Goal: Task Accomplishment & Management: Manage account settings

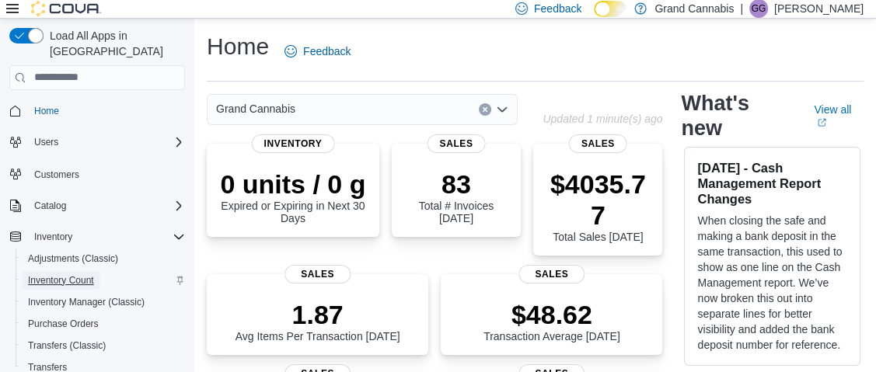
click at [54, 274] on span "Inventory Count" at bounding box center [61, 280] width 66 height 12
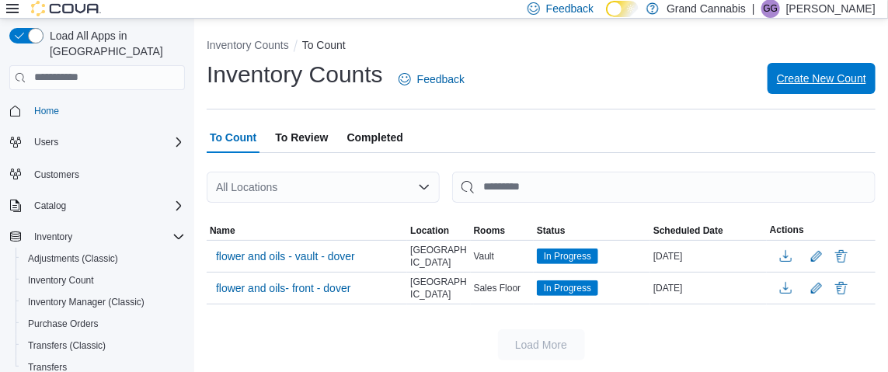
click at [824, 77] on span "Create New Count" at bounding box center [821, 79] width 89 height 16
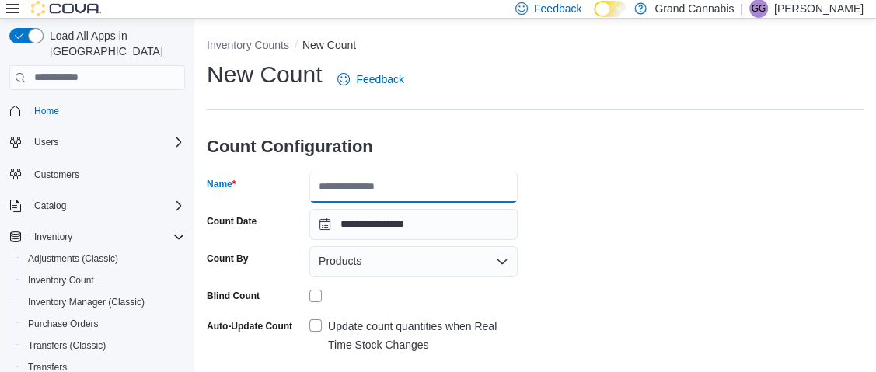
click at [425, 184] on input "Name" at bounding box center [413, 187] width 208 height 31
type input "**********"
click at [317, 320] on label "Update count quantities when Real Time Stock Changes" at bounding box center [413, 335] width 208 height 37
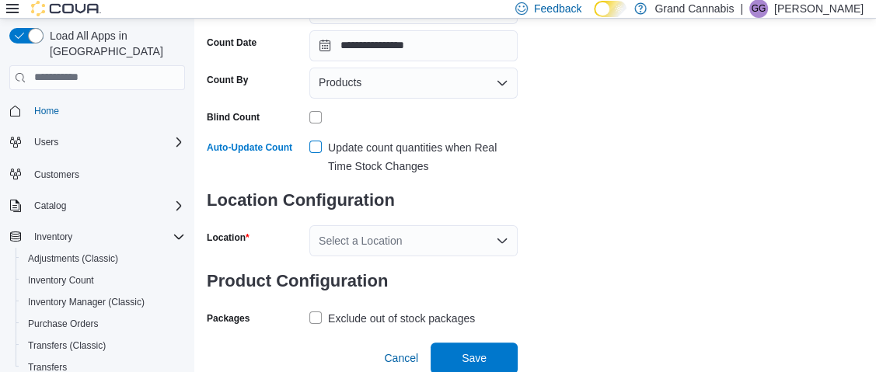
scroll to position [179, 0]
click at [347, 242] on div "Select a Location" at bounding box center [413, 240] width 208 height 31
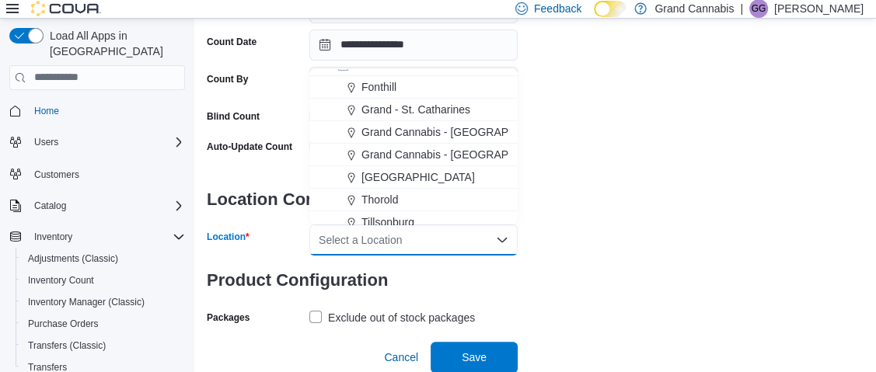
scroll to position [25, 0]
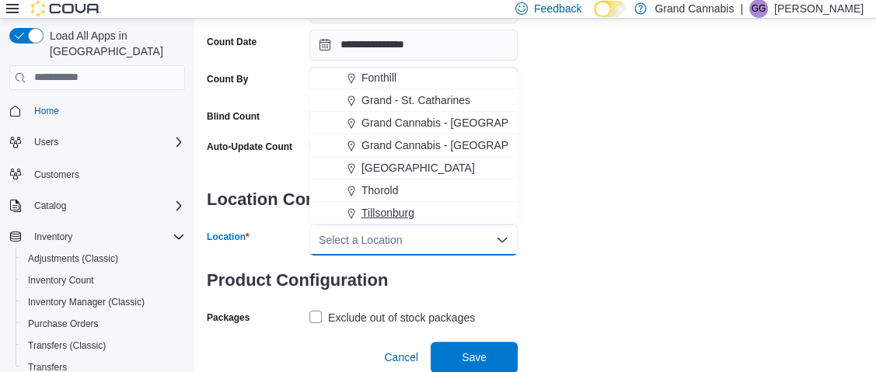
click at [401, 210] on span "Tillsonburg" at bounding box center [387, 213] width 53 height 16
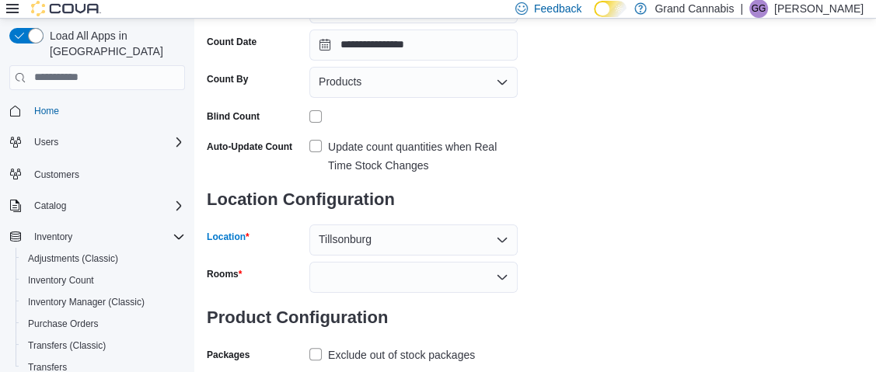
click at [416, 271] on div at bounding box center [413, 277] width 208 height 31
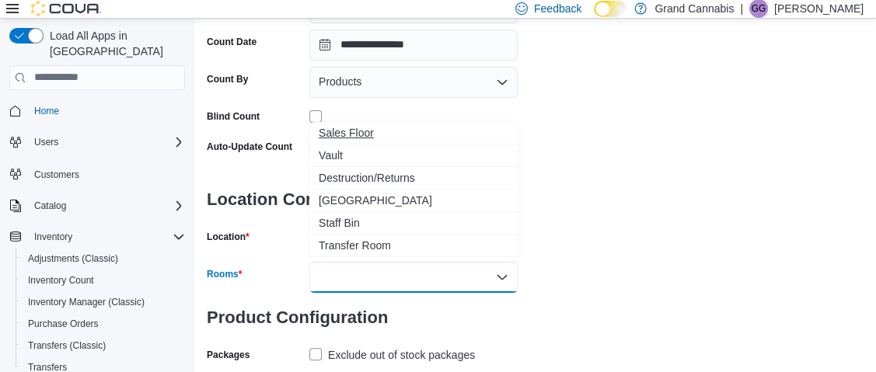
drag, startPoint x: 349, startPoint y: 148, endPoint x: 357, endPoint y: 154, distance: 10.0
click at [354, 152] on span "Vault" at bounding box center [414, 156] width 190 height 16
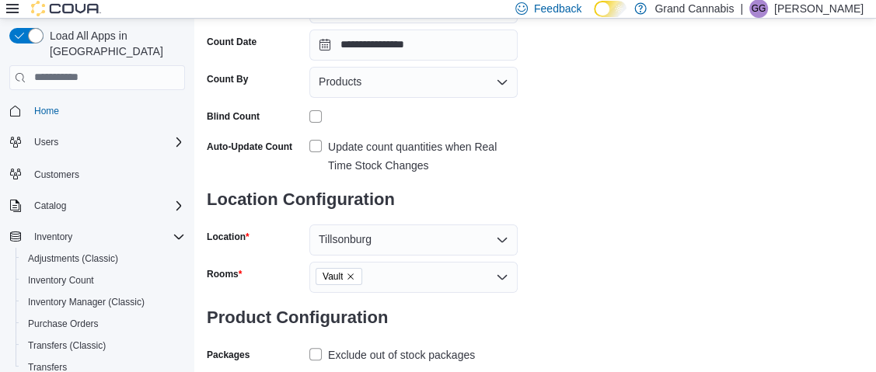
click at [587, 298] on div "**********" at bounding box center [535, 142] width 657 height 524
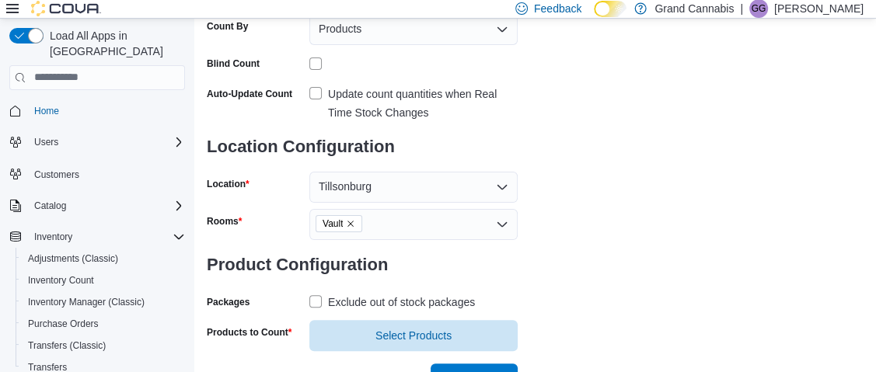
scroll to position [254, 0]
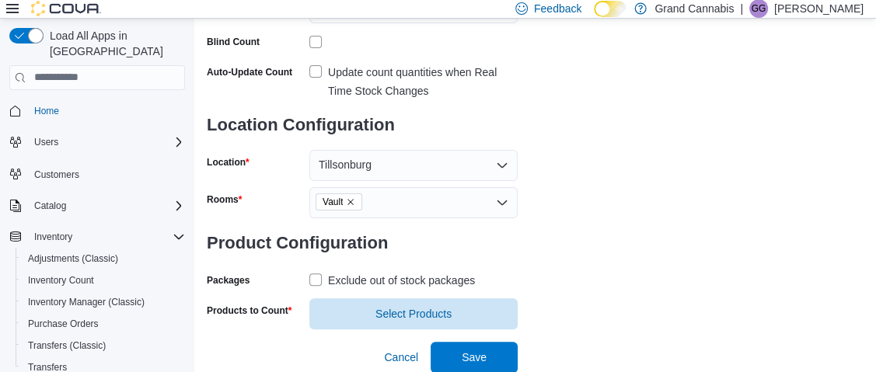
click at [317, 281] on label "Exclude out of stock packages" at bounding box center [392, 280] width 166 height 19
click at [379, 314] on span "Select Products" at bounding box center [413, 313] width 76 height 16
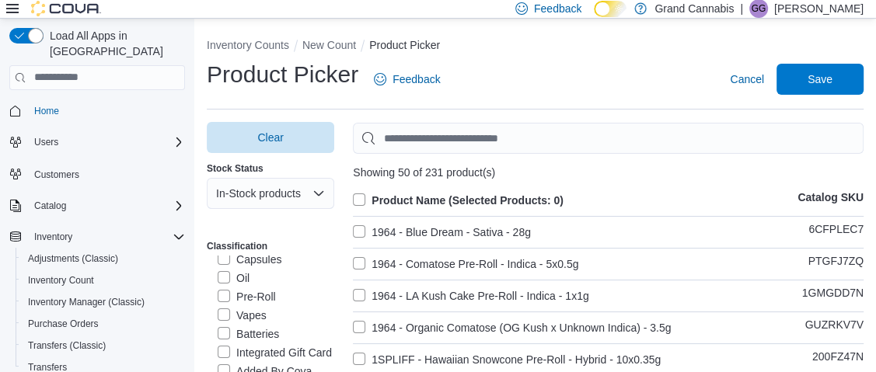
scroll to position [233, 0]
click at [223, 296] on label "Vapes" at bounding box center [242, 293] width 49 height 19
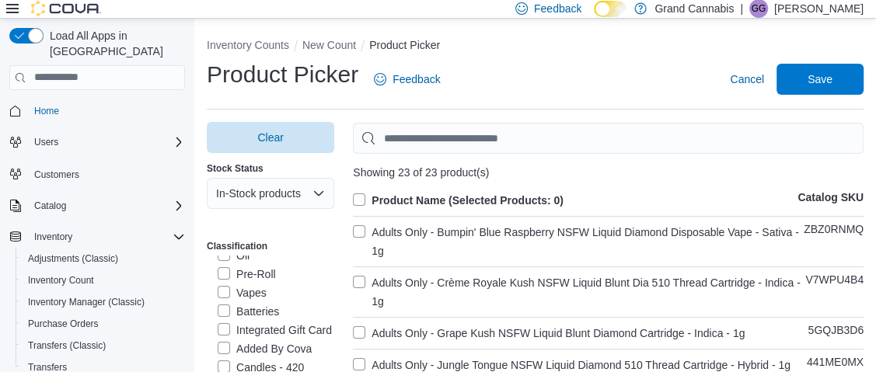
click at [366, 198] on label "Product Name (Selected Products: 0)" at bounding box center [458, 200] width 211 height 19
click at [831, 77] on span "Save" at bounding box center [819, 79] width 25 height 16
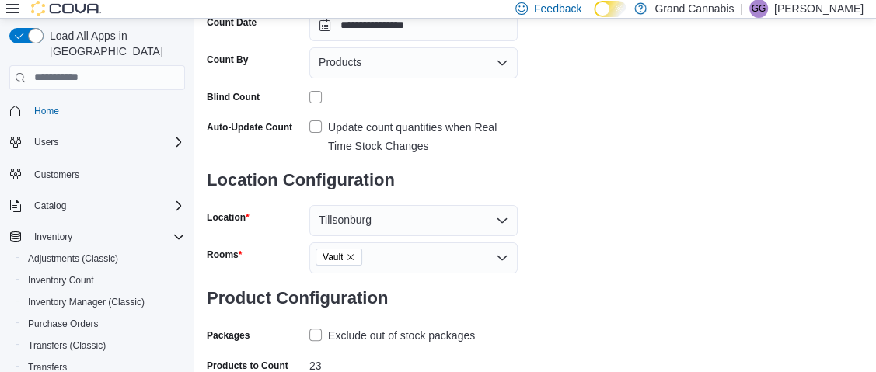
scroll to position [284, 0]
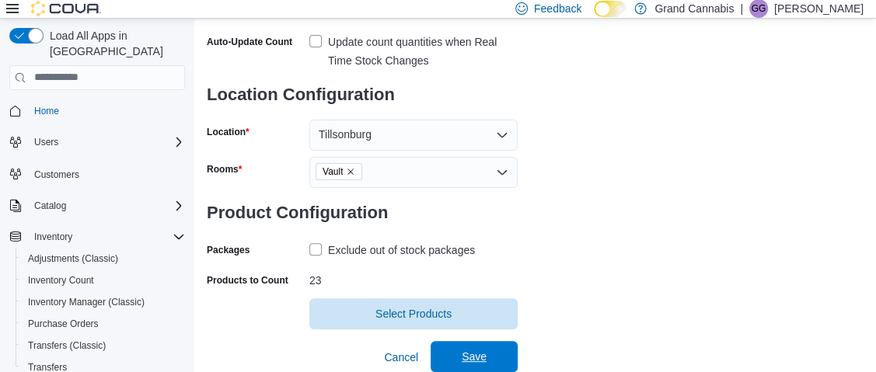
click at [474, 351] on span "Save" at bounding box center [474, 357] width 25 height 16
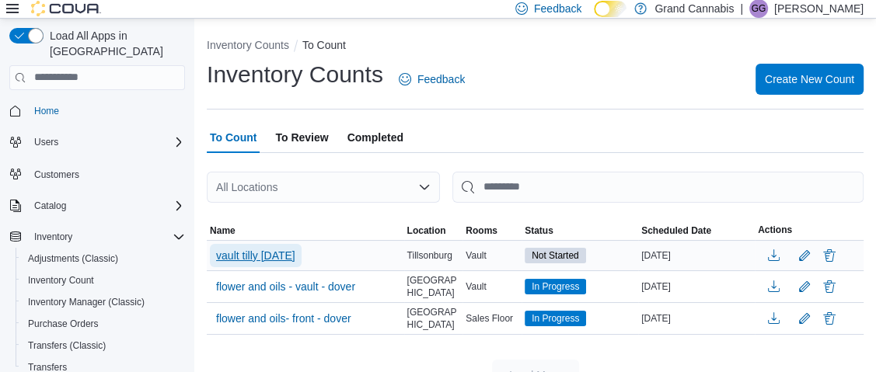
click at [281, 254] on span "vault tilly [DATE]" at bounding box center [255, 256] width 79 height 16
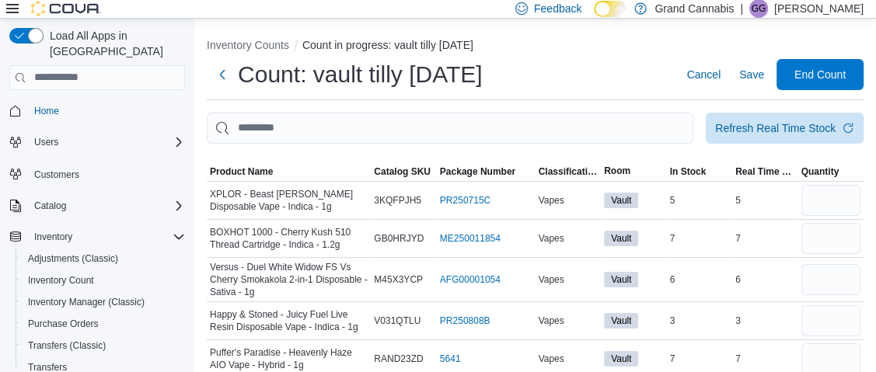
click at [10, 9] on icon at bounding box center [12, 8] width 12 height 9
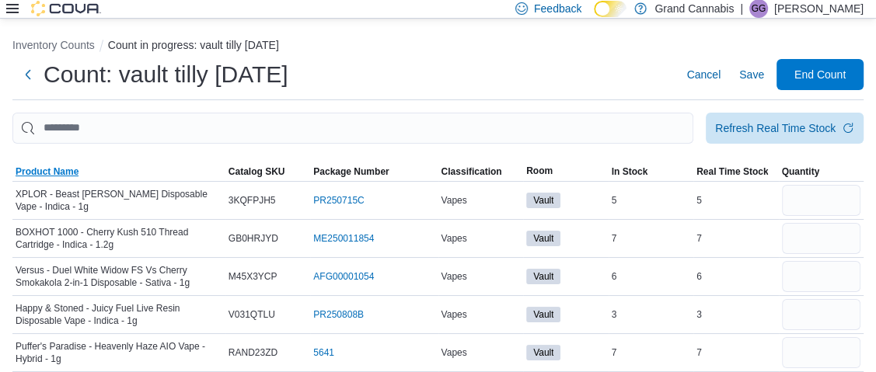
click at [39, 169] on span "Product Name" at bounding box center [47, 172] width 63 height 12
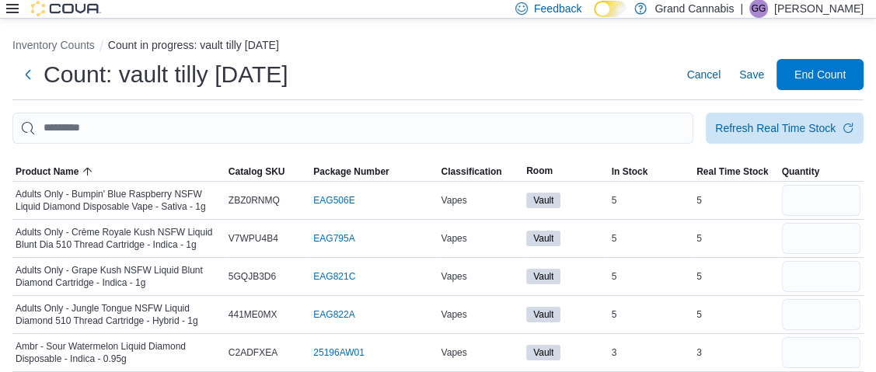
click at [15, 6] on icon at bounding box center [12, 8] width 12 height 12
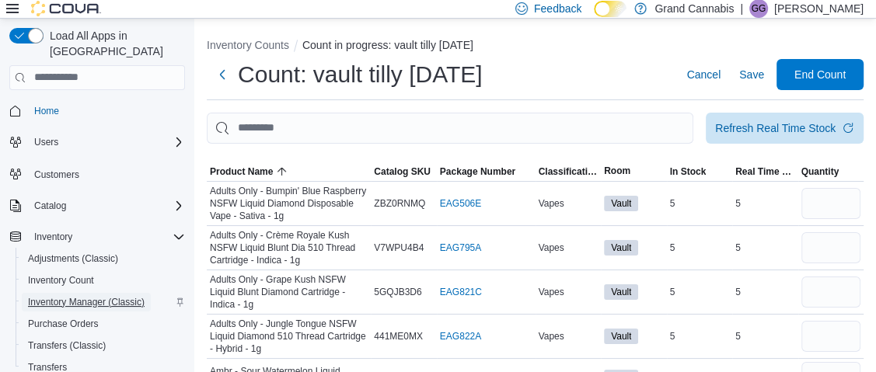
click at [103, 296] on span "Inventory Manager (Classic)" at bounding box center [86, 302] width 117 height 12
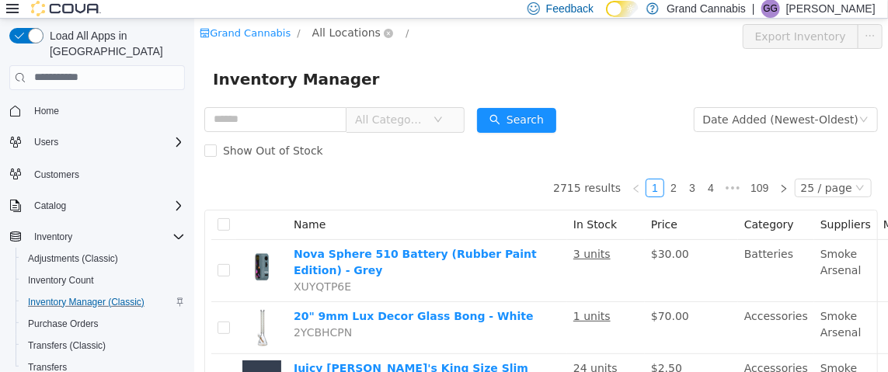
click at [342, 28] on span "All Locations" at bounding box center [346, 31] width 68 height 17
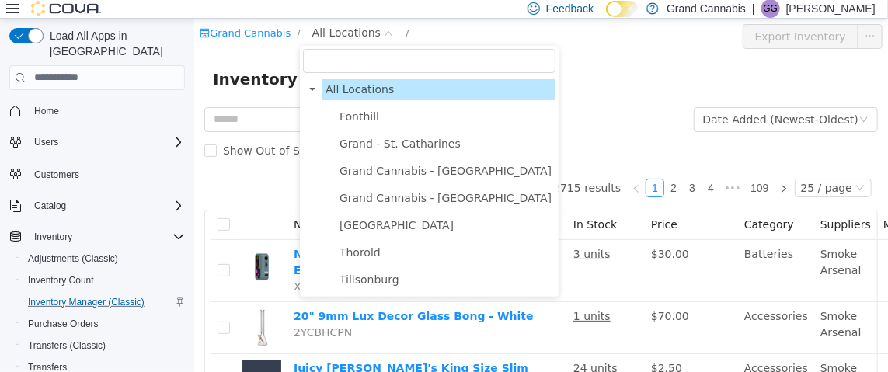
drag, startPoint x: 385, startPoint y: 282, endPoint x: 225, endPoint y: 134, distance: 218.3
click at [386, 281] on span "Tillsonburg" at bounding box center [369, 279] width 60 height 12
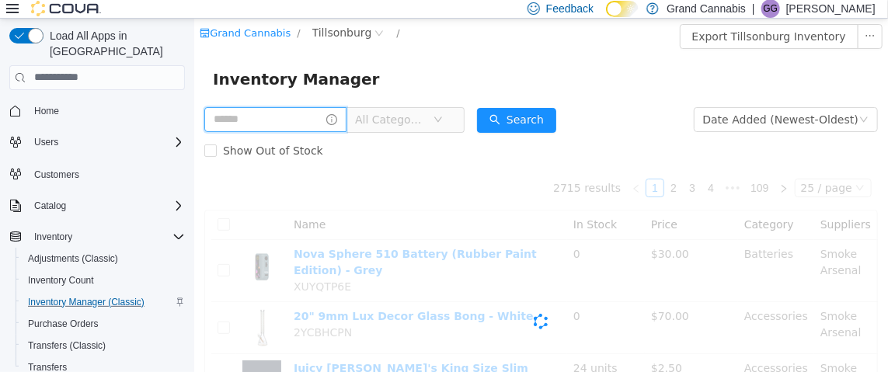
click at [241, 120] on input "text" at bounding box center [275, 118] width 142 height 25
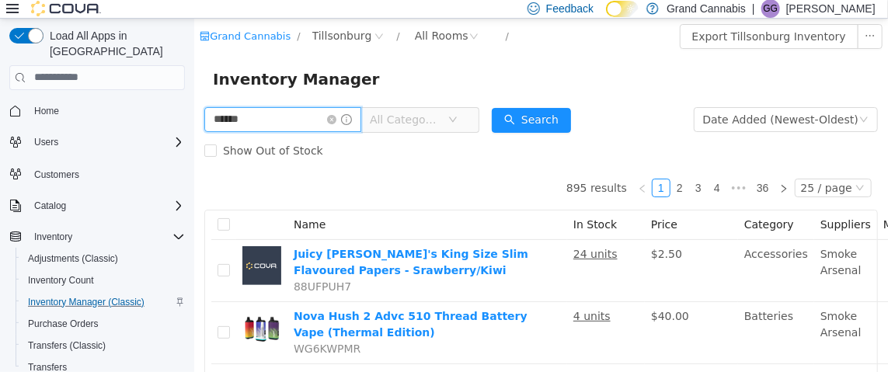
type input "******"
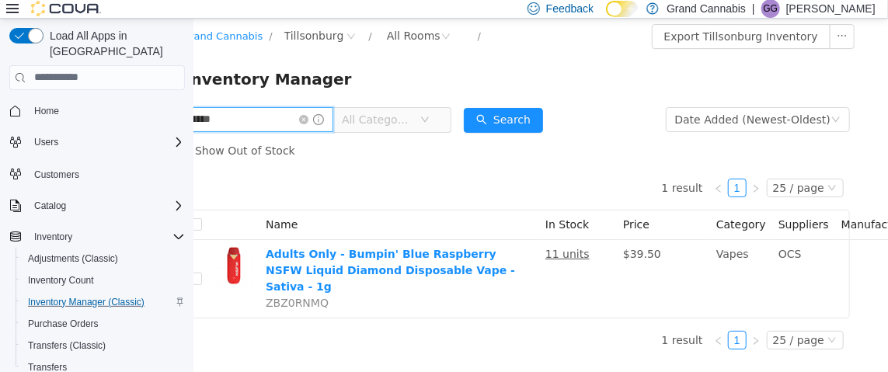
scroll to position [0, 204]
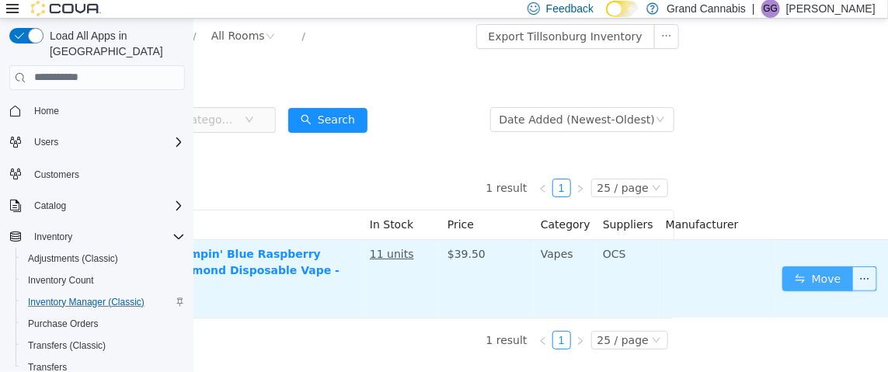
click at [797, 274] on button "Move" at bounding box center [817, 278] width 71 height 25
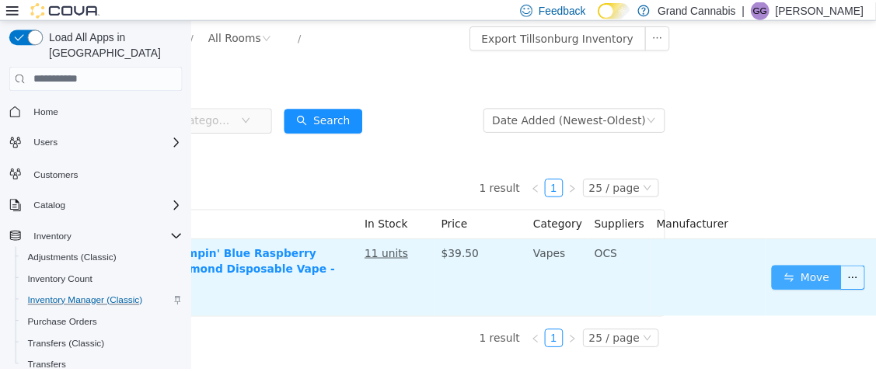
scroll to position [0, 190]
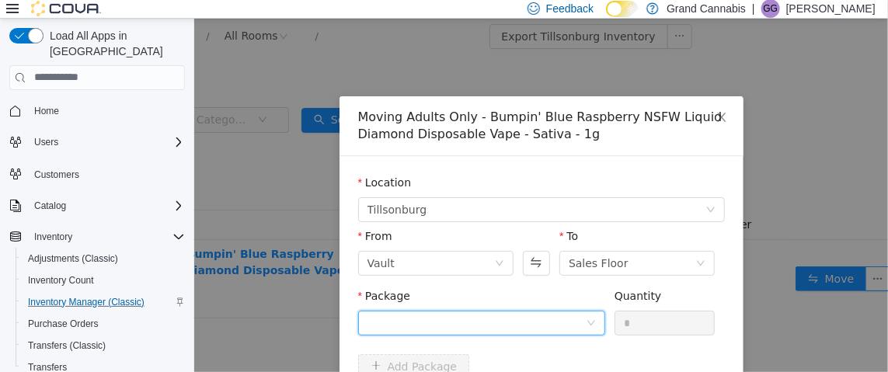
click at [423, 324] on div at bounding box center [476, 322] width 218 height 23
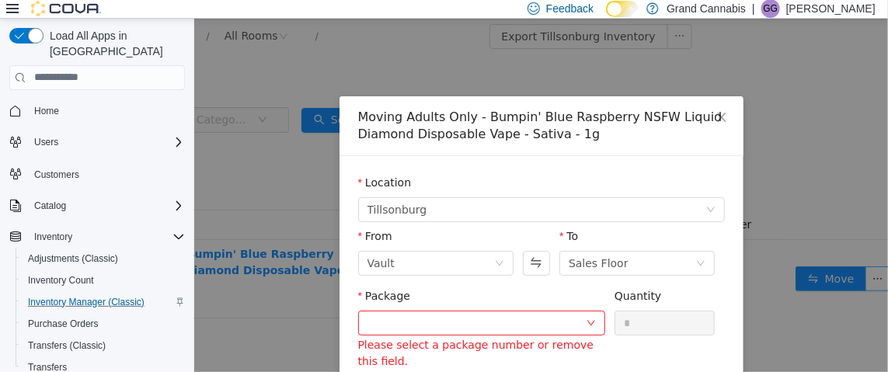
click at [643, 247] on div "To" at bounding box center [636, 239] width 155 height 23
click at [533, 261] on button "Swap" at bounding box center [535, 262] width 27 height 25
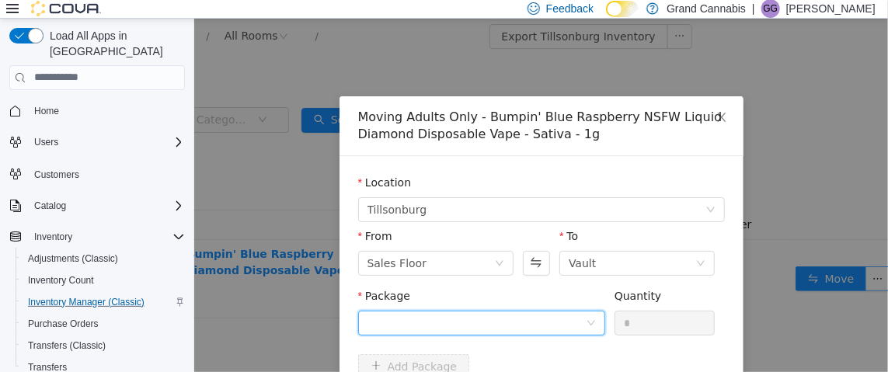
click at [528, 319] on div at bounding box center [476, 322] width 218 height 23
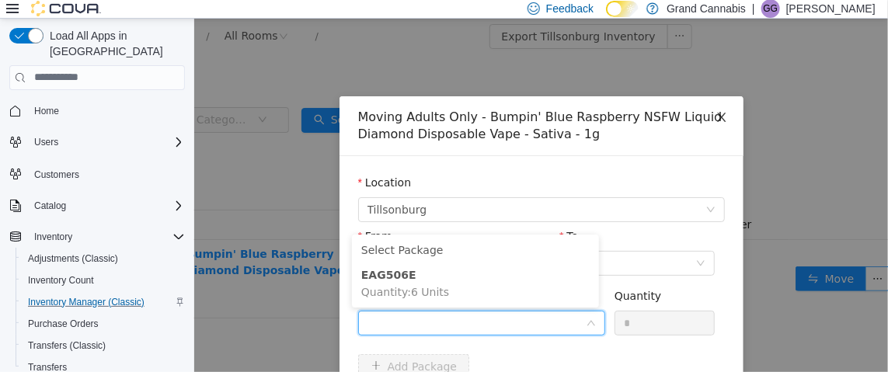
click at [716, 113] on icon "icon: close" at bounding box center [721, 116] width 12 height 12
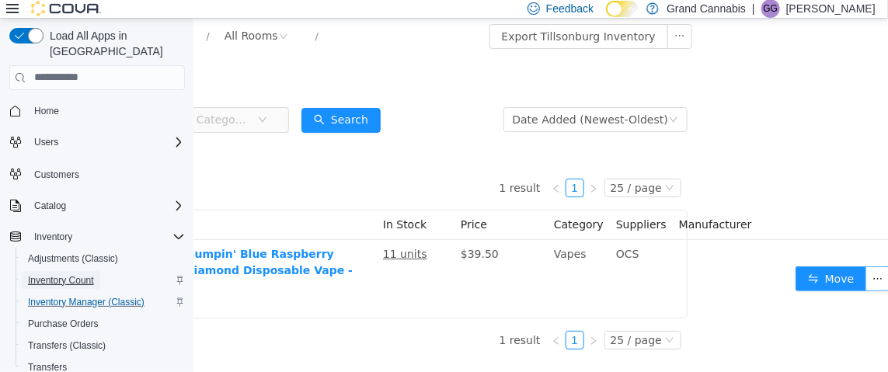
drag, startPoint x: 91, startPoint y: 268, endPoint x: 18, endPoint y: 138, distance: 149.6
click at [91, 274] on span "Inventory Count" at bounding box center [61, 280] width 66 height 12
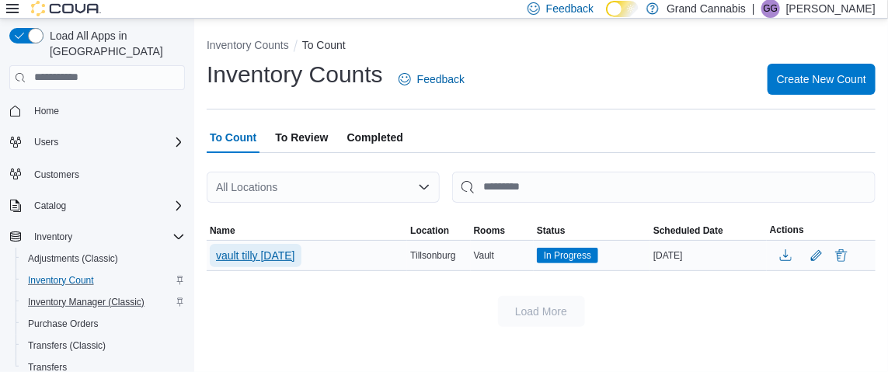
click at [281, 254] on span "vault tilly [DATE]" at bounding box center [255, 256] width 79 height 16
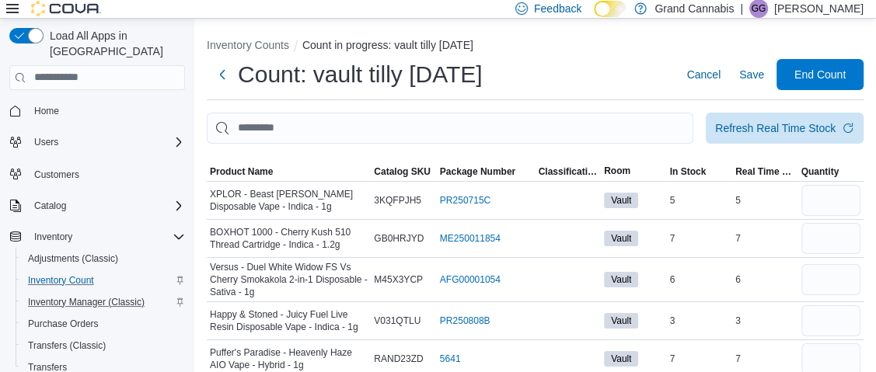
click at [2, 13] on div "Feedback Dark Mode Grand Cannabis | GG [PERSON_NAME]" at bounding box center [438, 9] width 876 height 19
click at [13, 10] on icon at bounding box center [12, 8] width 12 height 12
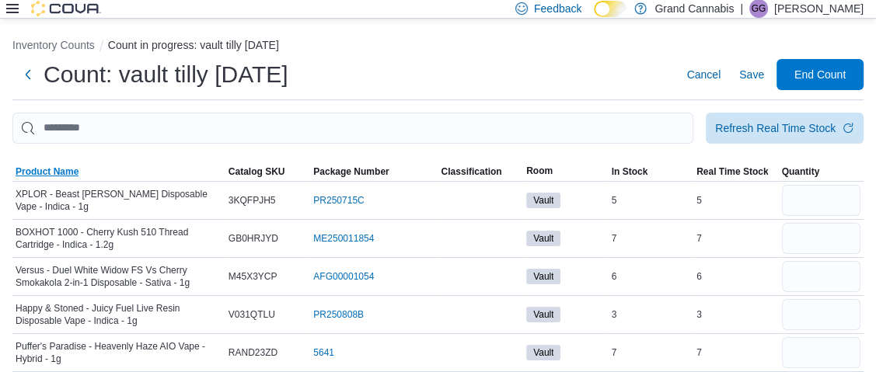
click at [40, 171] on span "Product Name" at bounding box center [47, 172] width 63 height 12
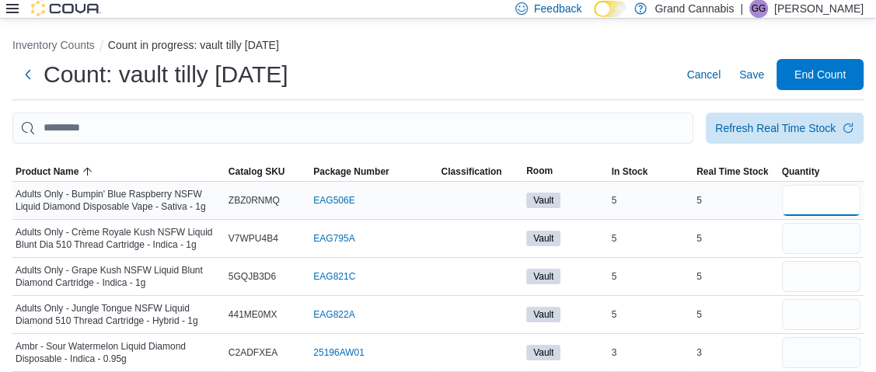
click at [817, 198] on input "number" at bounding box center [821, 200] width 79 height 31
type input "*"
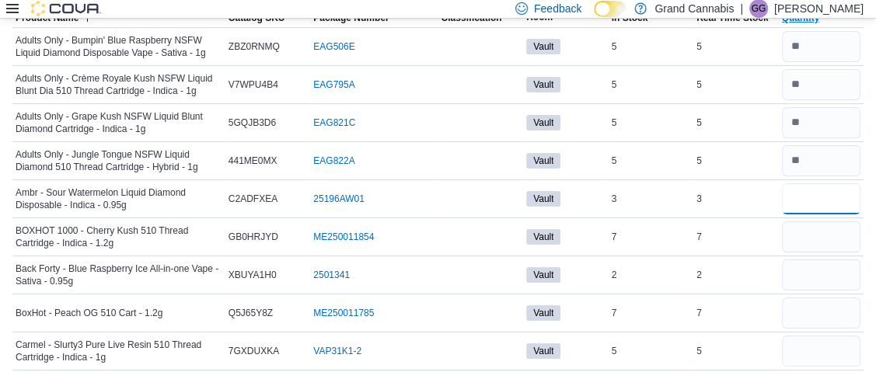
scroll to position [155, 0]
type input "*"
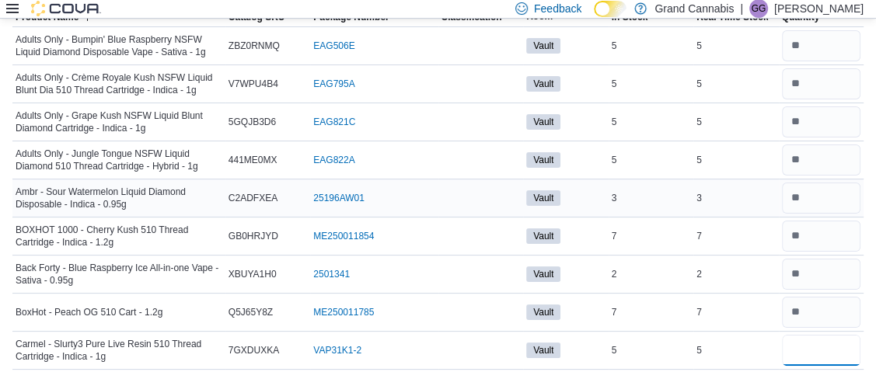
type input "*"
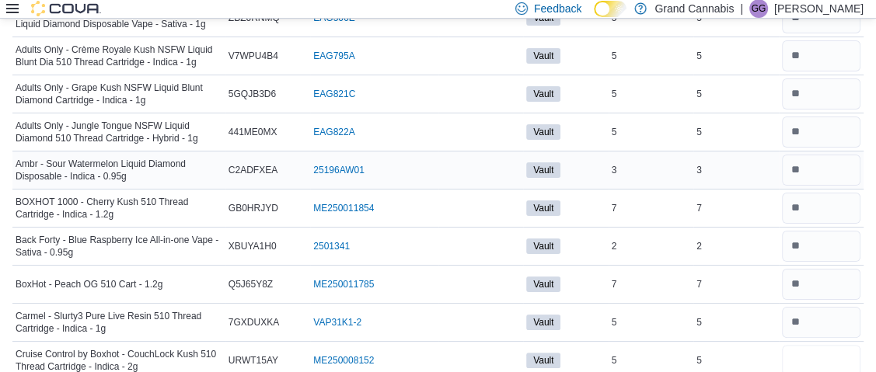
type input "*"
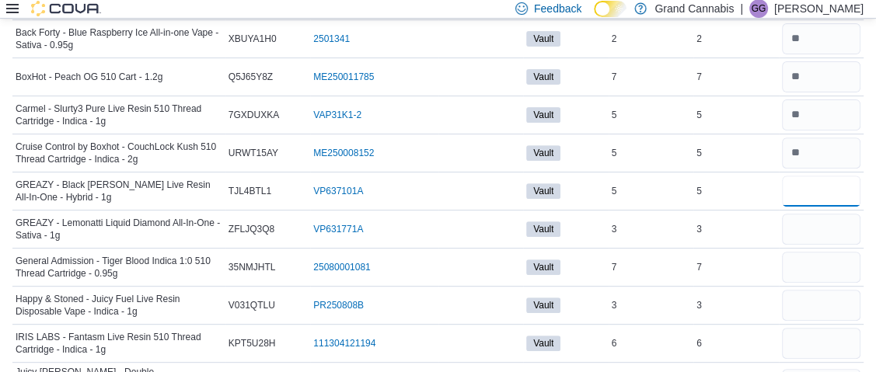
type input "*"
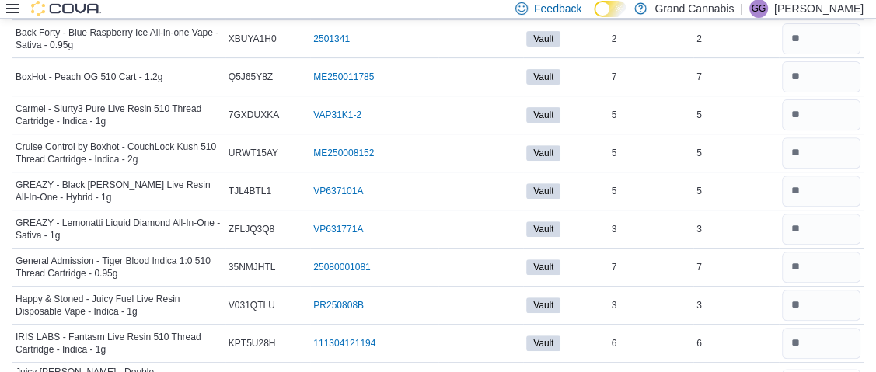
scroll to position [409, 0]
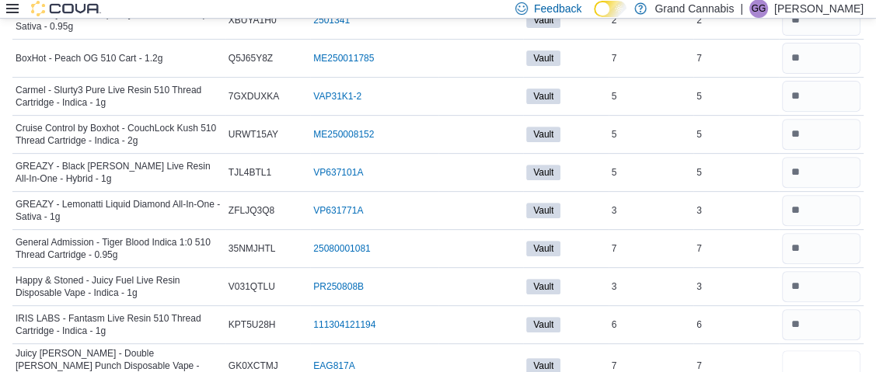
type input "*"
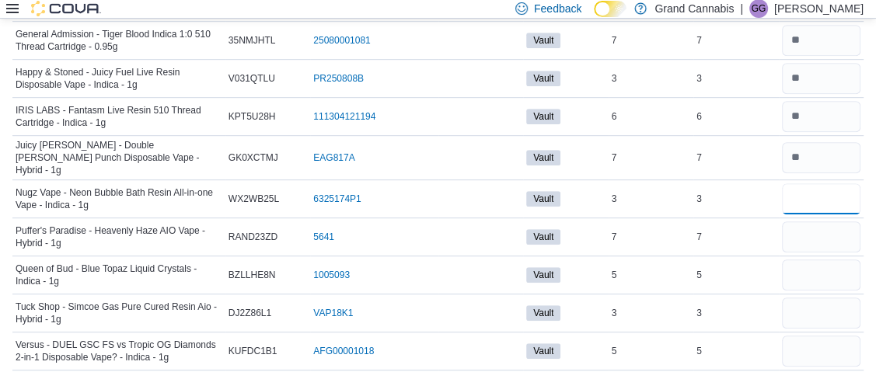
type input "*"
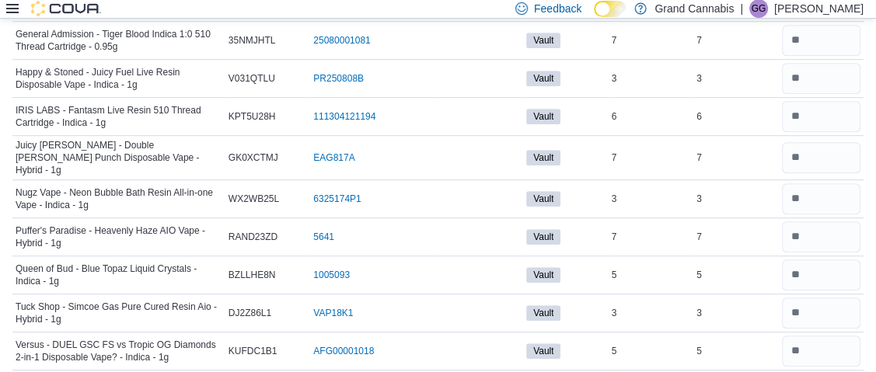
scroll to position [635, 0]
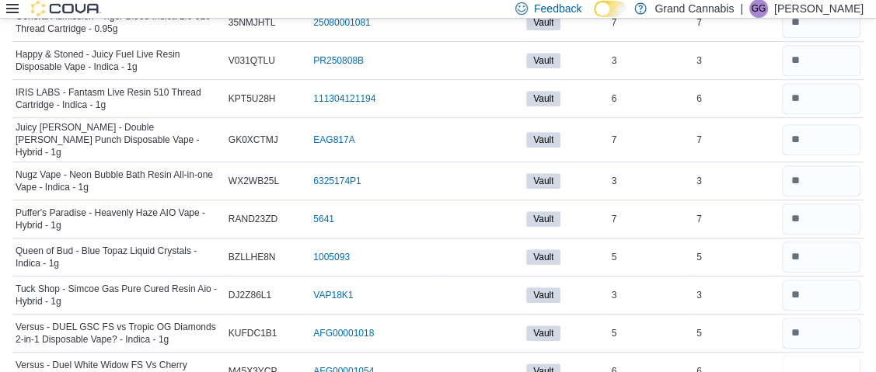
type input "*"
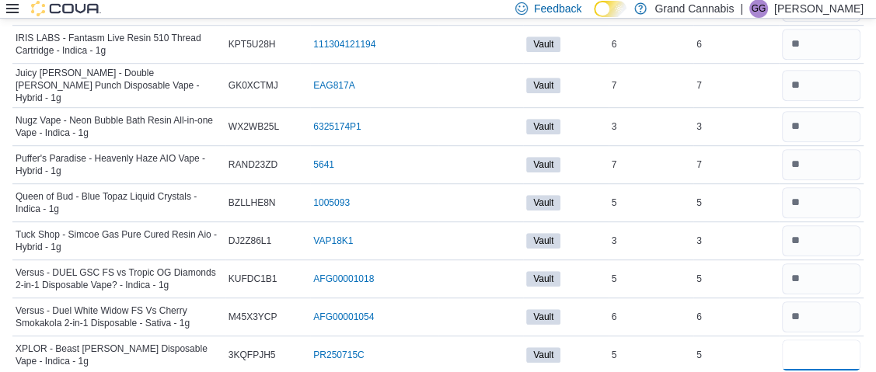
type input "*"
click at [15, 6] on icon at bounding box center [12, 8] width 12 height 12
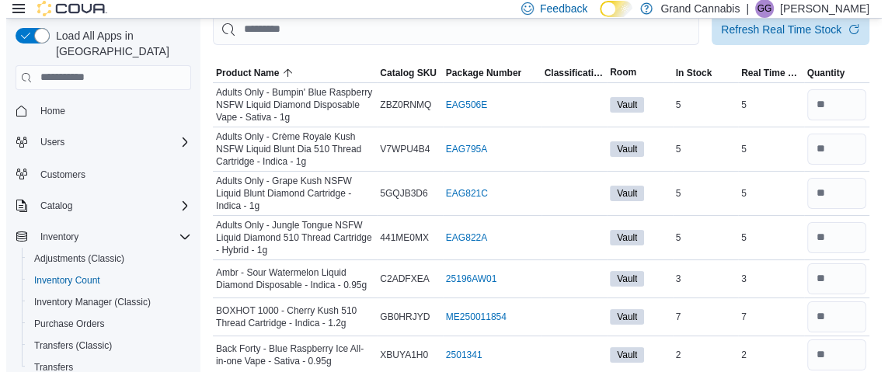
scroll to position [0, 0]
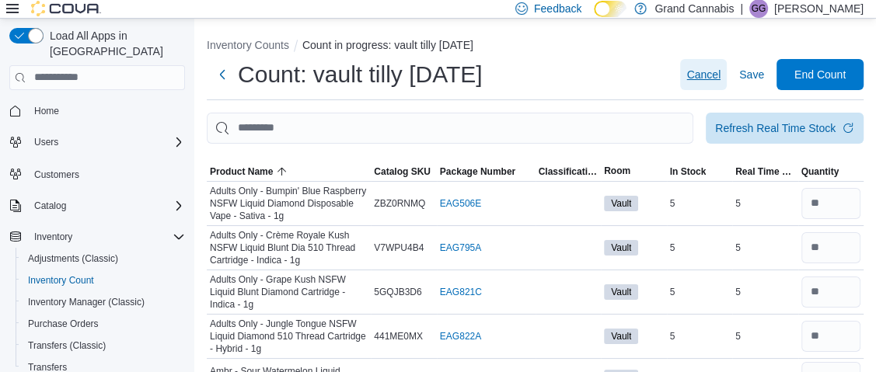
click at [706, 71] on span "Cancel" at bounding box center [703, 75] width 34 height 16
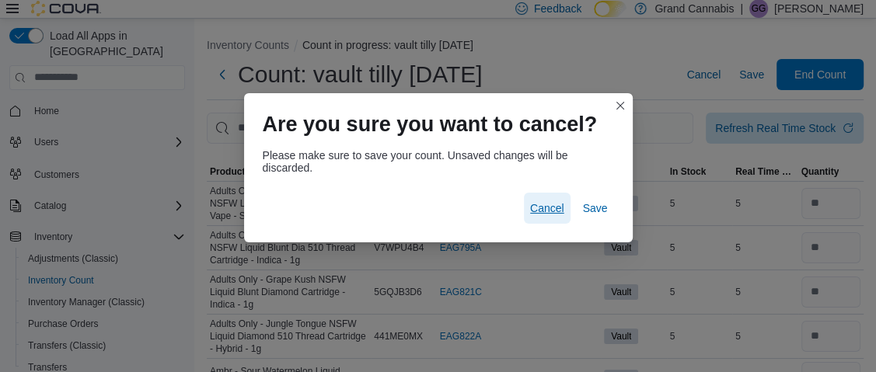
click at [550, 206] on span "Cancel" at bounding box center [547, 208] width 34 height 16
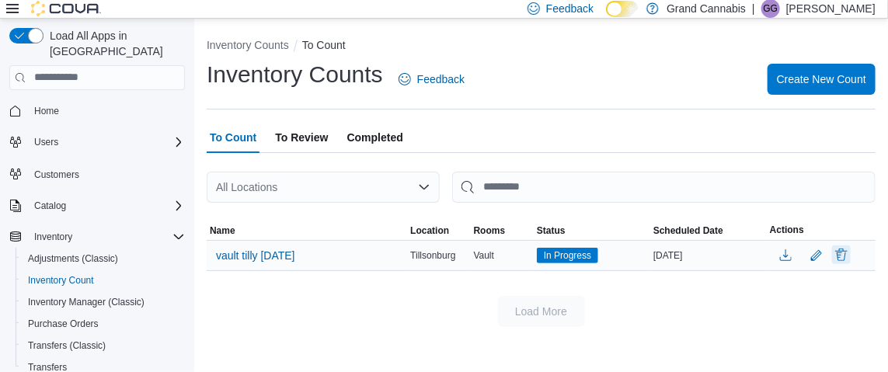
click at [842, 249] on button "Delete" at bounding box center [841, 255] width 19 height 19
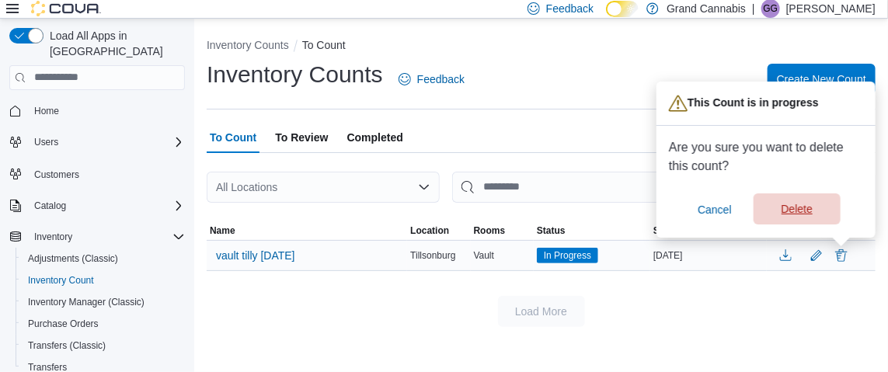
click at [789, 203] on span "Delete" at bounding box center [797, 209] width 31 height 16
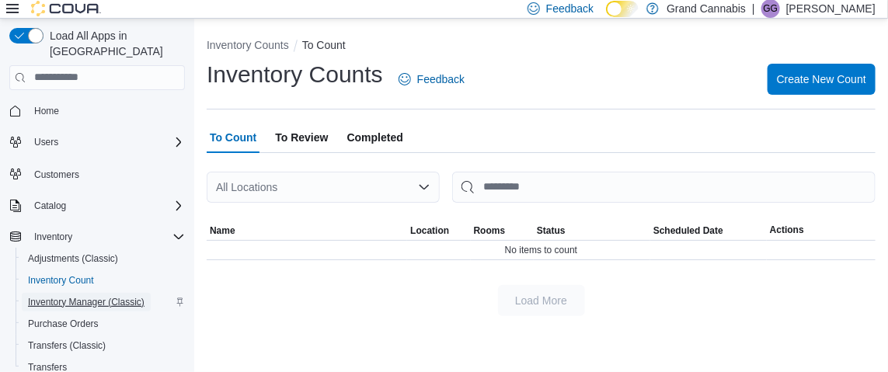
click at [75, 296] on span "Inventory Manager (Classic)" at bounding box center [86, 302] width 117 height 12
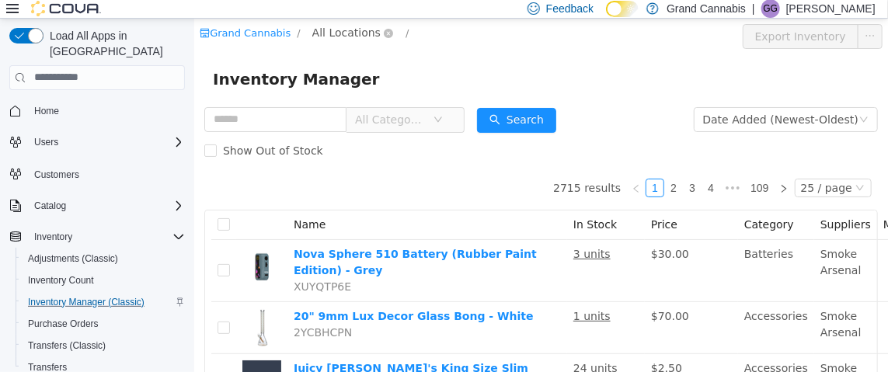
click at [350, 25] on span "All Locations" at bounding box center [346, 31] width 68 height 17
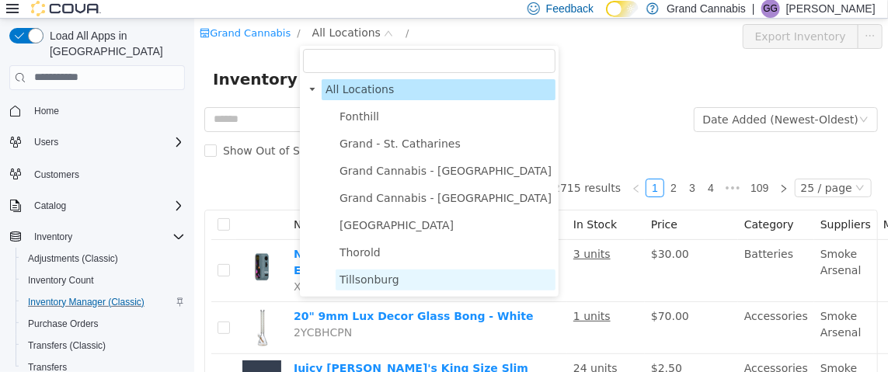
click at [373, 277] on span "Tillsonburg" at bounding box center [369, 279] width 60 height 12
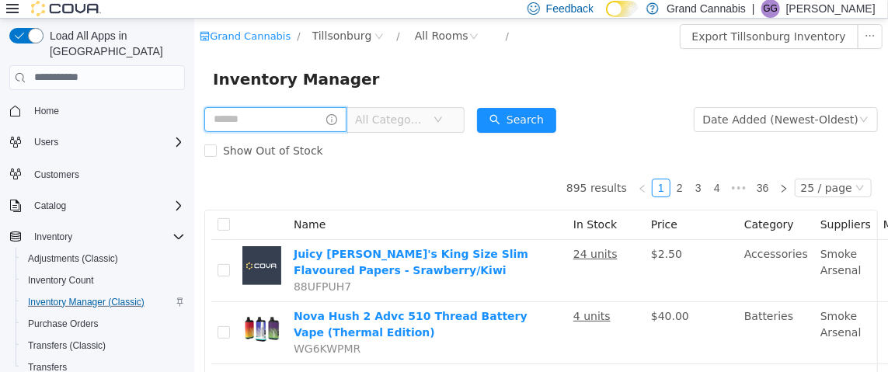
click at [300, 117] on input "text" at bounding box center [275, 118] width 142 height 25
click at [423, 112] on span "All Categories" at bounding box center [389, 119] width 71 height 16
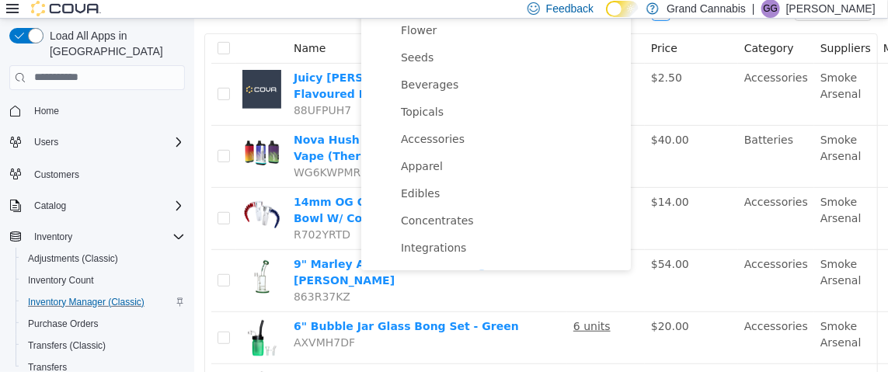
scroll to position [155, 0]
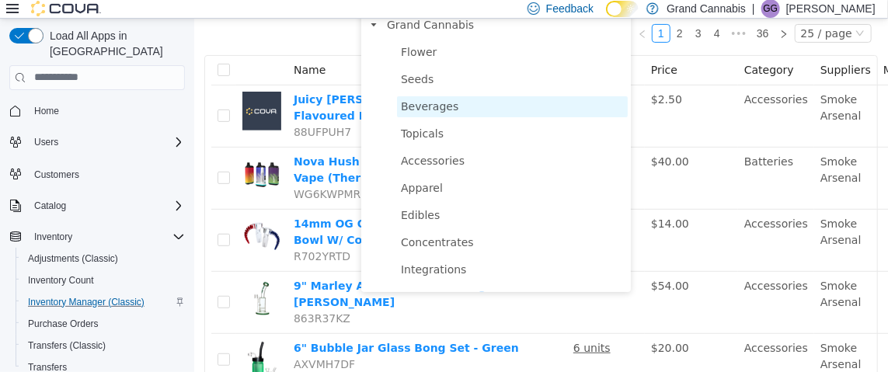
click at [441, 106] on span "Beverages" at bounding box center [428, 105] width 57 height 12
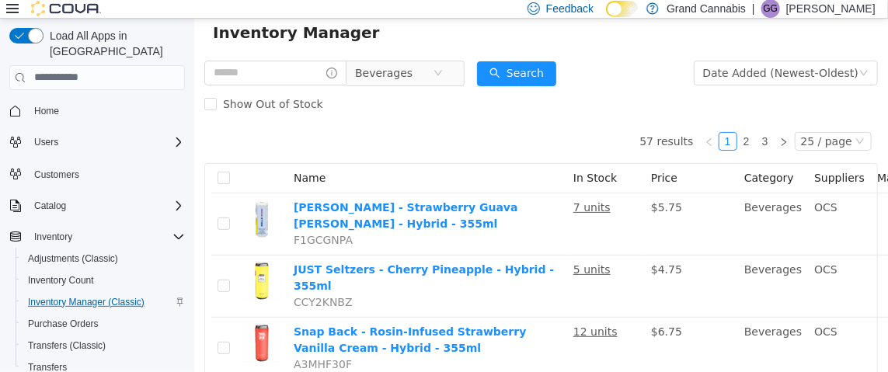
scroll to position [0, 0]
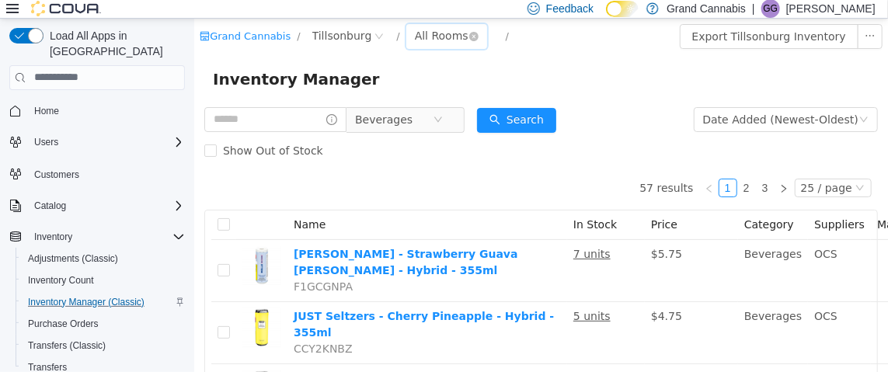
click at [416, 32] on div "All Rooms" at bounding box center [441, 34] width 54 height 23
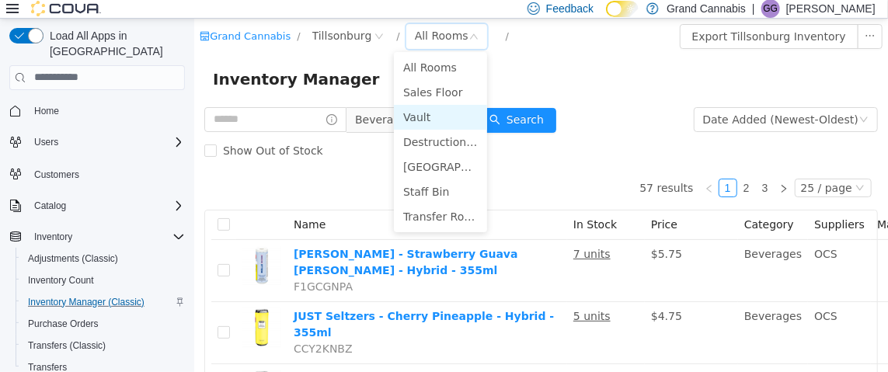
click at [440, 117] on li "Vault" at bounding box center [439, 116] width 93 height 25
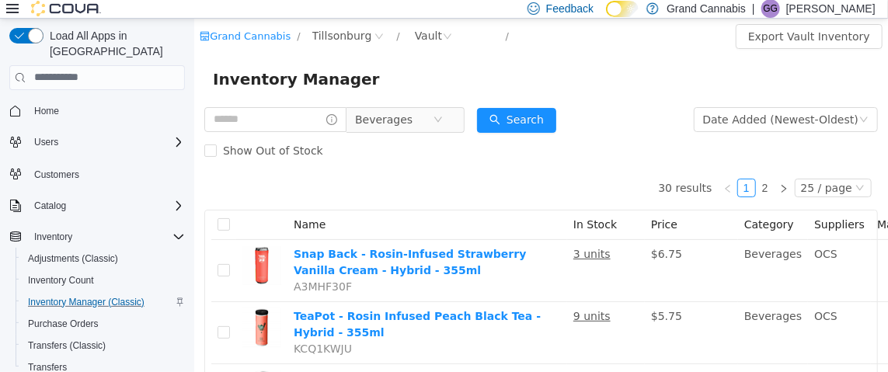
click at [9, 8] on icon at bounding box center [12, 8] width 12 height 12
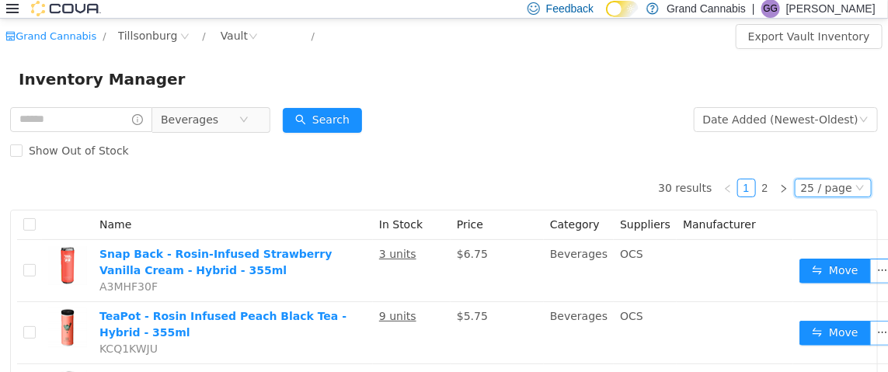
click at [818, 193] on div "25 / page" at bounding box center [826, 187] width 51 height 17
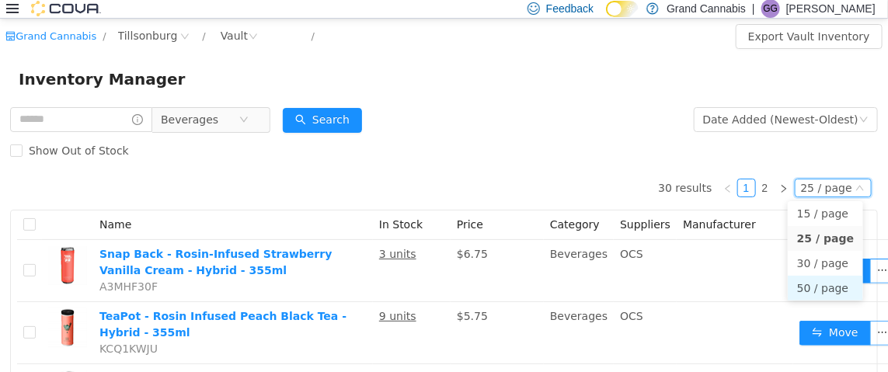
click at [812, 288] on li "50 / page" at bounding box center [825, 287] width 75 height 25
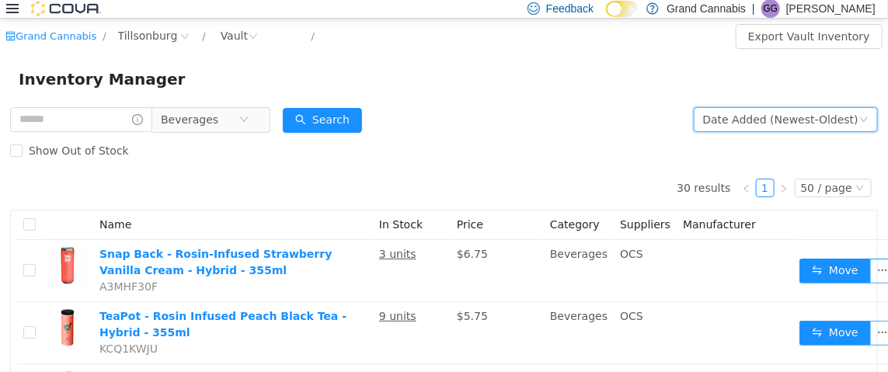
click at [775, 124] on div "Date Added (Newest-Oldest)" at bounding box center [780, 118] width 155 height 23
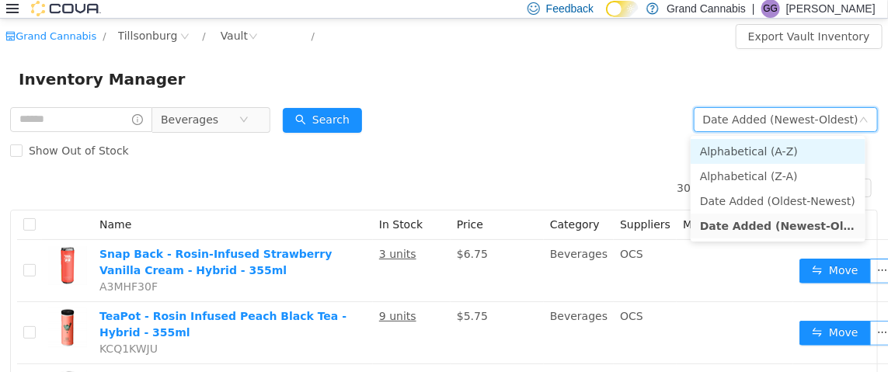
click at [775, 153] on li "Alphabetical (A-Z)" at bounding box center [778, 150] width 175 height 25
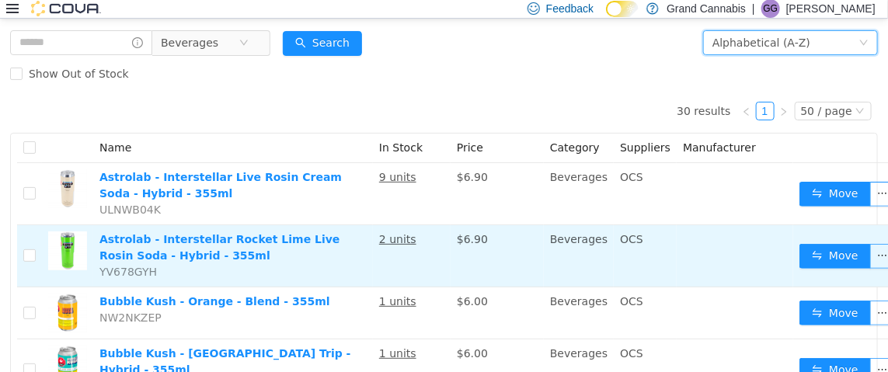
scroll to position [233, 0]
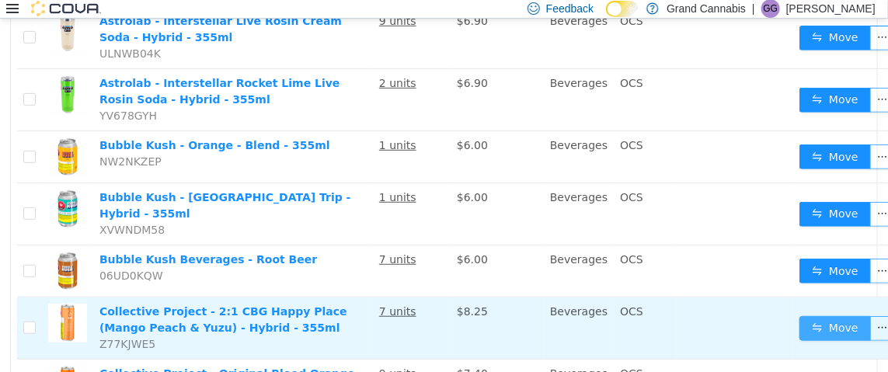
click at [831, 323] on button "Move" at bounding box center [835, 327] width 71 height 25
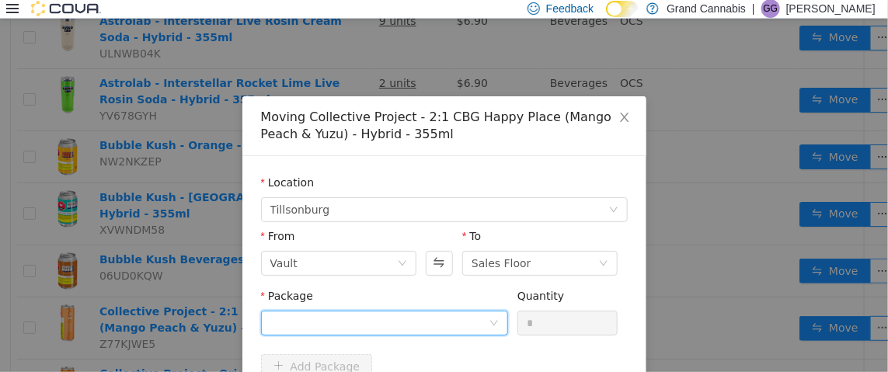
click at [437, 327] on div at bounding box center [379, 322] width 218 height 23
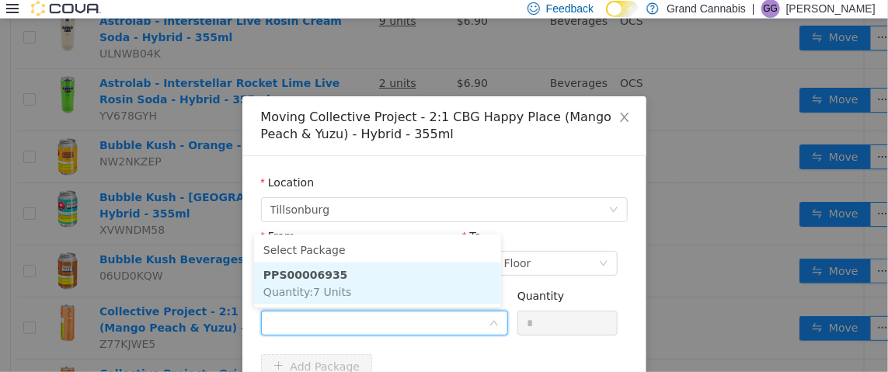
click at [411, 284] on li "PPS00006935 Quantity : 7 Units" at bounding box center [377, 283] width 247 height 42
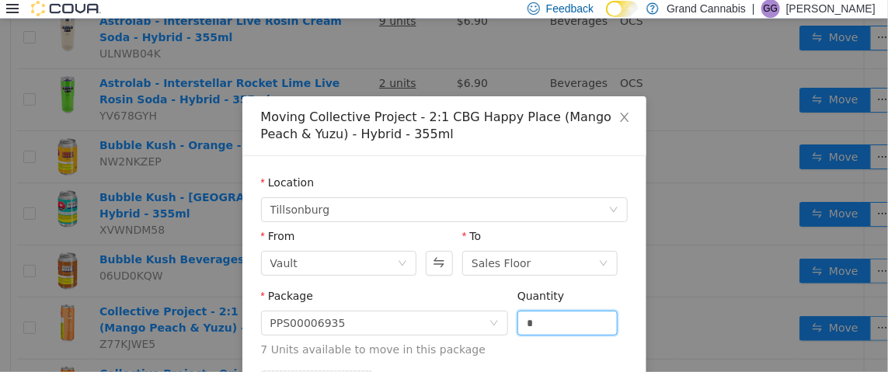
drag, startPoint x: 531, startPoint y: 322, endPoint x: 504, endPoint y: 326, distance: 26.8
click at [507, 325] on div "Package PPS00006935 Quantity * 7 Units available to move in this package" at bounding box center [444, 322] width 367 height 70
type input "*"
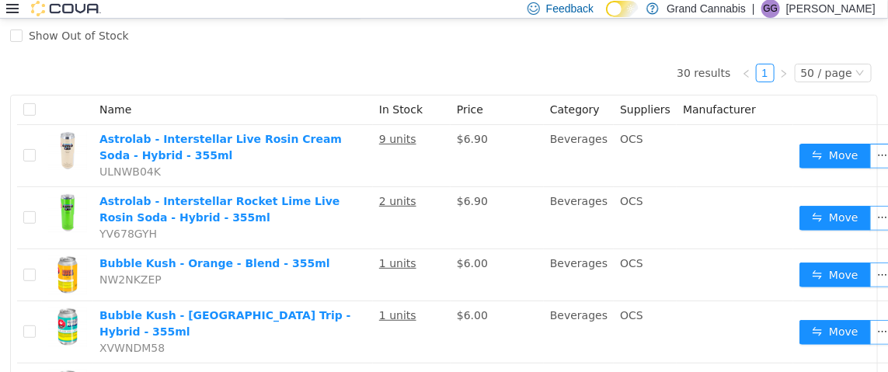
scroll to position [0, 0]
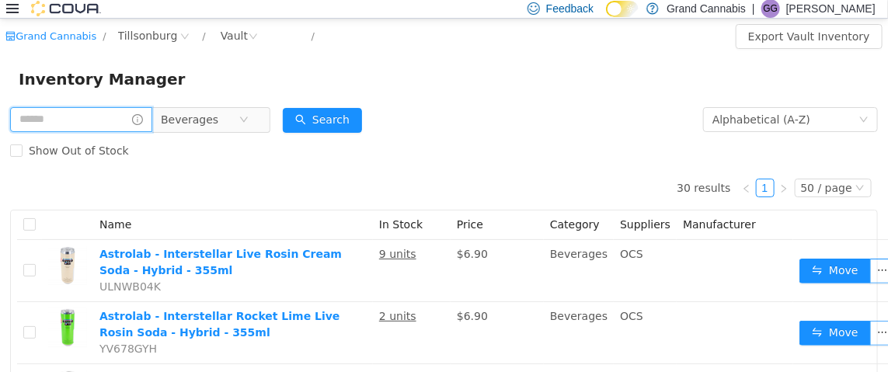
click at [95, 127] on input "text" at bounding box center [81, 118] width 142 height 25
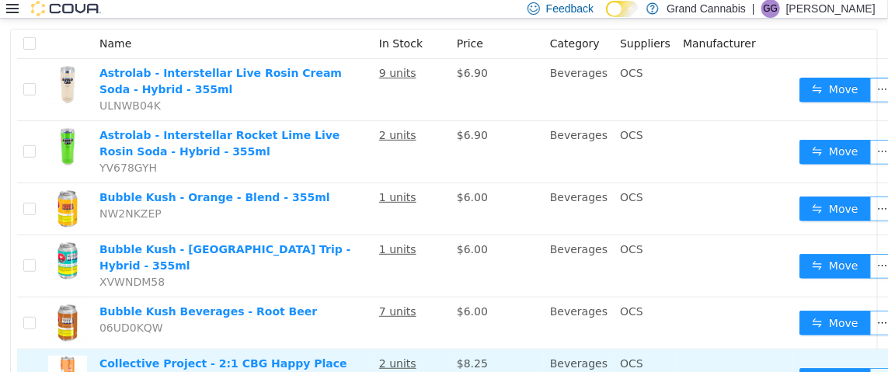
scroll to position [388, 0]
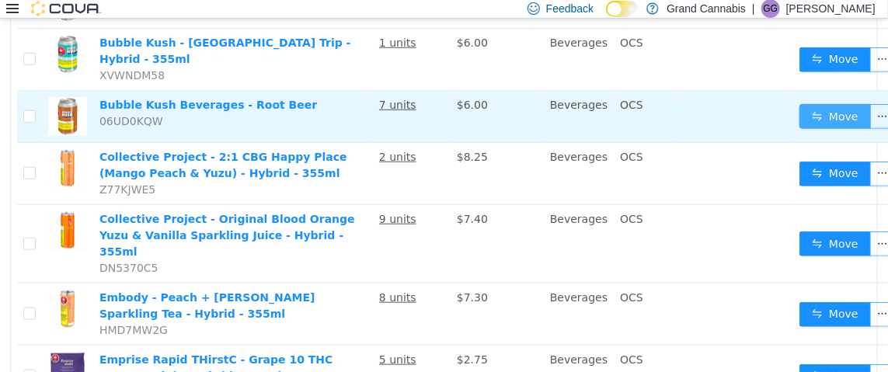
click at [827, 106] on button "Move" at bounding box center [835, 115] width 71 height 25
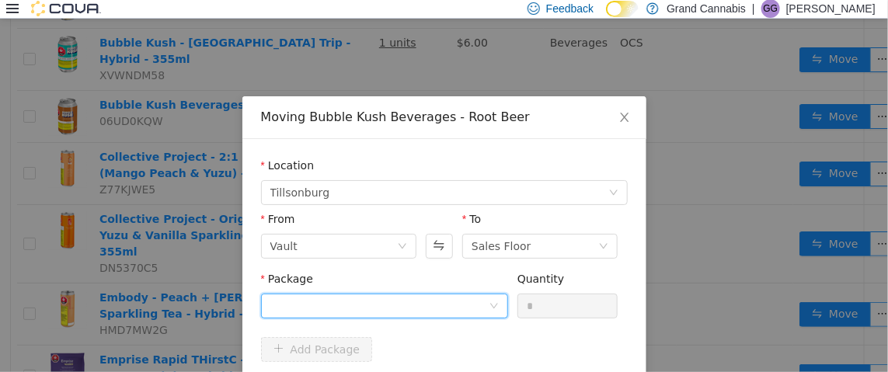
click at [395, 302] on div at bounding box center [379, 305] width 218 height 23
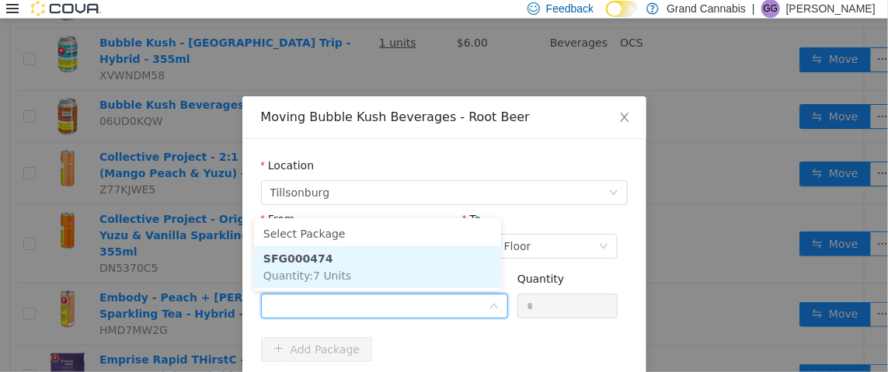
drag, startPoint x: 438, startPoint y: 273, endPoint x: 451, endPoint y: 272, distance: 12.5
click at [439, 273] on li "SFG000474 Quantity : 7 Units" at bounding box center [377, 267] width 247 height 42
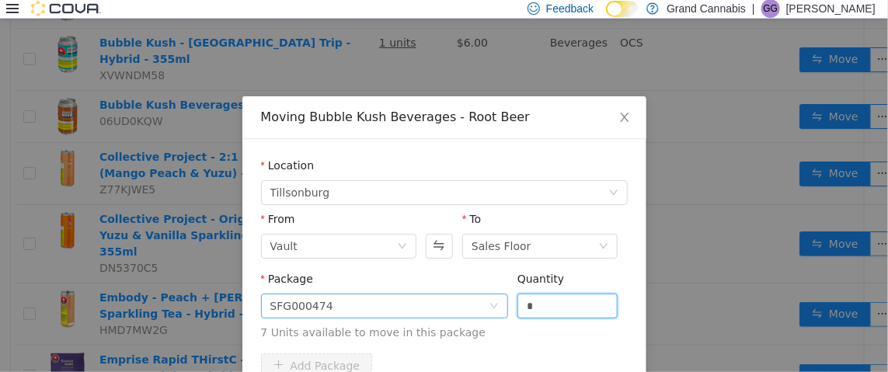
drag, startPoint x: 566, startPoint y: 305, endPoint x: 455, endPoint y: 317, distance: 112.6
click at [459, 316] on span "Package SFG000474 Quantity * 7 Units available to move in this package" at bounding box center [444, 306] width 367 height 68
type input "*"
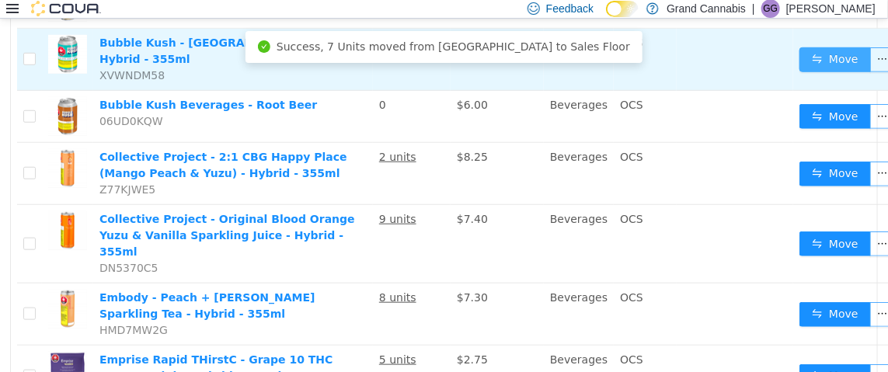
click at [819, 52] on button "Move" at bounding box center [835, 59] width 71 height 25
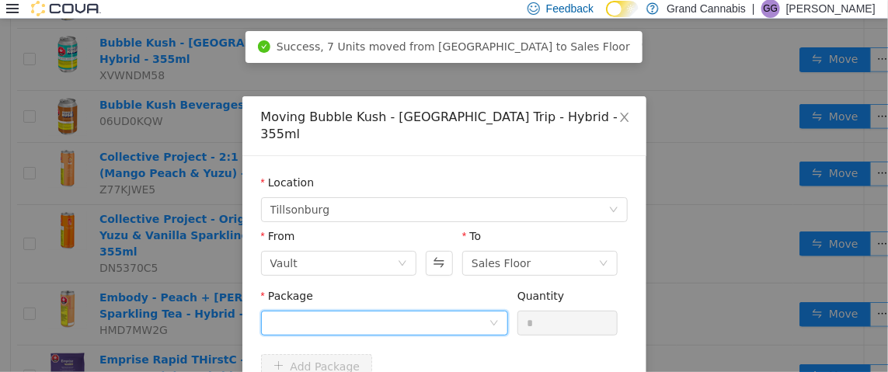
click at [320, 311] on div at bounding box center [379, 322] width 218 height 23
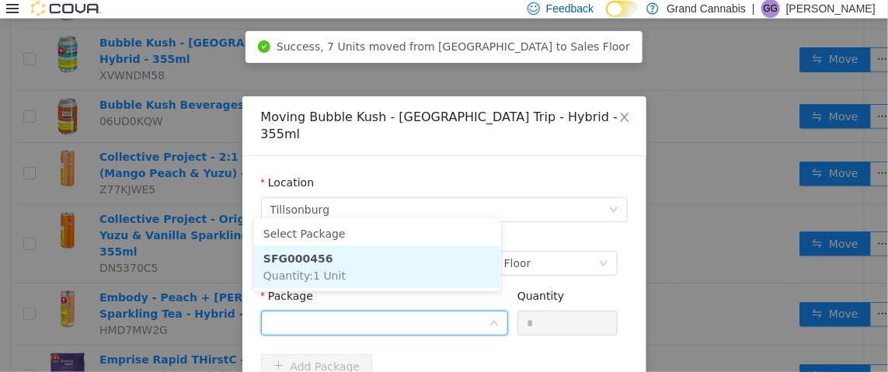
click at [382, 270] on li "SFG000456 Quantity : 1 Unit" at bounding box center [377, 267] width 247 height 42
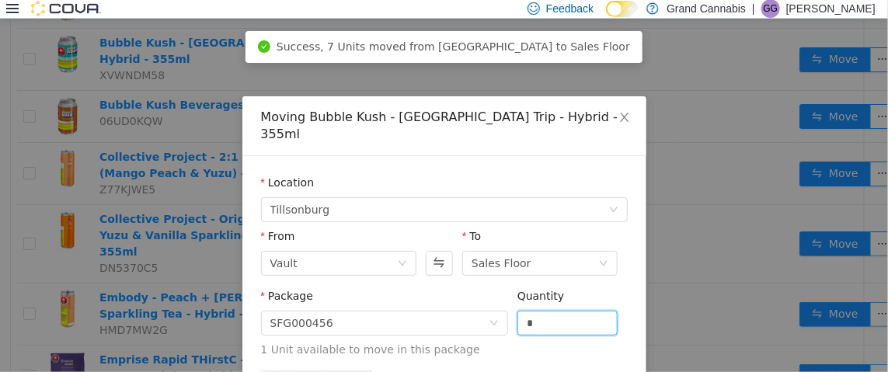
drag, startPoint x: 555, startPoint y: 306, endPoint x: 427, endPoint y: 319, distance: 128.0
click at [443, 315] on span "Package SFG000456 Quantity * 1 Unit available to move in this package" at bounding box center [444, 323] width 367 height 68
type input "*"
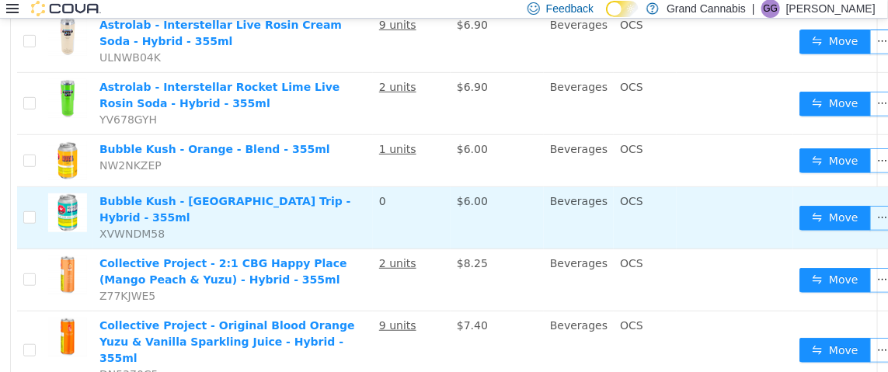
scroll to position [0, 0]
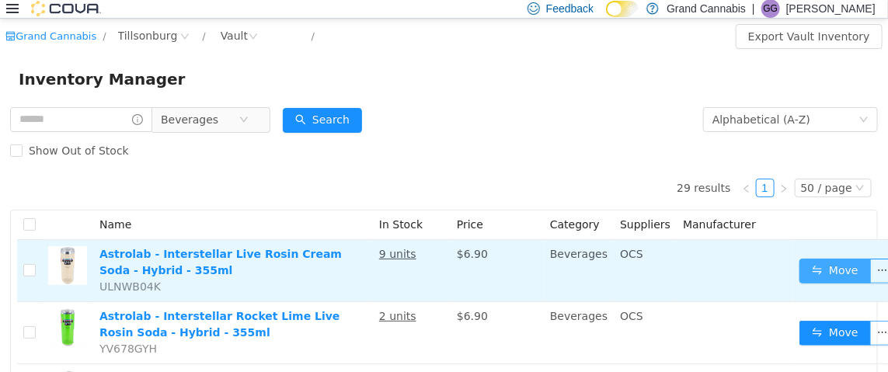
click at [832, 273] on button "Move" at bounding box center [835, 270] width 71 height 25
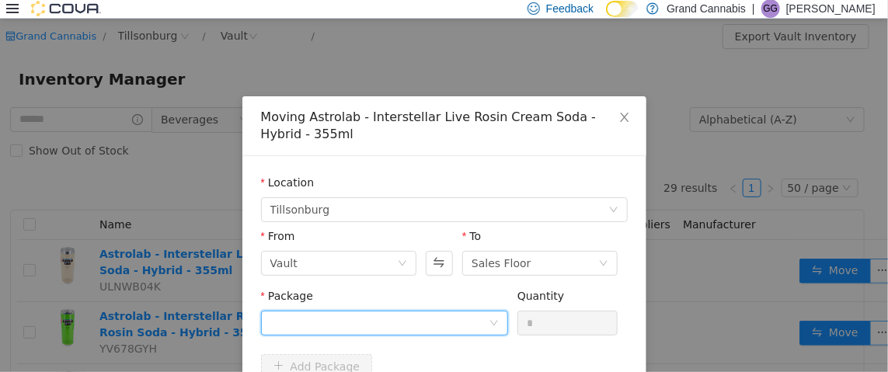
drag, startPoint x: 376, startPoint y: 314, endPoint x: 387, endPoint y: 312, distance: 11.1
click at [378, 314] on div at bounding box center [379, 322] width 218 height 23
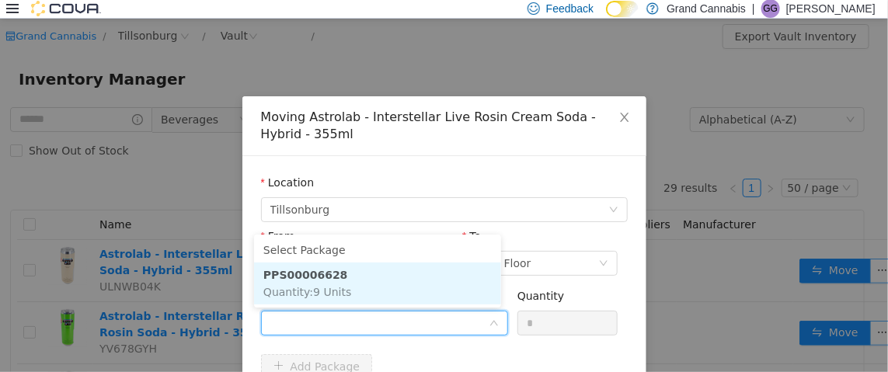
click at [406, 294] on li "PPS00006628 Quantity : 9 Units" at bounding box center [377, 283] width 247 height 42
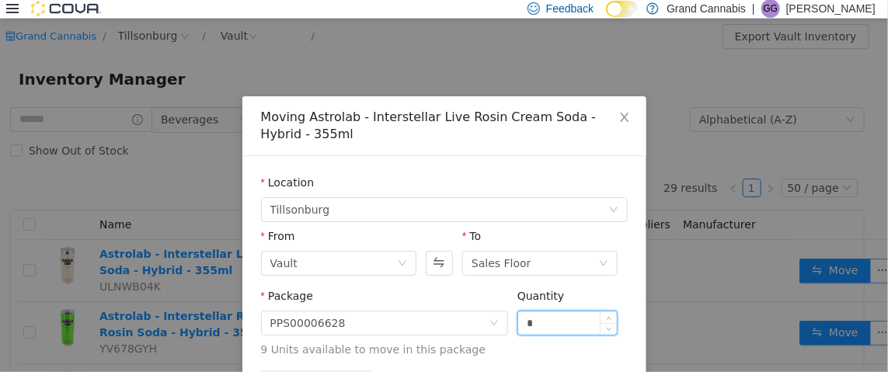
drag, startPoint x: 523, startPoint y: 321, endPoint x: 513, endPoint y: 322, distance: 10.1
click at [518, 322] on input "*" at bounding box center [567, 322] width 99 height 23
type input "*"
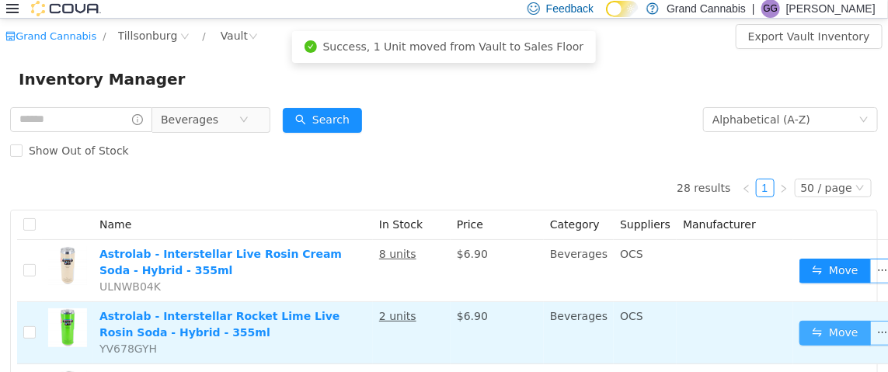
click at [828, 329] on button "Move" at bounding box center [835, 332] width 71 height 25
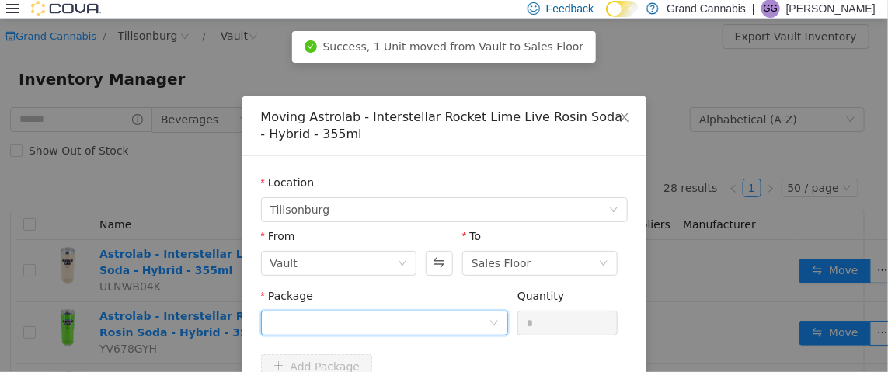
click at [382, 319] on div at bounding box center [379, 322] width 218 height 23
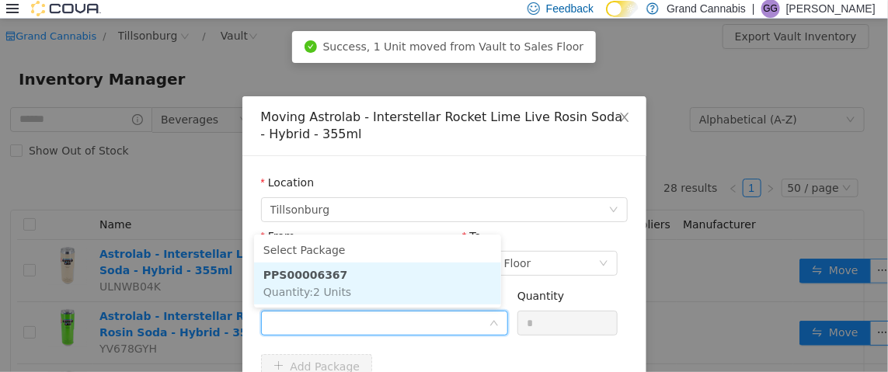
click at [385, 296] on li "PPS00006367 Quantity : 2 Units" at bounding box center [377, 283] width 247 height 42
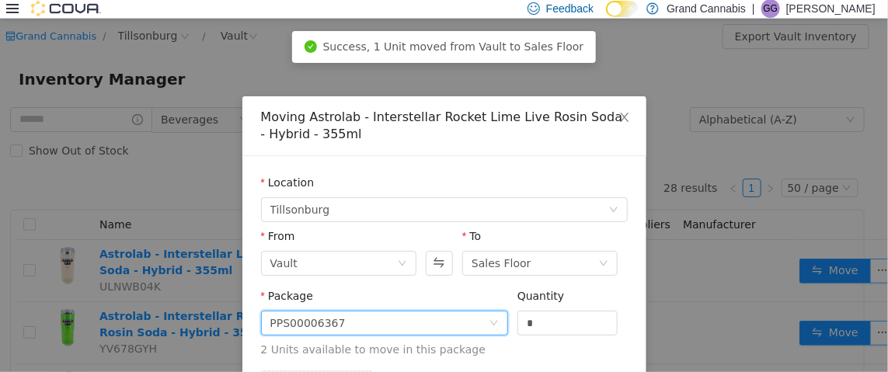
drag, startPoint x: 535, startPoint y: 323, endPoint x: 475, endPoint y: 325, distance: 59.9
click at [475, 325] on span "Package PPS00006367 Quantity * 2 Units available to move in this package" at bounding box center [444, 323] width 367 height 68
type input "*"
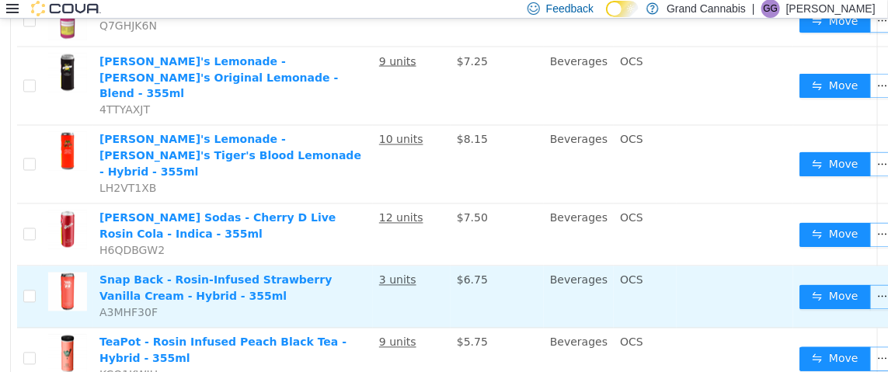
scroll to position [893, 0]
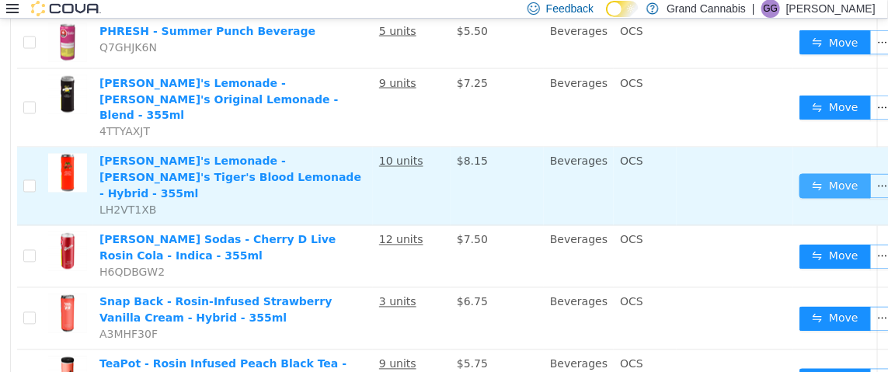
click at [823, 173] on button "Move" at bounding box center [835, 185] width 71 height 25
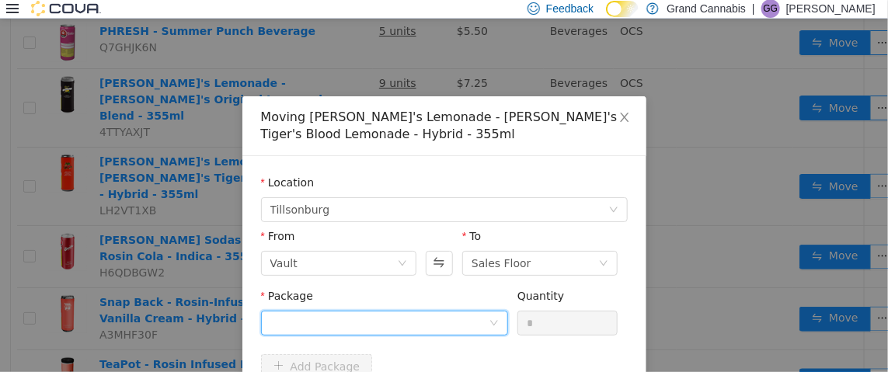
click at [371, 319] on div at bounding box center [379, 322] width 218 height 23
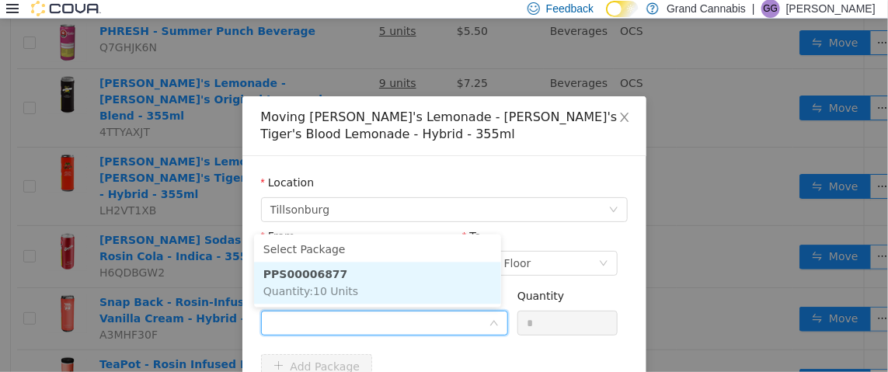
click at [399, 282] on li "PPS00006877 Quantity : 10 Units" at bounding box center [377, 283] width 247 height 42
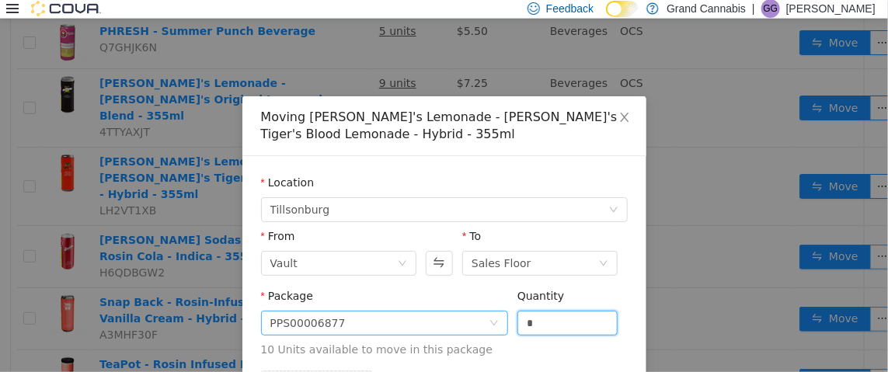
drag, startPoint x: 539, startPoint y: 316, endPoint x: 476, endPoint y: 328, distance: 64.8
click at [476, 328] on span "Package PPS00006877 Quantity * 10 Units available to move in this package" at bounding box center [444, 323] width 367 height 68
type input "*"
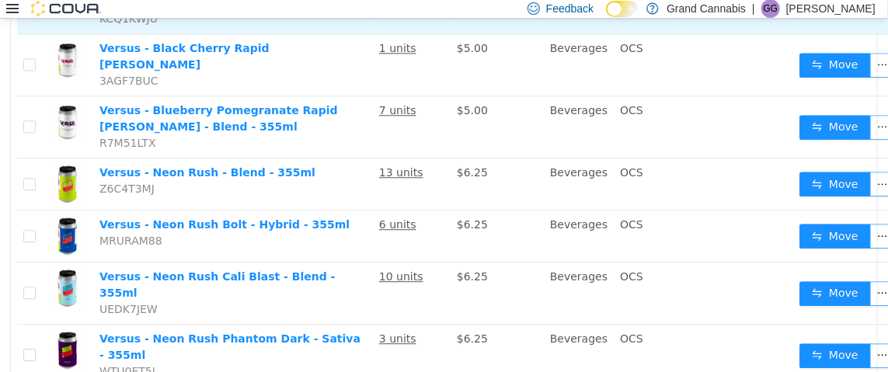
scroll to position [1359, 0]
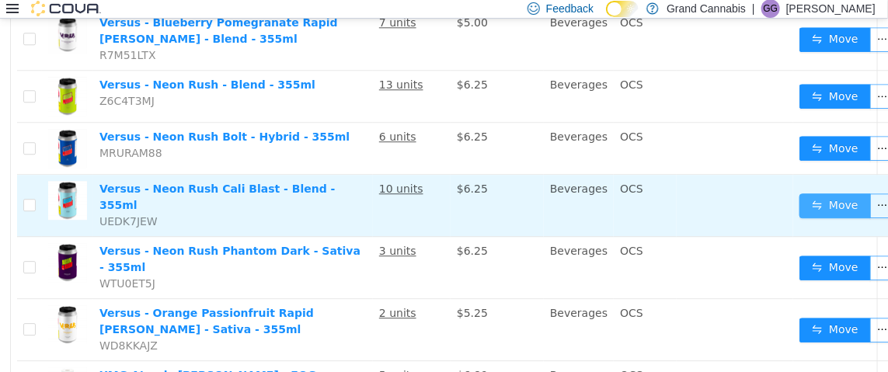
click at [820, 193] on button "Move" at bounding box center [835, 205] width 71 height 25
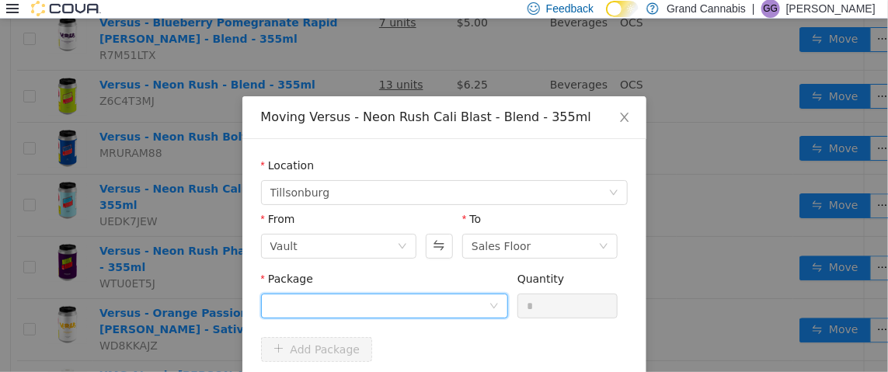
click at [354, 305] on div at bounding box center [379, 305] width 218 height 23
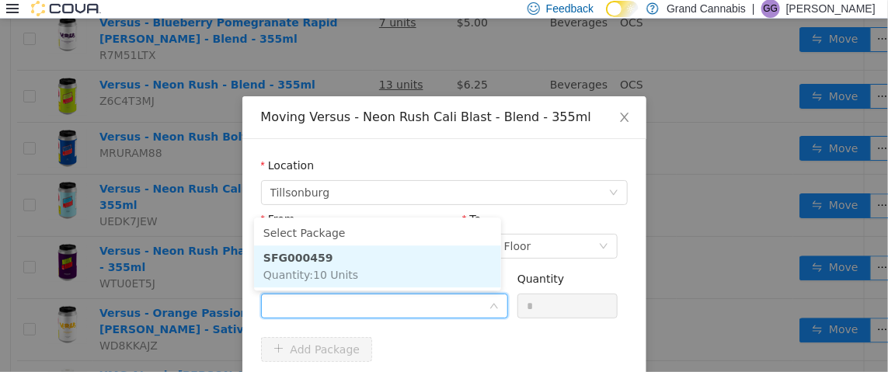
click at [382, 277] on li "SFG000459 Quantity : 10 Units" at bounding box center [377, 266] width 247 height 42
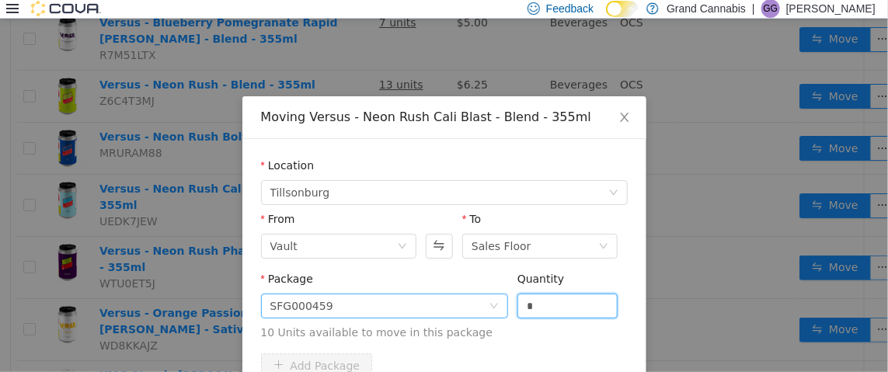
drag, startPoint x: 530, startPoint y: 295, endPoint x: 490, endPoint y: 305, distance: 41.6
click at [518, 303] on input "*" at bounding box center [567, 305] width 99 height 23
type input "*"
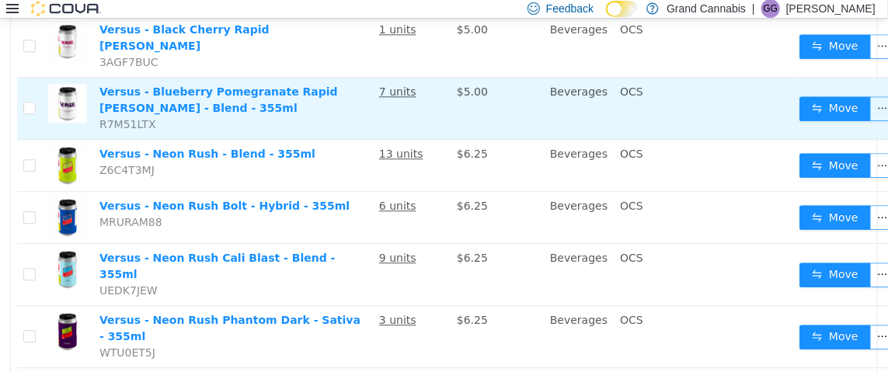
scroll to position [1204, 0]
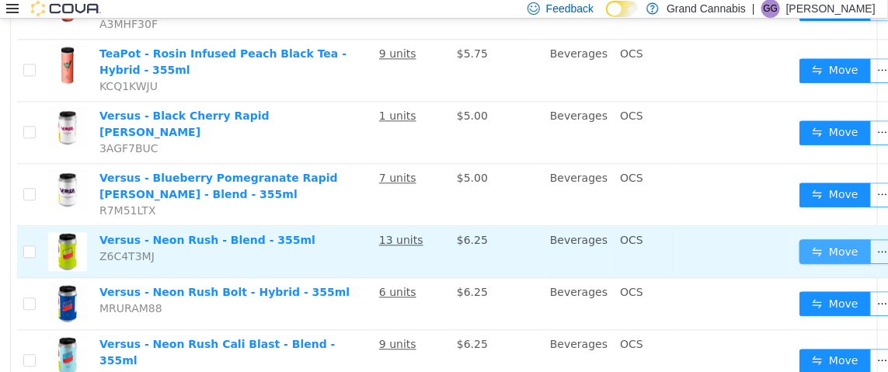
click at [820, 239] on button "Move" at bounding box center [835, 251] width 71 height 25
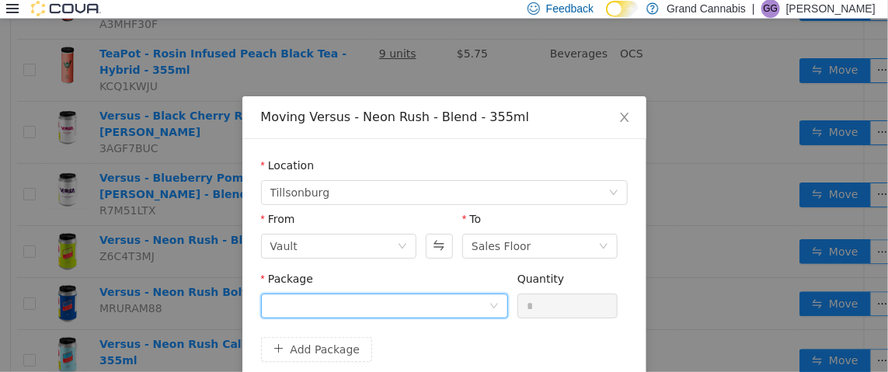
click at [375, 311] on div at bounding box center [379, 305] width 218 height 23
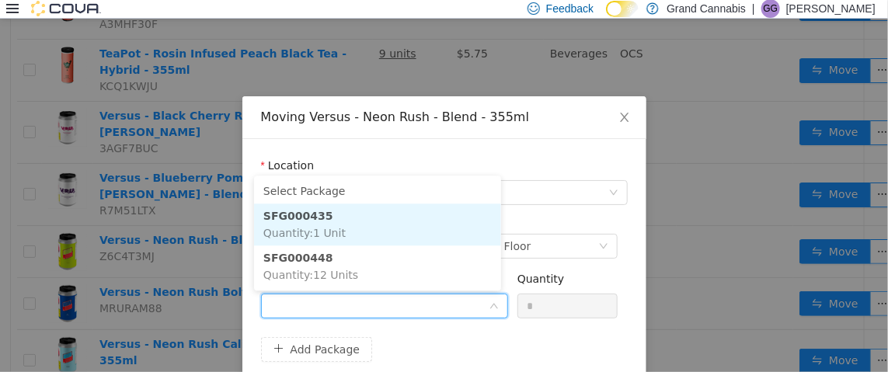
click at [389, 221] on li "SFG000435 Quantity : 1 Unit" at bounding box center [377, 224] width 247 height 42
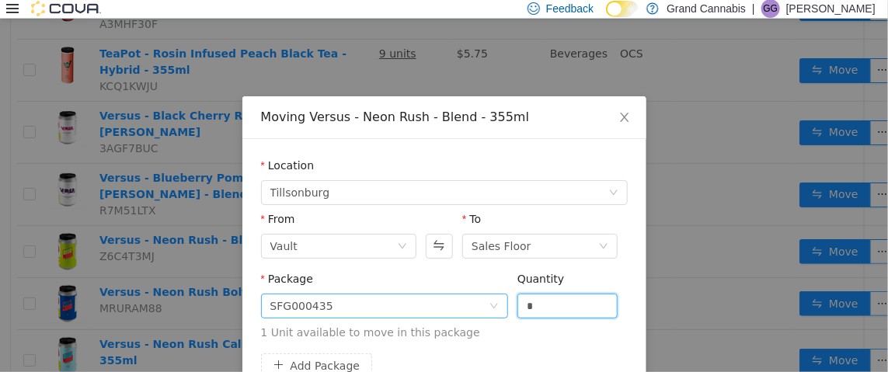
drag, startPoint x: 539, startPoint y: 305, endPoint x: 493, endPoint y: 311, distance: 46.3
click at [493, 311] on span "Package SFG000435 Quantity * 1 Unit available to move in this package" at bounding box center [444, 306] width 367 height 68
type input "*"
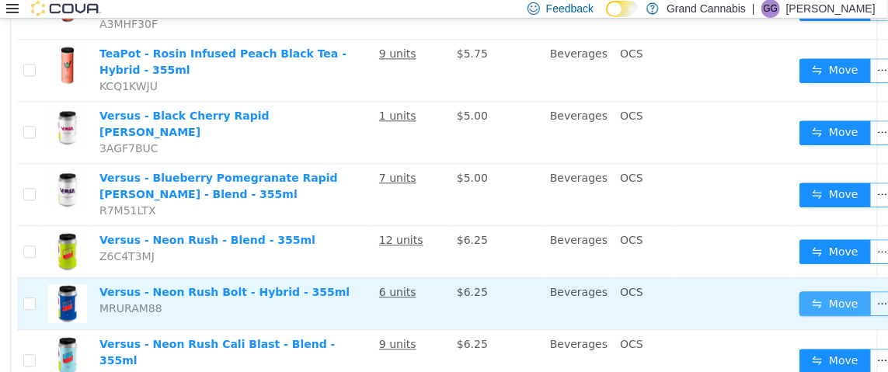
click at [807, 291] on button "Move" at bounding box center [835, 303] width 71 height 25
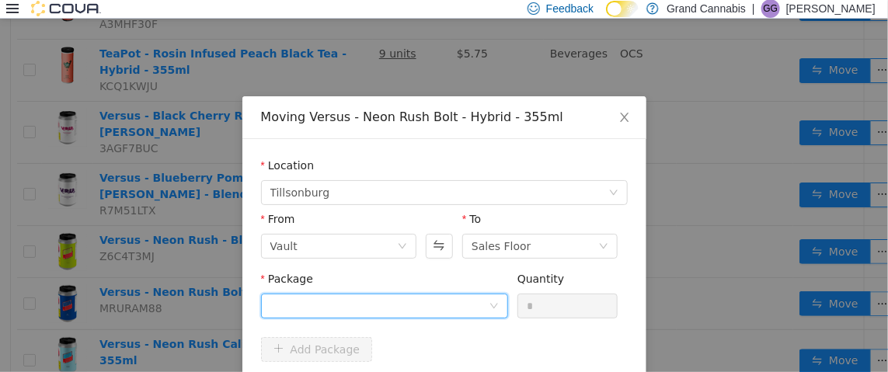
click at [396, 305] on div at bounding box center [379, 305] width 218 height 23
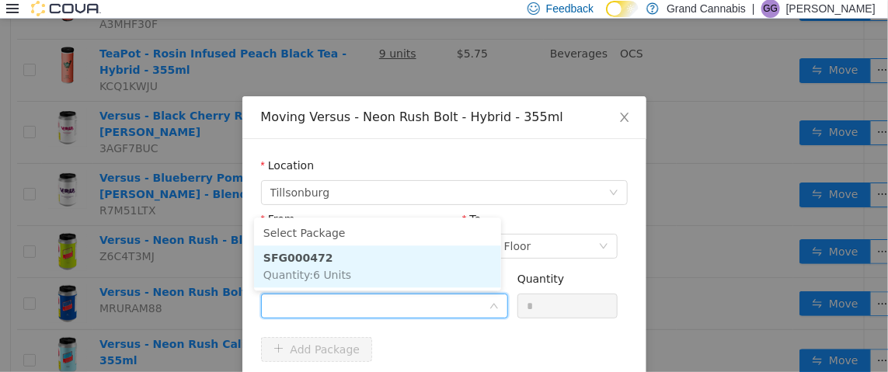
click at [395, 272] on li "SFG000472 Quantity : 6 Units" at bounding box center [377, 266] width 247 height 42
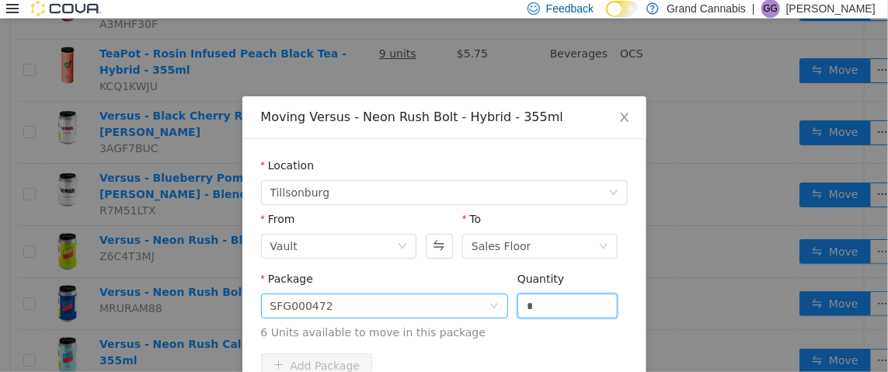
drag, startPoint x: 542, startPoint y: 301, endPoint x: 500, endPoint y: 304, distance: 42.0
click at [501, 304] on div "Package SFG000472 Quantity * 6 Units available to move in this package" at bounding box center [444, 305] width 367 height 70
type input "*"
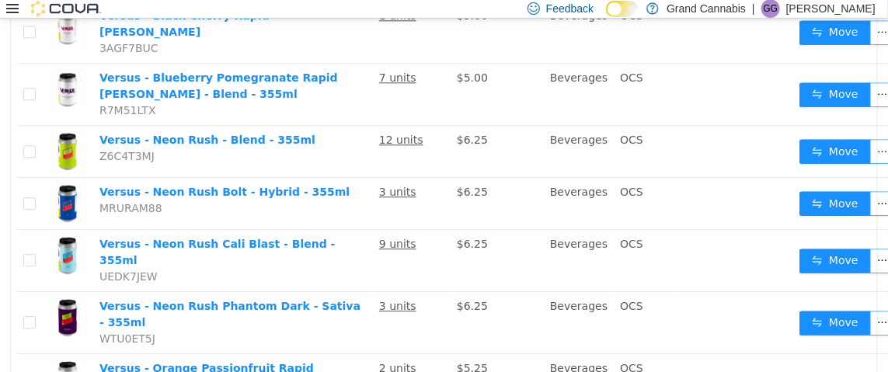
scroll to position [1437, 0]
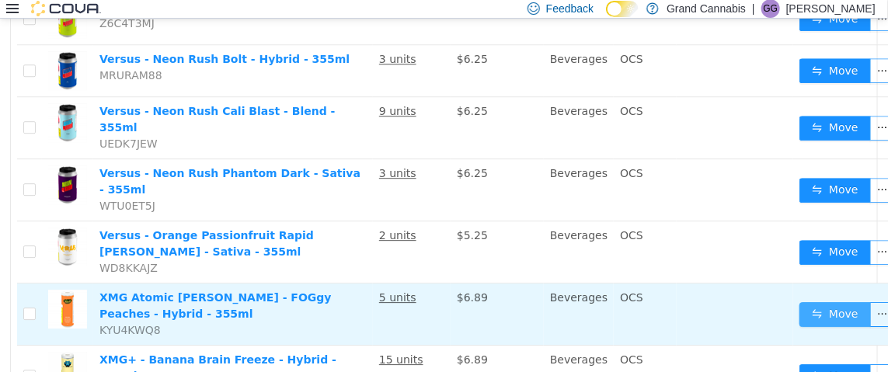
click at [816, 301] on button "Move" at bounding box center [835, 313] width 71 height 25
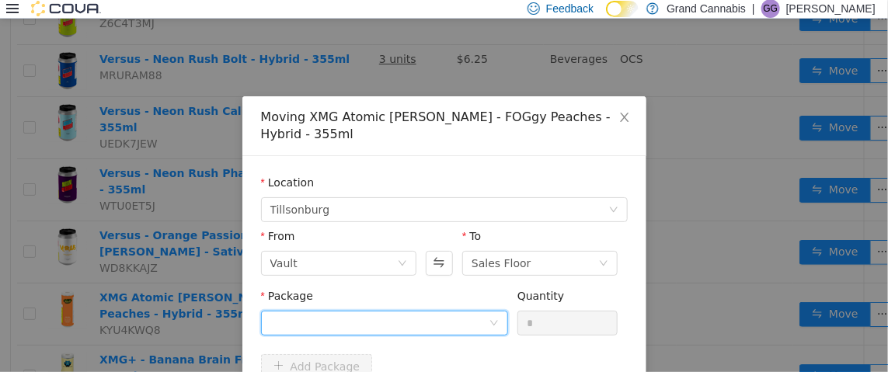
click at [469, 311] on div at bounding box center [379, 322] width 218 height 23
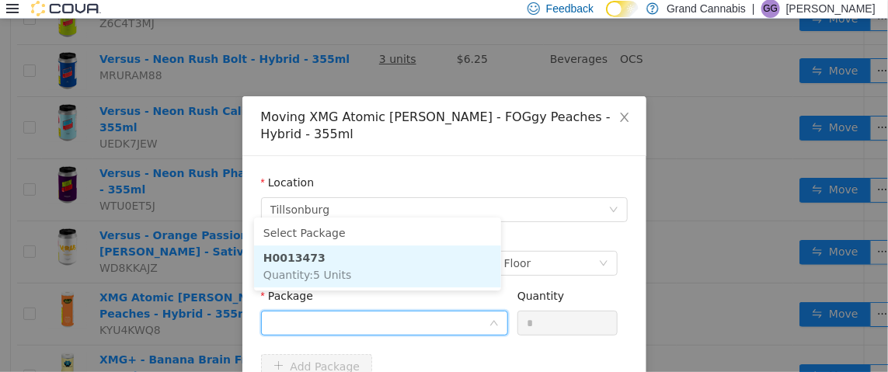
click at [427, 275] on li "H0013473 Quantity : 5 Units" at bounding box center [377, 266] width 247 height 42
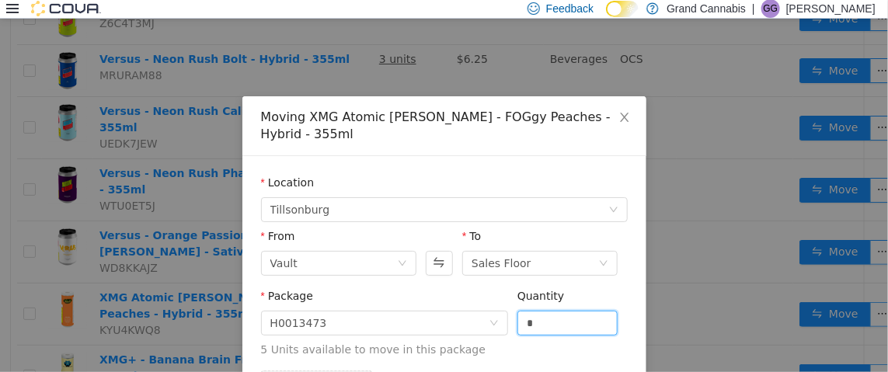
drag, startPoint x: 563, startPoint y: 296, endPoint x: 464, endPoint y: 319, distance: 101.4
click at [466, 319] on span "Package H0013473 Quantity * 5 Units available to move in this package" at bounding box center [444, 323] width 367 height 68
type input "*"
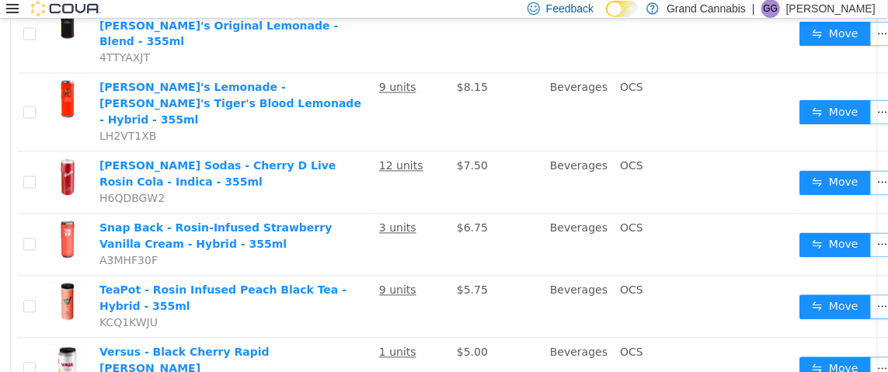
scroll to position [970, 0]
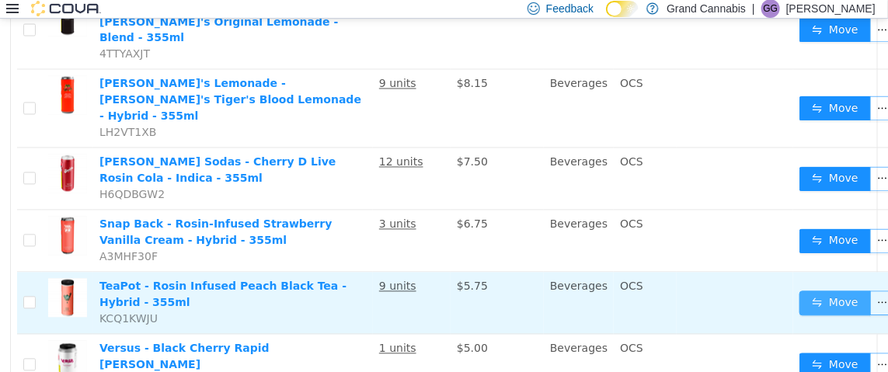
click at [822, 291] on button "Move" at bounding box center [835, 303] width 71 height 25
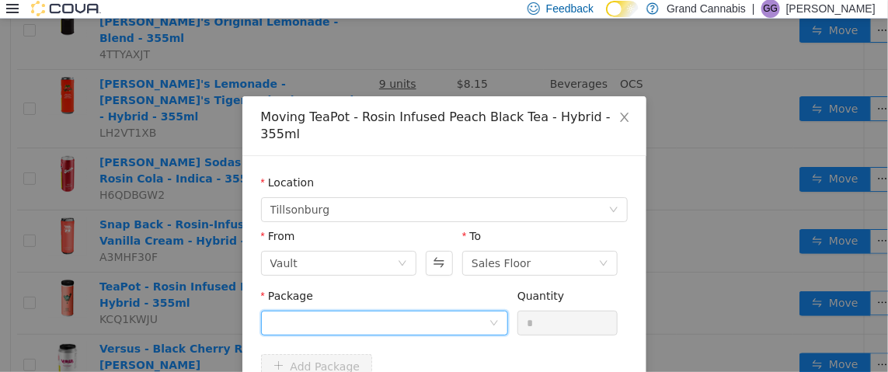
click at [400, 311] on div at bounding box center [379, 322] width 218 height 23
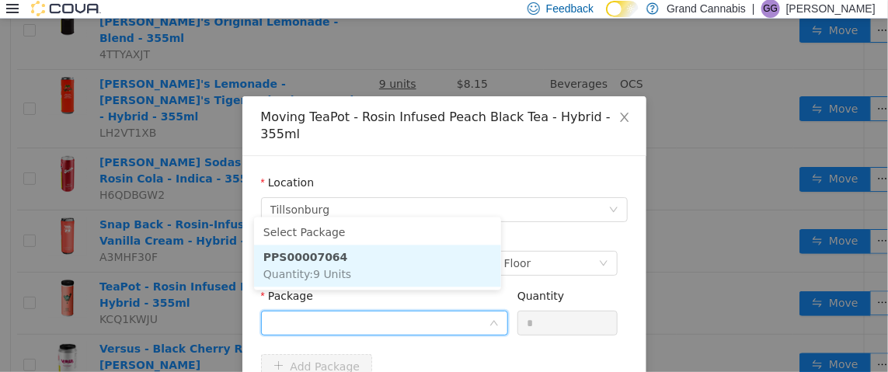
click at [390, 272] on li "PPS00007064 Quantity : 9 Units" at bounding box center [377, 266] width 247 height 42
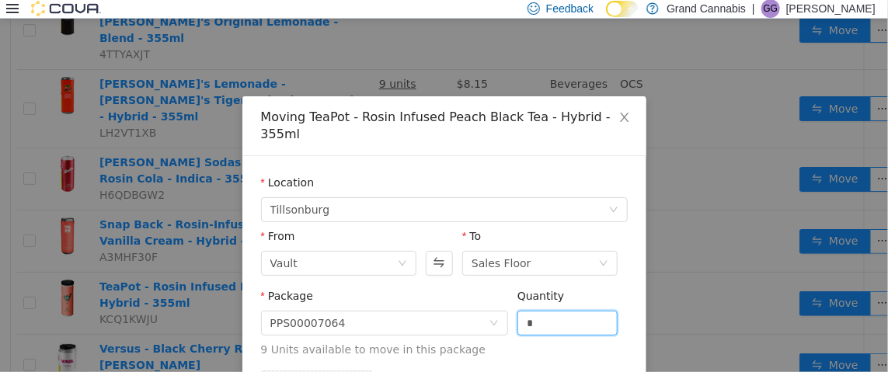
drag, startPoint x: 547, startPoint y: 298, endPoint x: 501, endPoint y: 309, distance: 47.1
click at [501, 309] on div "Package PPS00007064 Quantity * 9 Units available to move in this package" at bounding box center [444, 322] width 367 height 70
type input "*"
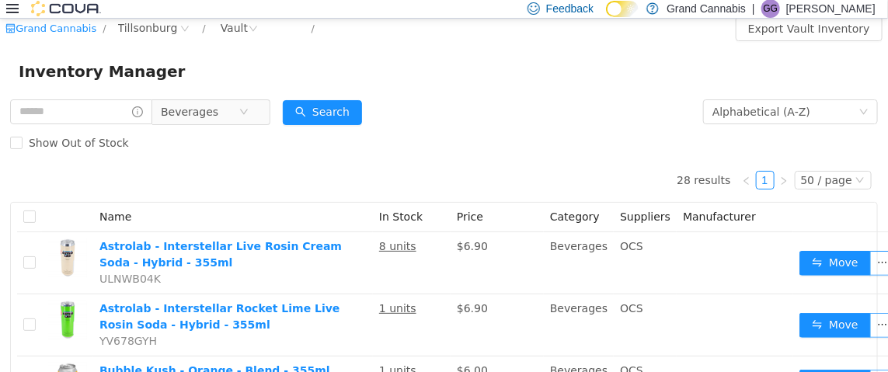
scroll to position [0, 0]
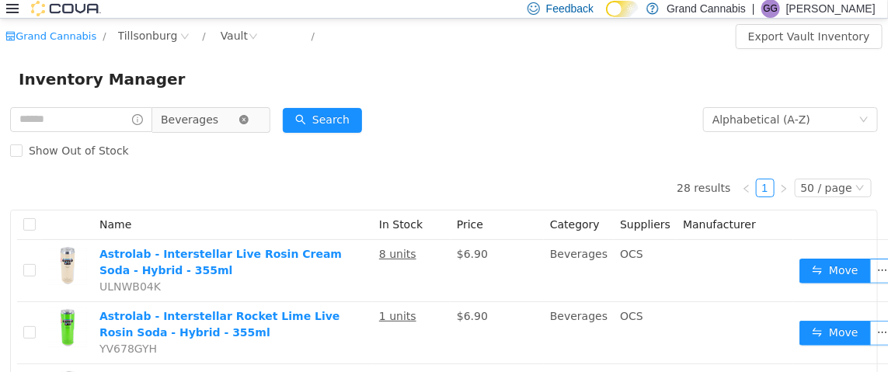
click at [249, 120] on icon "icon: close-circle" at bounding box center [243, 118] width 9 height 9
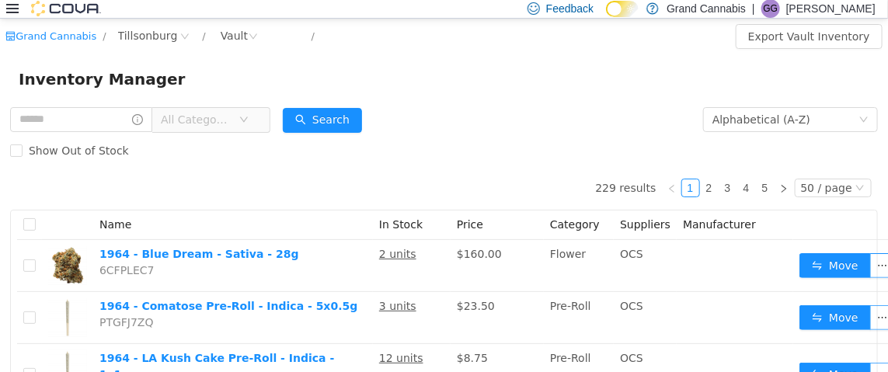
click at [221, 123] on span "All Categories" at bounding box center [196, 119] width 71 height 16
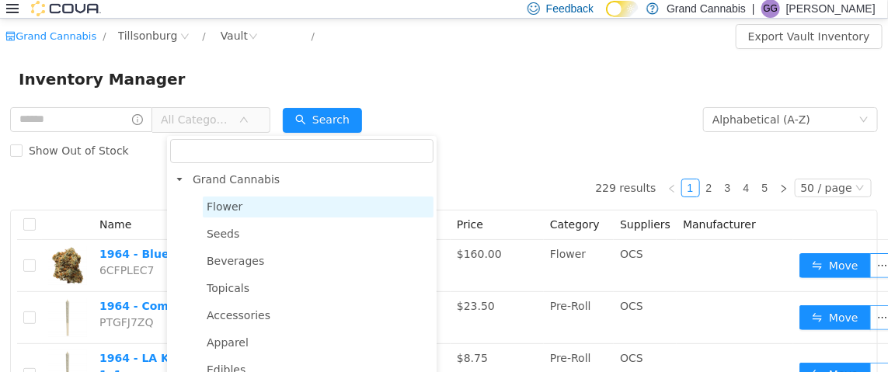
click at [251, 202] on span "Flower" at bounding box center [318, 206] width 231 height 21
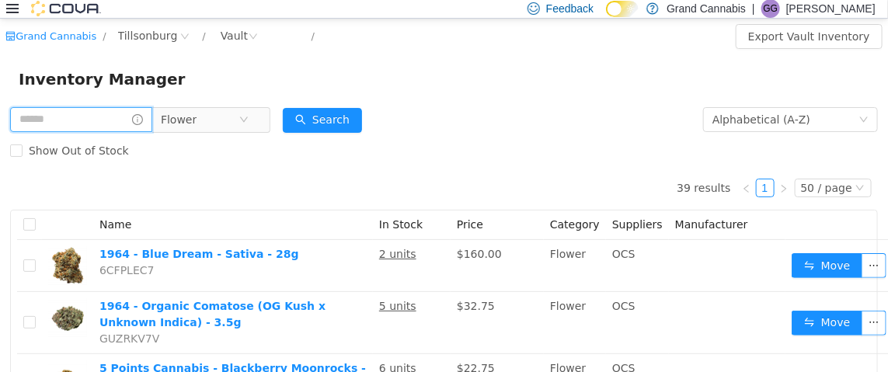
click at [116, 116] on input "text" at bounding box center [81, 118] width 142 height 25
type input "****"
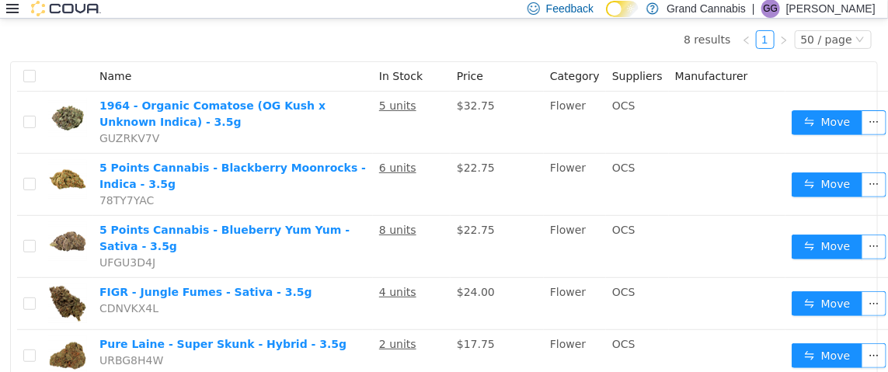
scroll to position [155, 0]
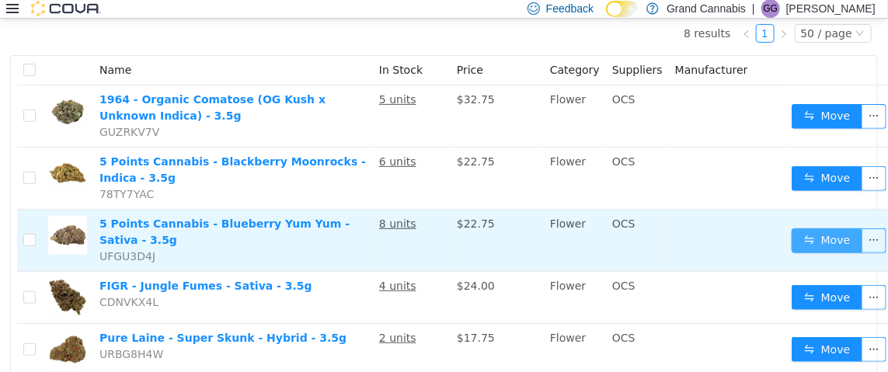
click at [831, 228] on button "Move" at bounding box center [827, 240] width 71 height 25
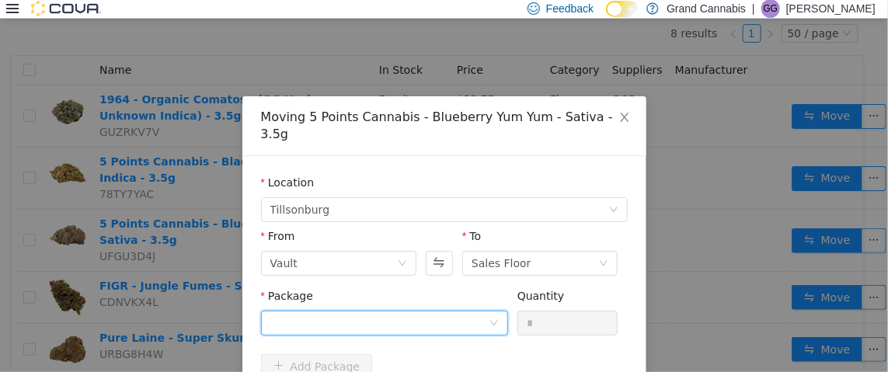
click at [358, 311] on div at bounding box center [379, 322] width 218 height 23
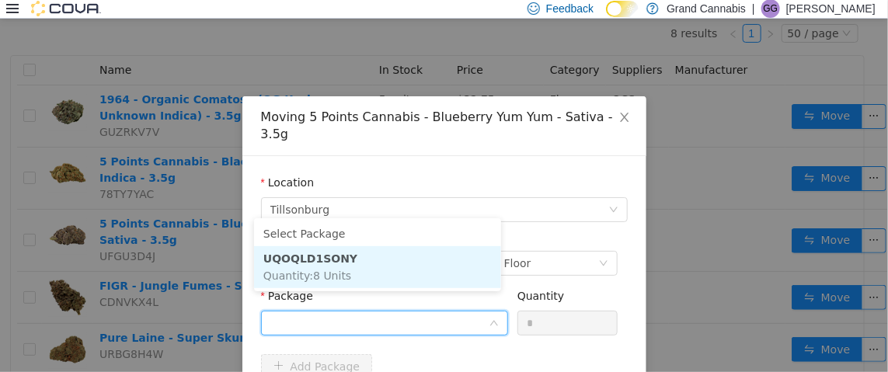
click at [394, 278] on li "UQOQLD1SONY Quantity : 8 Units" at bounding box center [377, 267] width 247 height 42
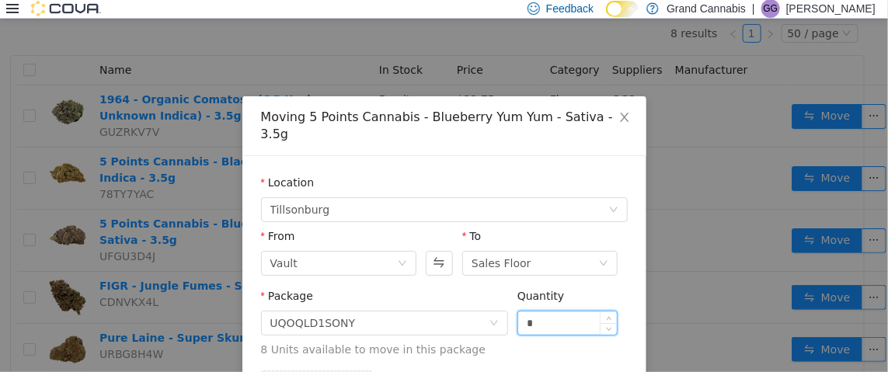
click at [541, 311] on input "*" at bounding box center [567, 322] width 99 height 23
drag, startPoint x: 541, startPoint y: 302, endPoint x: 474, endPoint y: 302, distance: 66.8
click at [478, 302] on span "Package UQOQLD1SONY Quantity * 8 Units available to move in this package" at bounding box center [444, 323] width 367 height 68
type input "*"
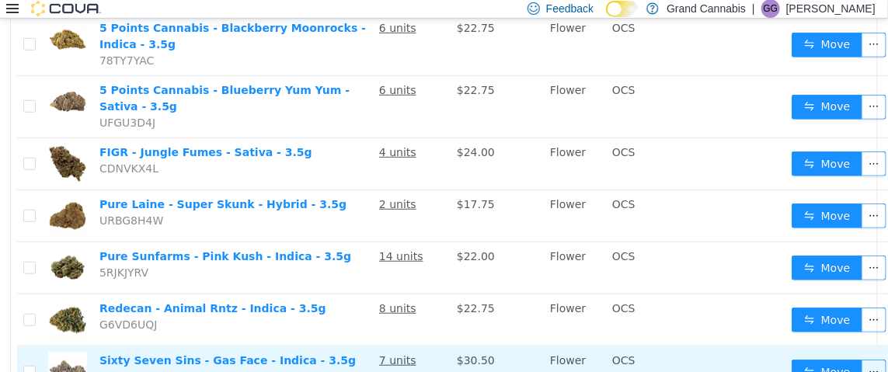
scroll to position [310, 0]
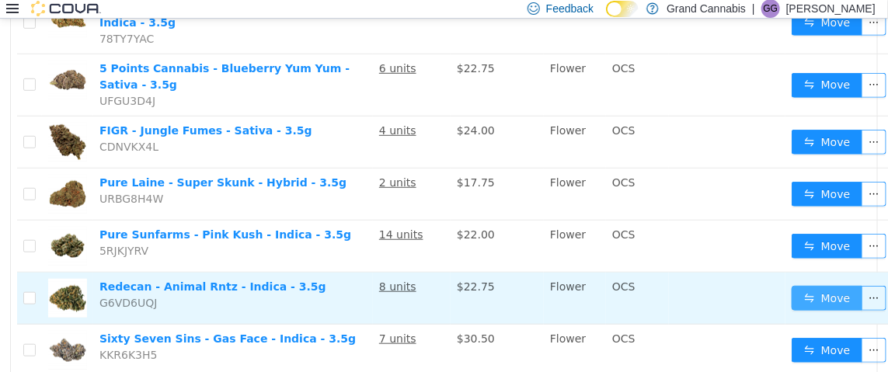
click at [814, 285] on button "Move" at bounding box center [827, 297] width 71 height 25
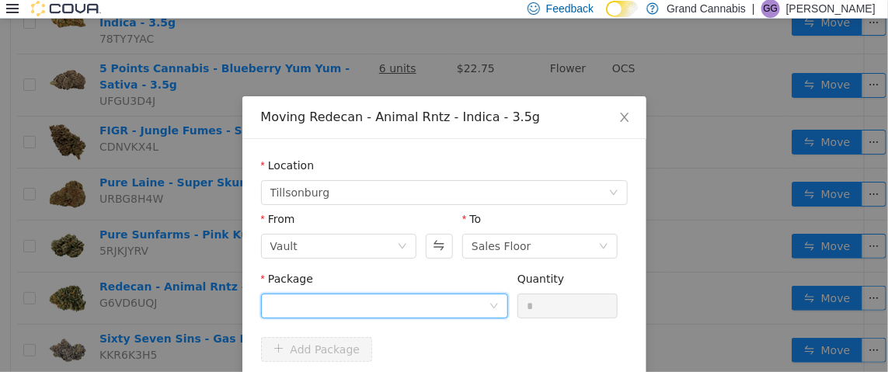
click at [364, 303] on div at bounding box center [379, 305] width 218 height 23
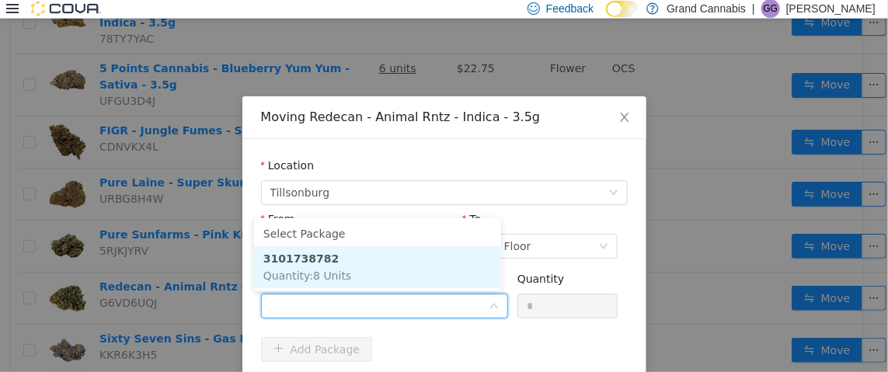
click at [373, 262] on li "3101738782 Quantity : 8 Units" at bounding box center [377, 267] width 247 height 42
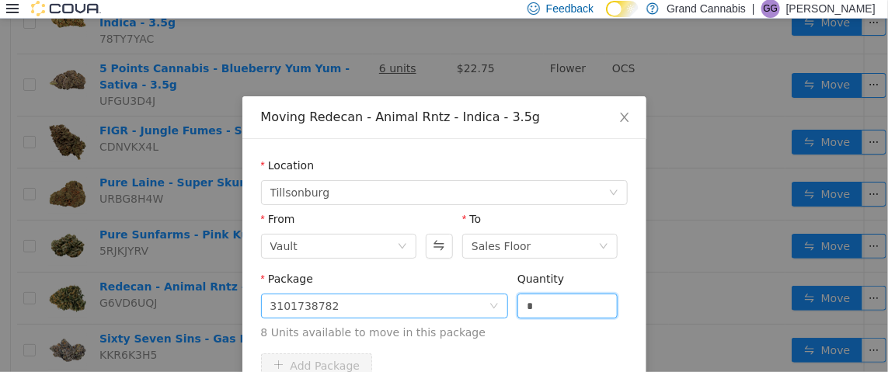
drag, startPoint x: 536, startPoint y: 304, endPoint x: 428, endPoint y: 301, distance: 108.1
click at [450, 298] on span "Package 3101738782 Quantity * 8 Units available to move in this package" at bounding box center [444, 306] width 367 height 68
type input "*"
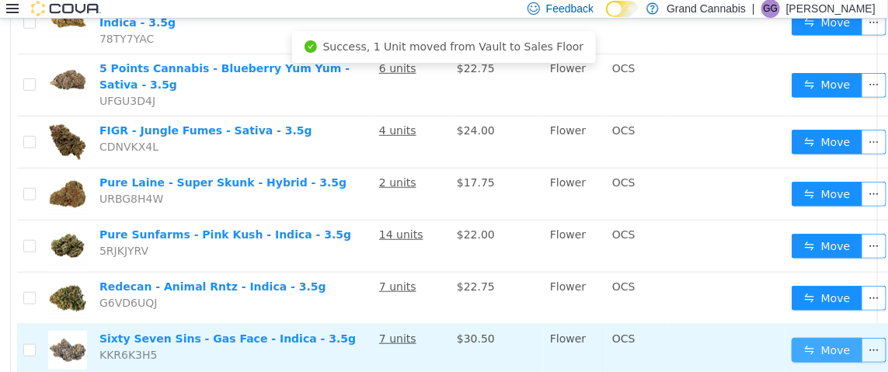
click at [812, 337] on button "Move" at bounding box center [827, 349] width 71 height 25
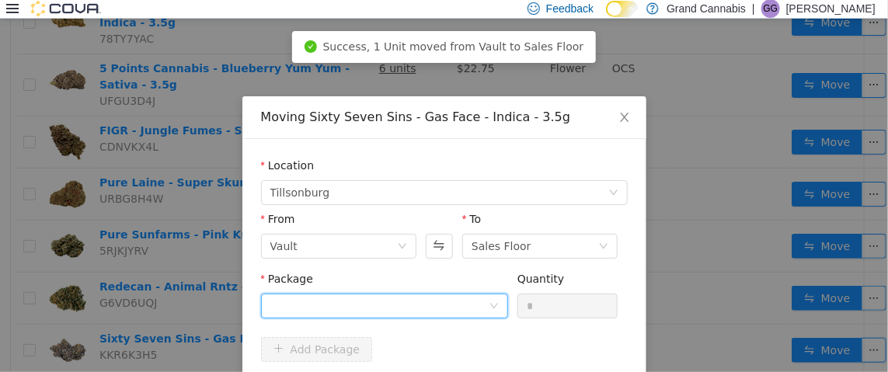
click at [416, 302] on div at bounding box center [379, 305] width 218 height 23
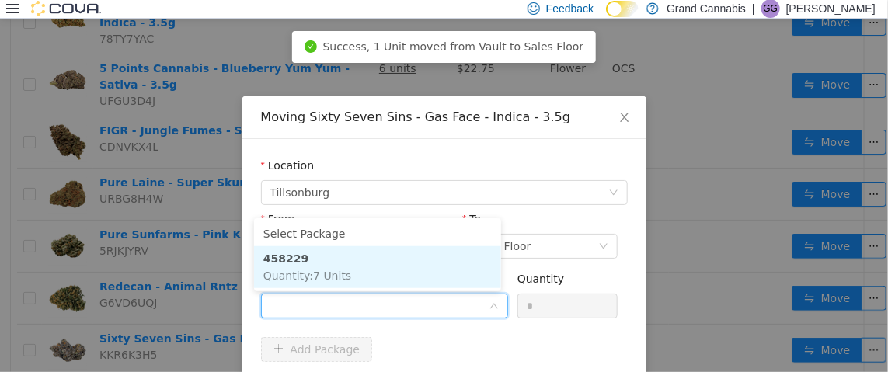
click at [418, 265] on li "458229 Quantity : 7 Units" at bounding box center [377, 267] width 247 height 42
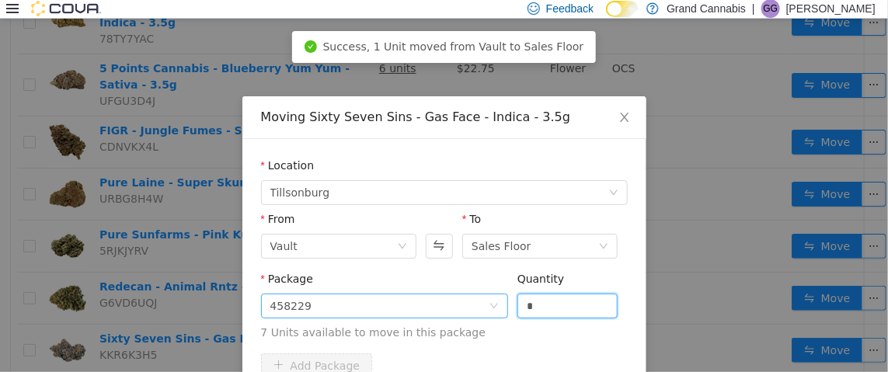
drag, startPoint x: 535, startPoint y: 305, endPoint x: 453, endPoint y: 301, distance: 82.4
click at [453, 301] on span "Package 458229 Quantity * 7 Units available to move in this package" at bounding box center [444, 306] width 367 height 68
type input "*"
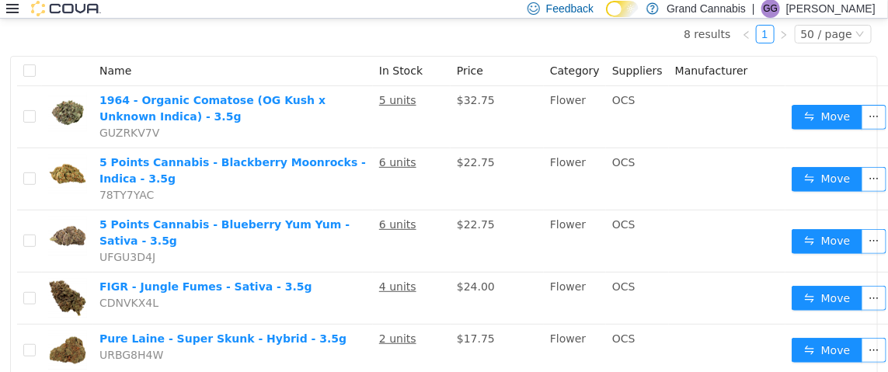
scroll to position [0, 0]
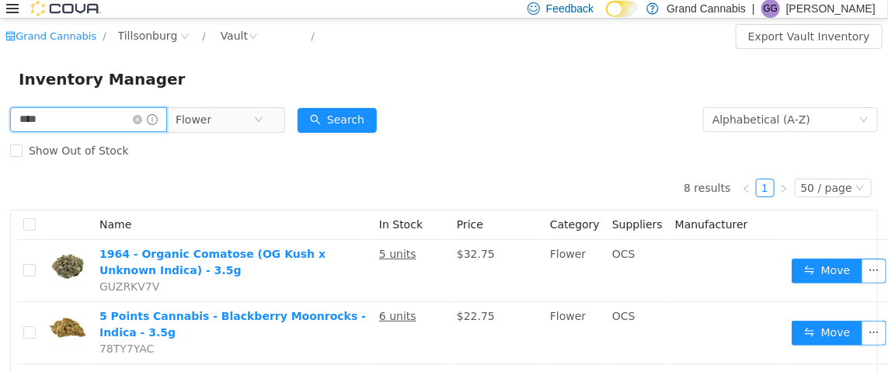
drag, startPoint x: 10, startPoint y: 122, endPoint x: 0, endPoint y: 122, distance: 10.1
type input "**"
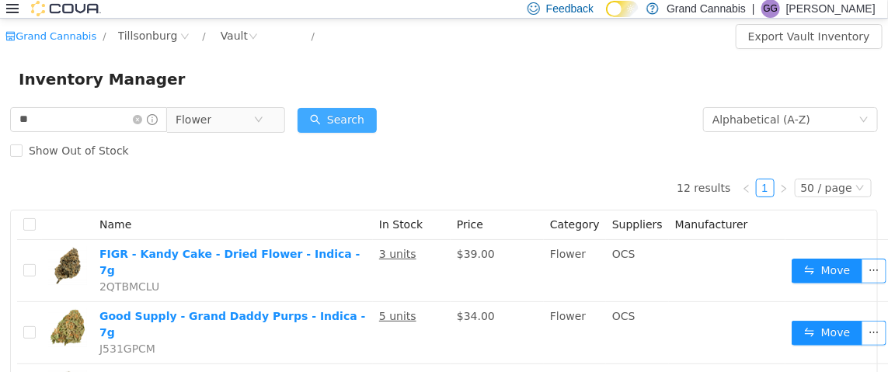
click at [333, 122] on button "Search" at bounding box center [337, 119] width 79 height 25
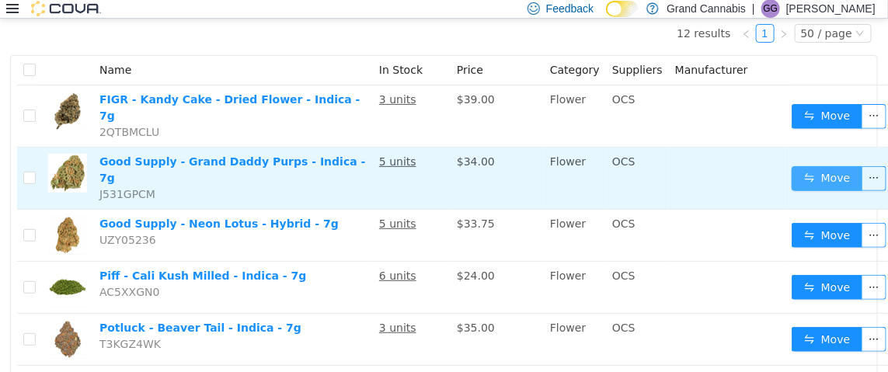
click at [800, 166] on button "Move" at bounding box center [827, 178] width 71 height 25
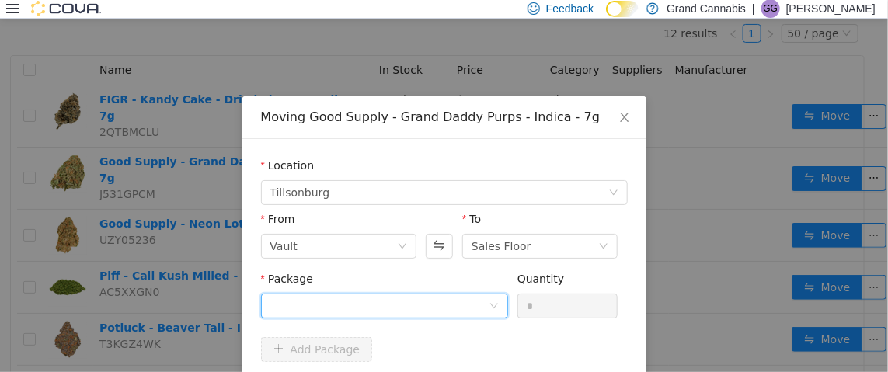
click at [414, 306] on div at bounding box center [379, 305] width 218 height 23
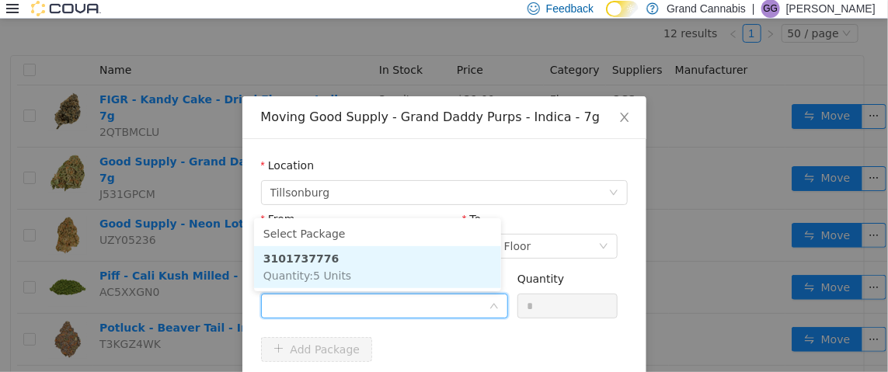
click at [413, 270] on li "3101737776 Quantity : 5 Units" at bounding box center [377, 267] width 247 height 42
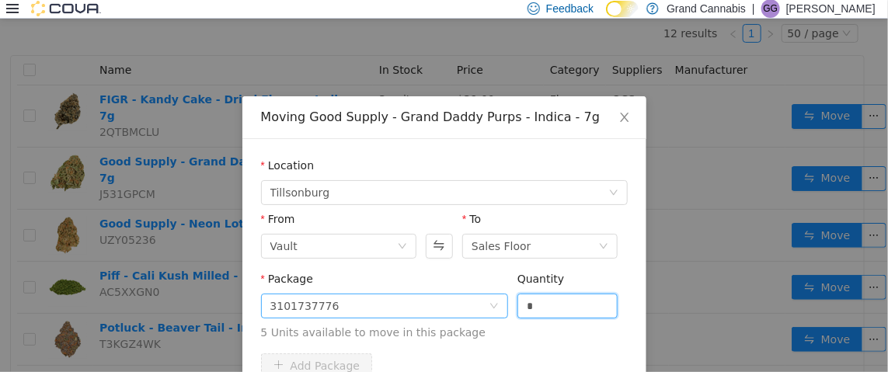
drag, startPoint x: 526, startPoint y: 298, endPoint x: 500, endPoint y: 300, distance: 25.7
click at [500, 300] on span "Package 3101737776 Quantity * 5 Units available to move in this package" at bounding box center [444, 306] width 367 height 68
type input "*"
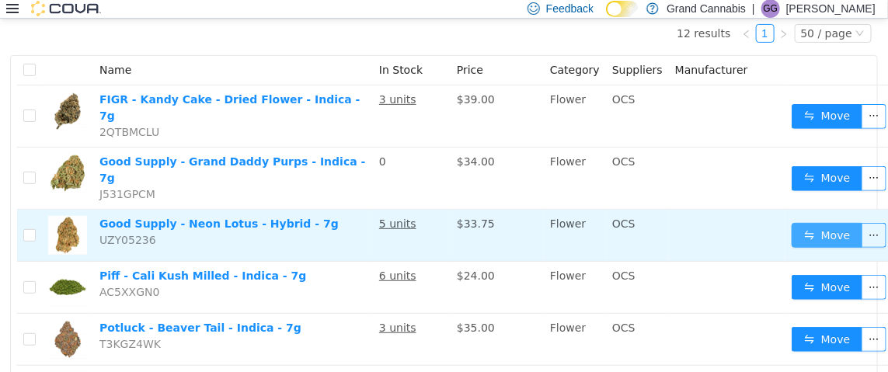
click at [807, 222] on button "Move" at bounding box center [827, 234] width 71 height 25
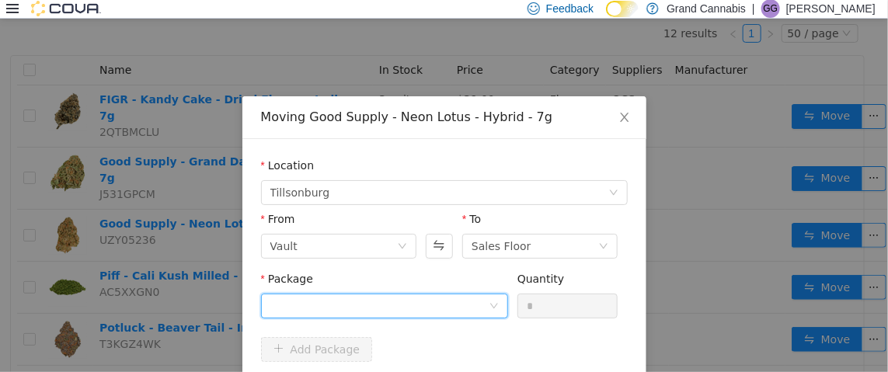
click at [377, 302] on div at bounding box center [379, 305] width 218 height 23
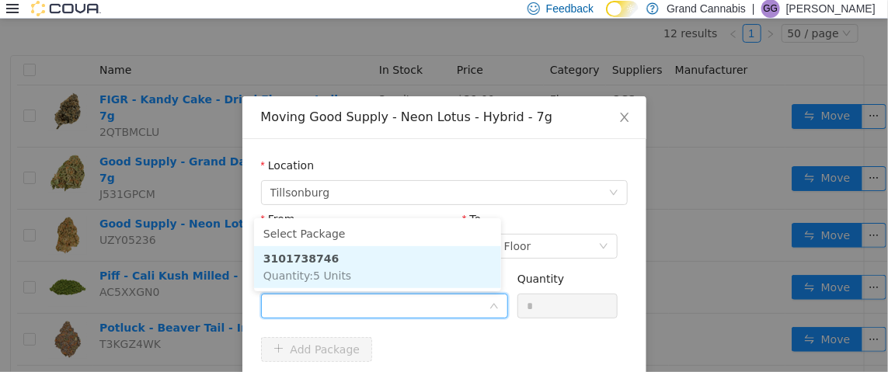
click at [386, 266] on li "3101738746 Quantity : 5 Units" at bounding box center [377, 267] width 247 height 42
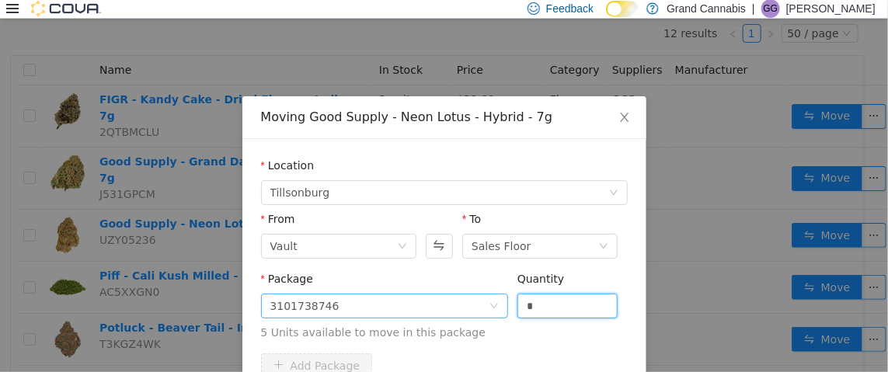
drag, startPoint x: 549, startPoint y: 304, endPoint x: 443, endPoint y: 307, distance: 106.5
click at [443, 307] on span "Package 3101738746 Quantity * 5 Units available to move in this package" at bounding box center [444, 306] width 367 height 68
type input "*"
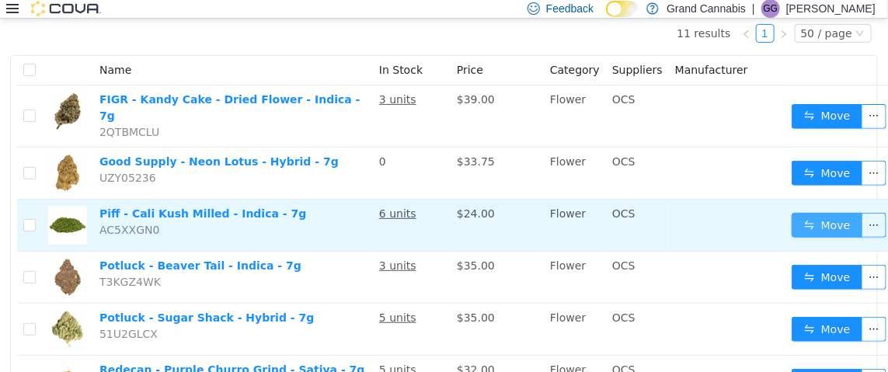
click at [802, 212] on button "Move" at bounding box center [827, 224] width 71 height 25
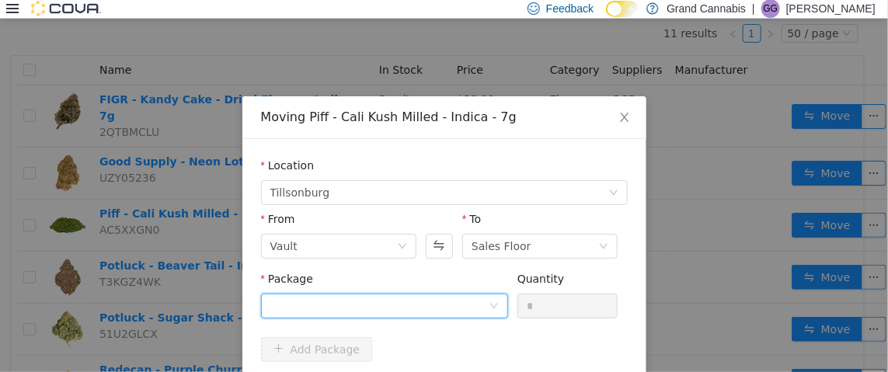
drag, startPoint x: 411, startPoint y: 304, endPoint x: 414, endPoint y: 294, distance: 10.6
click at [411, 301] on div at bounding box center [379, 305] width 218 height 23
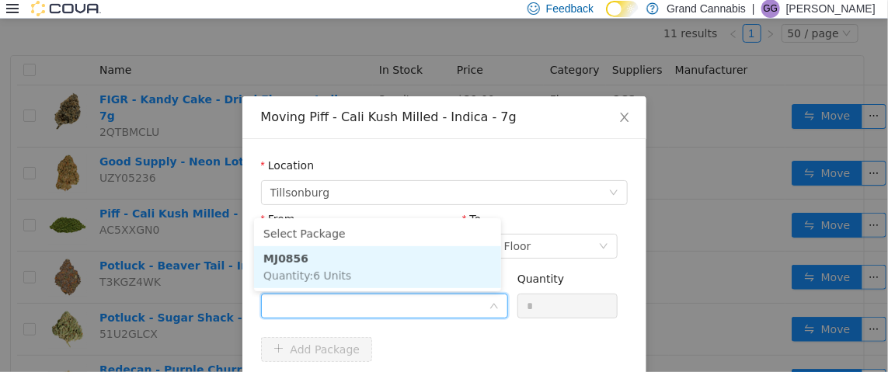
click at [422, 263] on li "MJ0856 Quantity : 6 Units" at bounding box center [377, 267] width 247 height 42
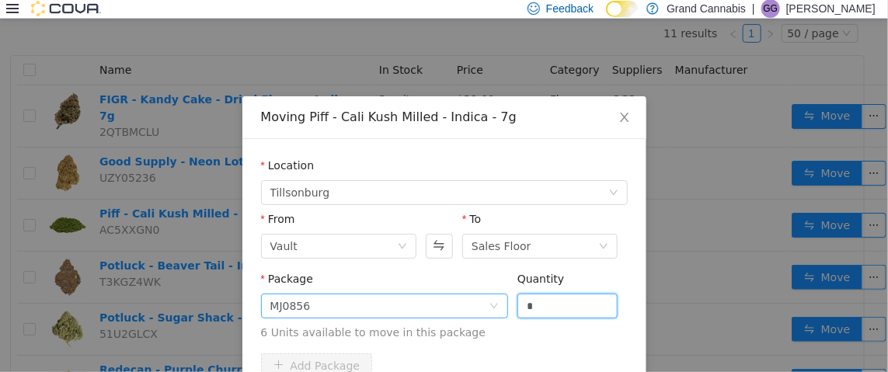
drag, startPoint x: 530, startPoint y: 301, endPoint x: 495, endPoint y: 304, distance: 35.0
click at [501, 301] on span "Package MJ0856 Quantity * 6 Units available to move in this package" at bounding box center [444, 306] width 367 height 68
type input "*"
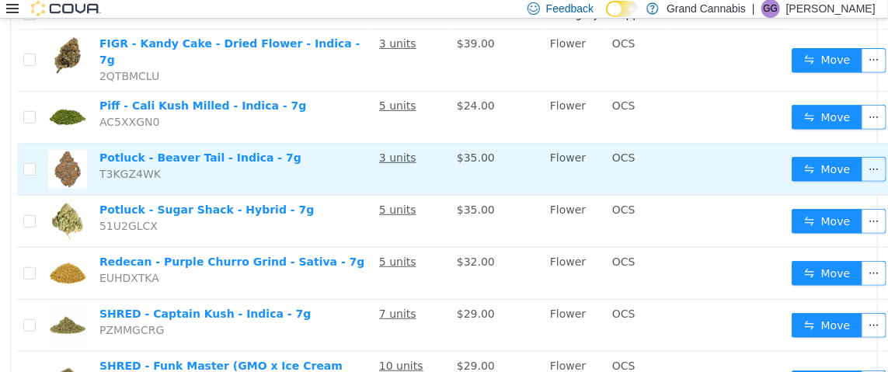
scroll to position [233, 0]
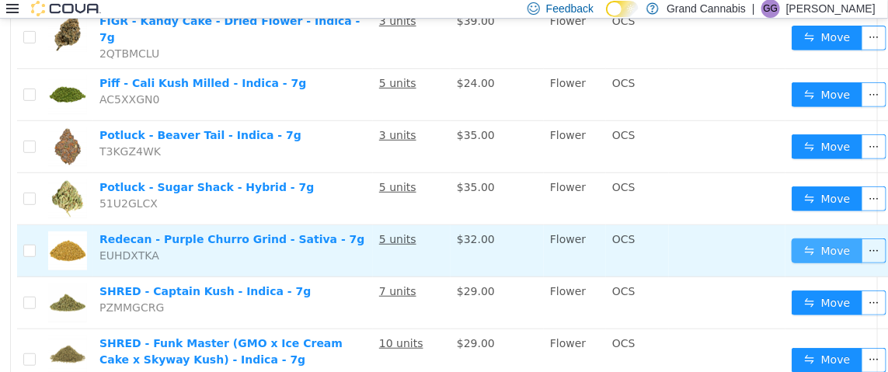
click at [814, 238] on button "Move" at bounding box center [827, 250] width 71 height 25
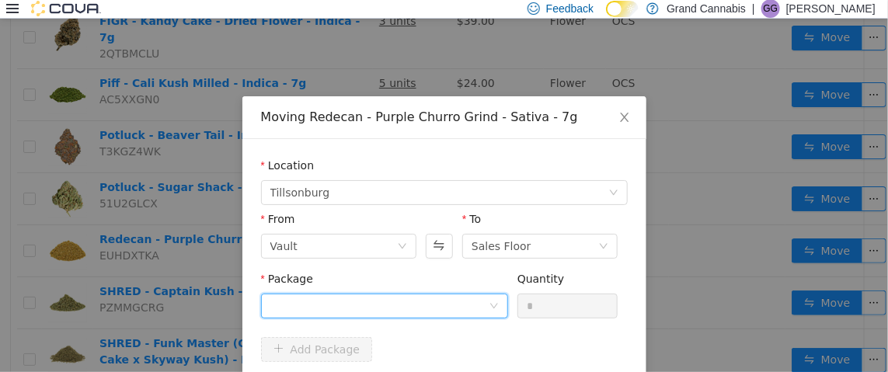
click at [392, 298] on div at bounding box center [379, 305] width 218 height 23
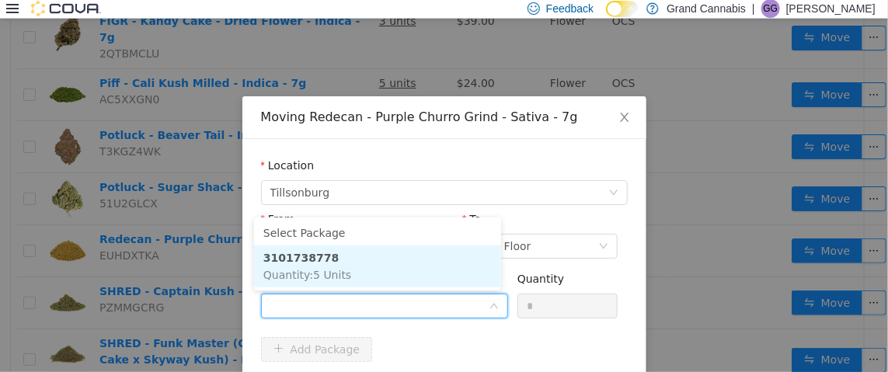
click at [409, 260] on li "3101738778 Quantity : 5 Units" at bounding box center [377, 266] width 247 height 42
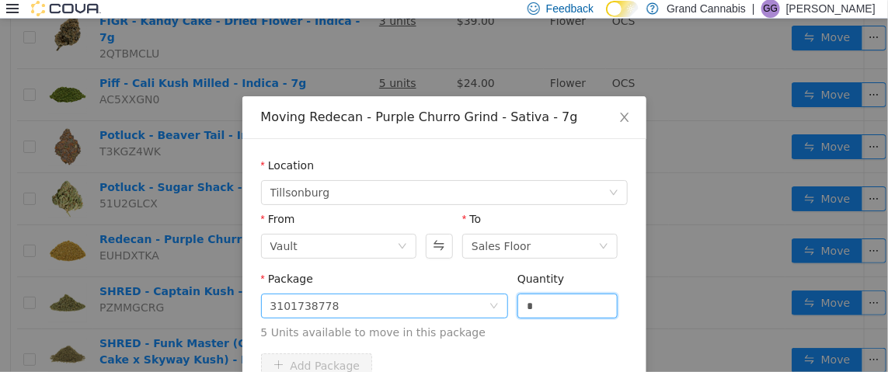
drag, startPoint x: 551, startPoint y: 305, endPoint x: 465, endPoint y: 314, distance: 86.7
click at [497, 308] on span "Package 3101738778 Quantity * 5 Units available to move in this package" at bounding box center [444, 306] width 367 height 68
type input "*"
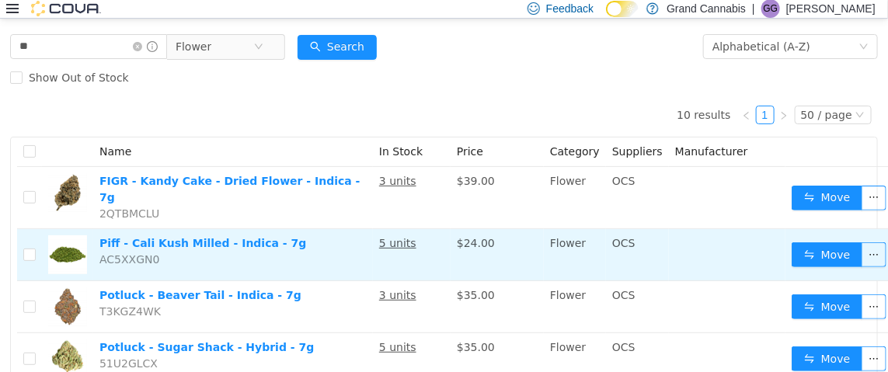
scroll to position [0, 0]
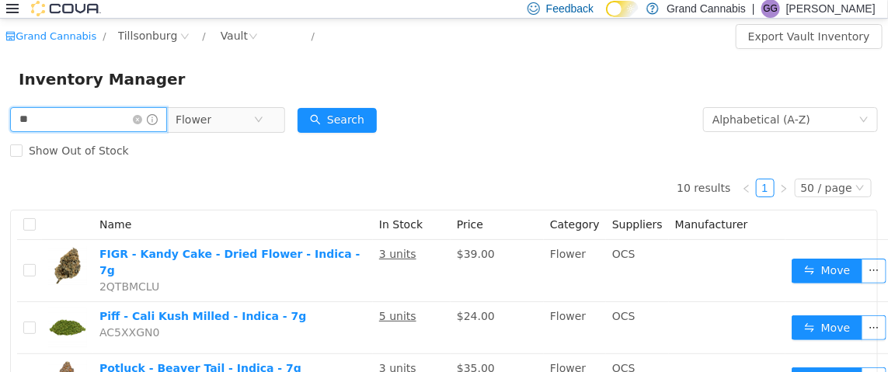
click at [23, 123] on input "**" at bounding box center [88, 118] width 157 height 25
type input "***"
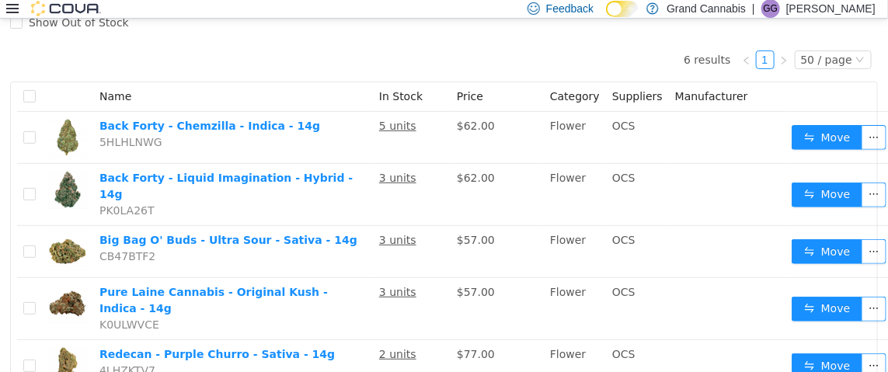
scroll to position [155, 0]
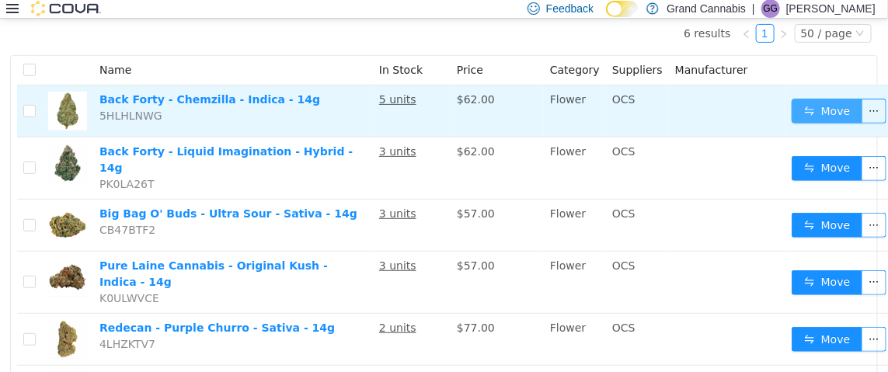
click at [807, 110] on button "Move" at bounding box center [827, 110] width 71 height 25
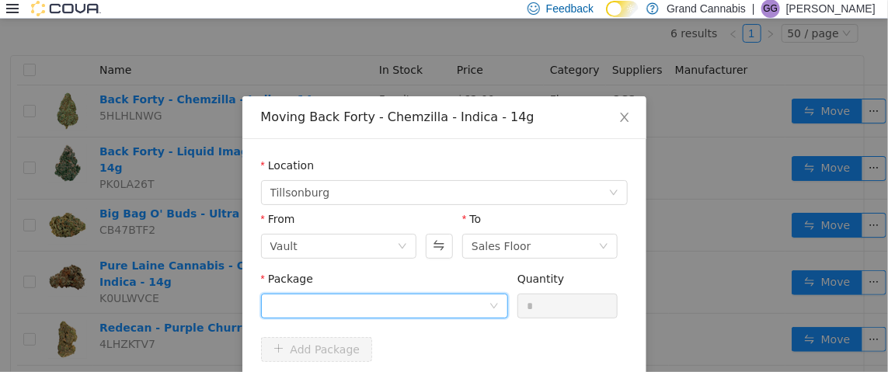
click at [311, 307] on div at bounding box center [379, 305] width 218 height 23
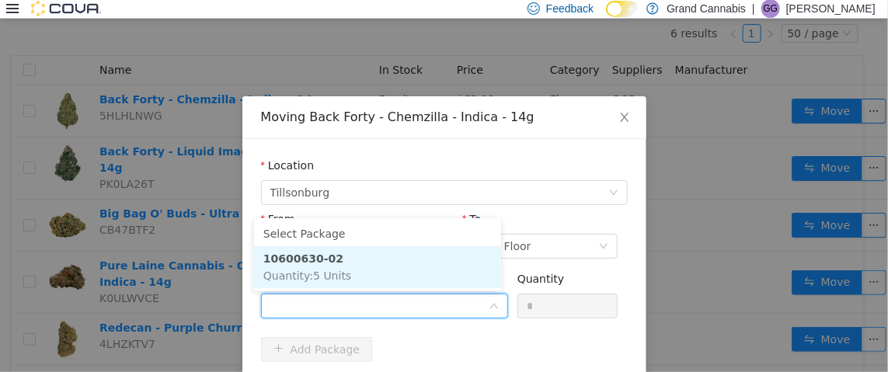
click at [355, 274] on li "10600630-02 Quantity : 5 Units" at bounding box center [377, 267] width 247 height 42
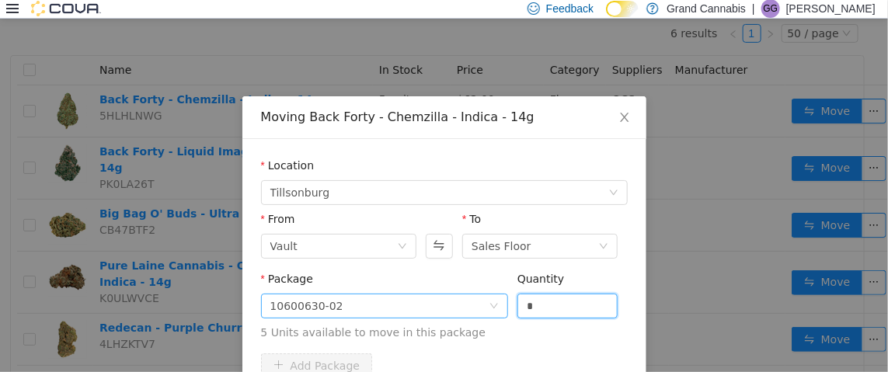
drag, startPoint x: 511, startPoint y: 301, endPoint x: 446, endPoint y: 298, distance: 65.4
click at [458, 297] on span "Package 10600630-02 Quantity * 5 Units available to move in this package" at bounding box center [444, 306] width 367 height 68
type input "*"
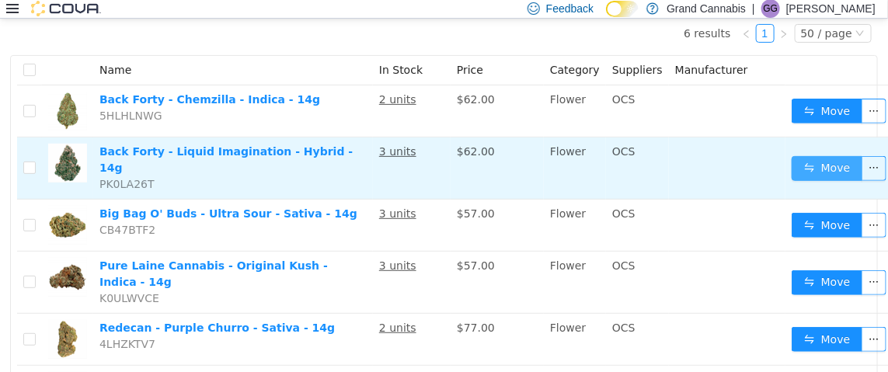
click at [813, 159] on button "Move" at bounding box center [827, 167] width 71 height 25
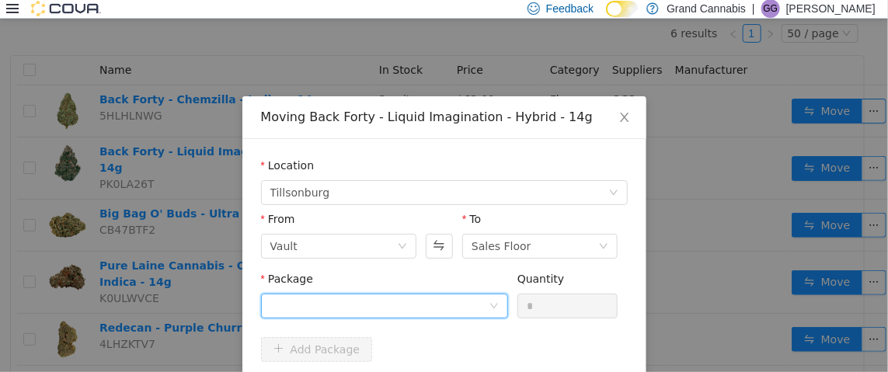
click at [371, 295] on div at bounding box center [379, 305] width 218 height 23
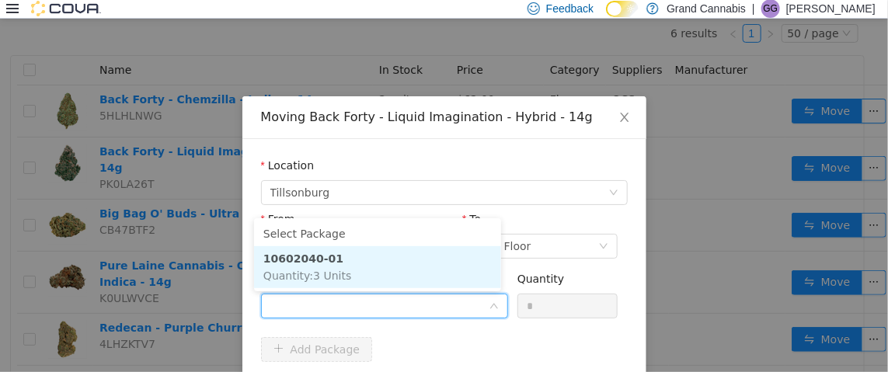
click at [390, 253] on li "10602040-01 Quantity : 3 Units" at bounding box center [377, 267] width 247 height 42
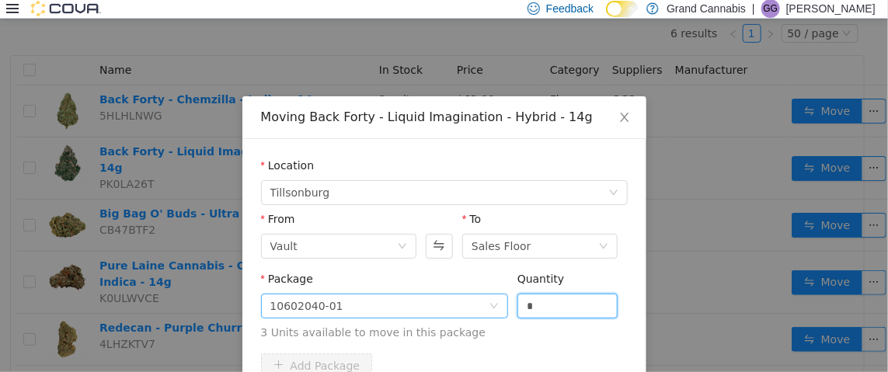
drag, startPoint x: 538, startPoint y: 301, endPoint x: 488, endPoint y: 307, distance: 50.0
click at [489, 307] on span "Package 10602040-01 Quantity * 3 Units available to move in this package" at bounding box center [444, 306] width 367 height 68
type input "*"
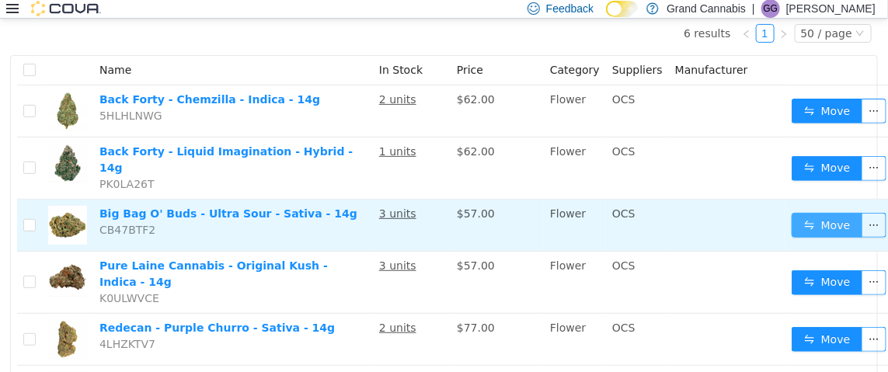
click at [814, 214] on button "Move" at bounding box center [827, 224] width 71 height 25
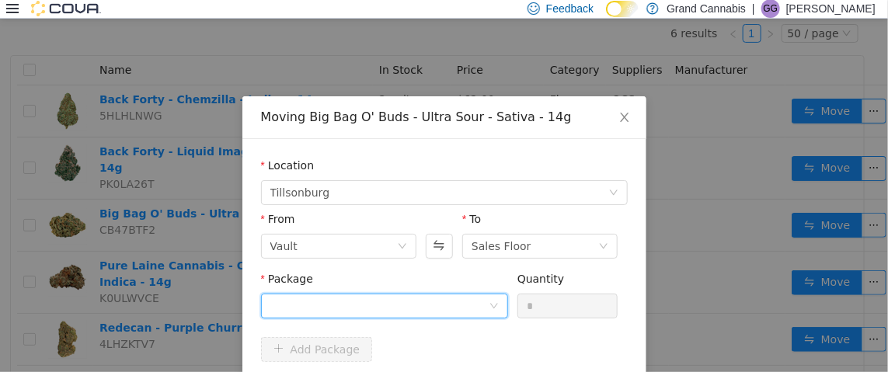
drag, startPoint x: 460, startPoint y: 296, endPoint x: 455, endPoint y: 290, distance: 8.3
click at [460, 298] on div at bounding box center [379, 305] width 218 height 23
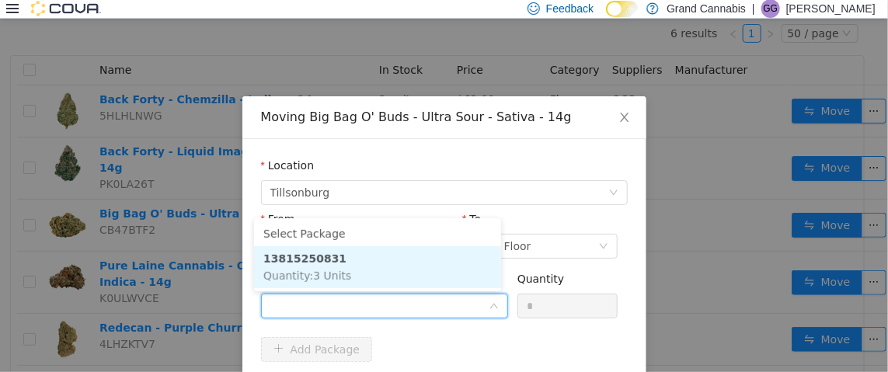
drag, startPoint x: 426, startPoint y: 266, endPoint x: 479, endPoint y: 272, distance: 54.0
click at [427, 266] on li "13815250831 Quantity : 3 Units" at bounding box center [377, 267] width 247 height 42
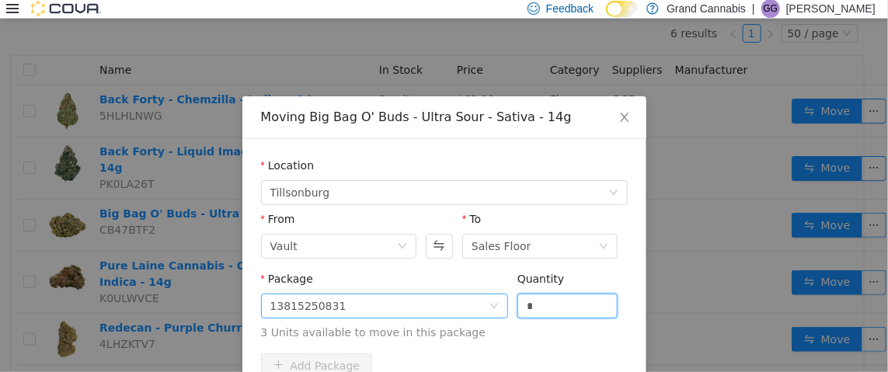
drag, startPoint x: 548, startPoint y: 312, endPoint x: 441, endPoint y: 309, distance: 107.3
click at [493, 300] on span "Package 13815250831 Quantity * 3 Units available to move in this package" at bounding box center [444, 306] width 367 height 68
type input "*"
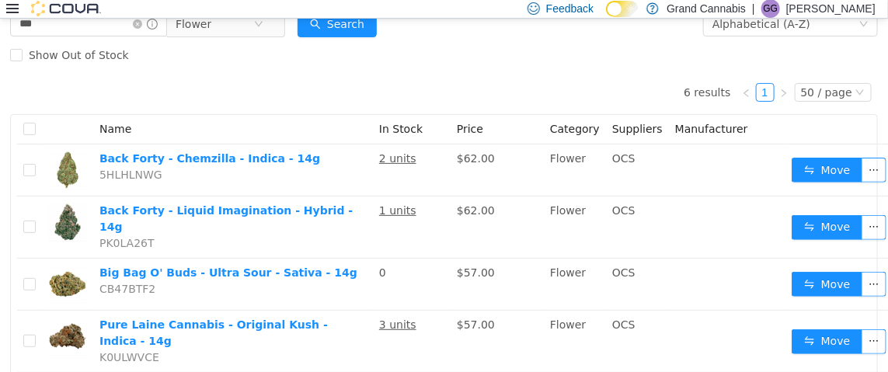
scroll to position [0, 0]
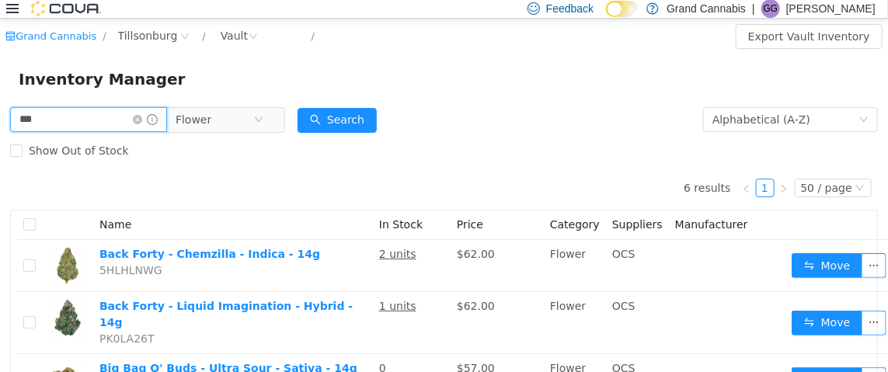
click at [32, 119] on input "***" at bounding box center [88, 118] width 157 height 25
type input "***"
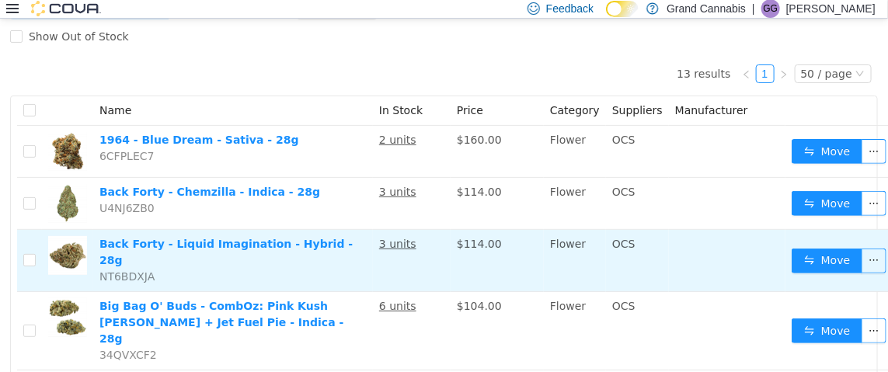
scroll to position [155, 0]
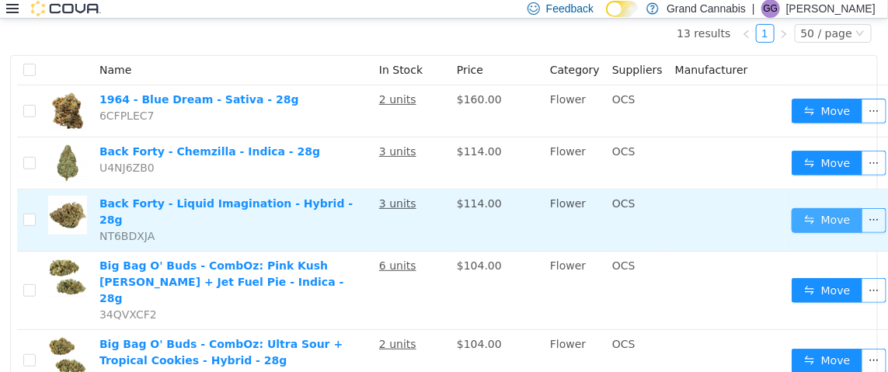
click at [803, 217] on button "Move" at bounding box center [827, 219] width 71 height 25
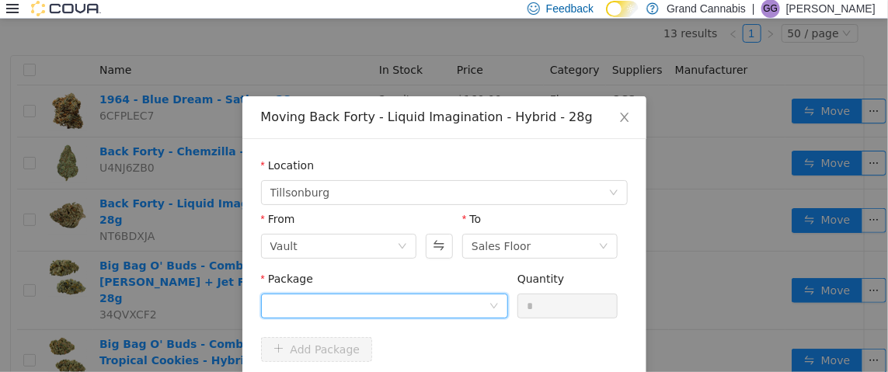
click at [409, 301] on div at bounding box center [379, 305] width 218 height 23
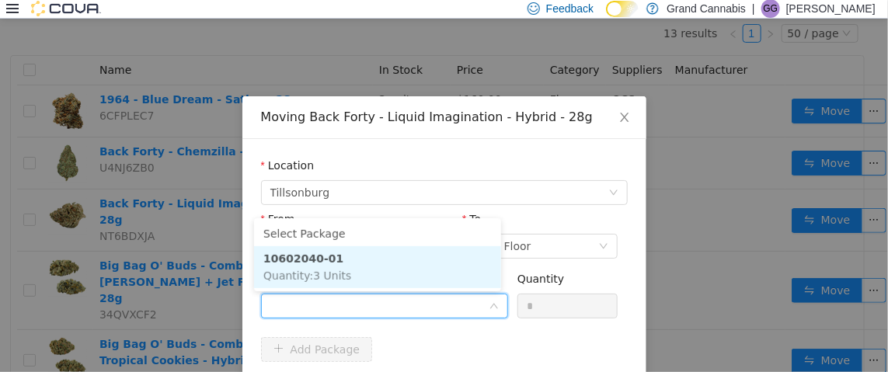
click at [402, 263] on li "10602040-01 Quantity : 3 Units" at bounding box center [377, 267] width 247 height 42
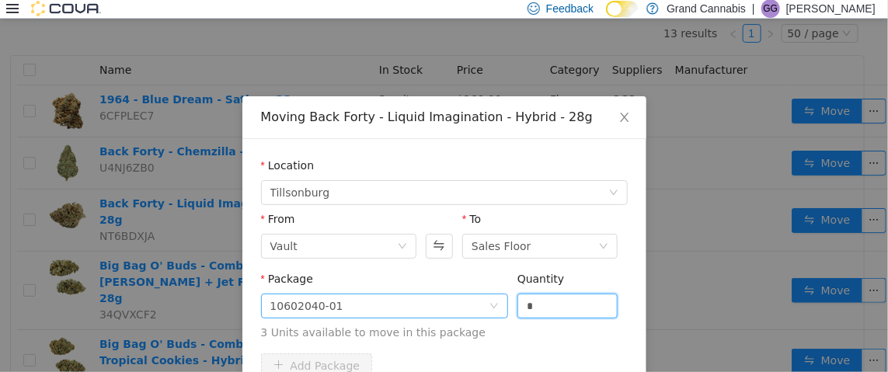
drag, startPoint x: 537, startPoint y: 306, endPoint x: 467, endPoint y: 305, distance: 69.9
click at [470, 306] on span "Package 10602040-01 Quantity * 3 Units available to move in this package" at bounding box center [444, 306] width 367 height 68
type input "*"
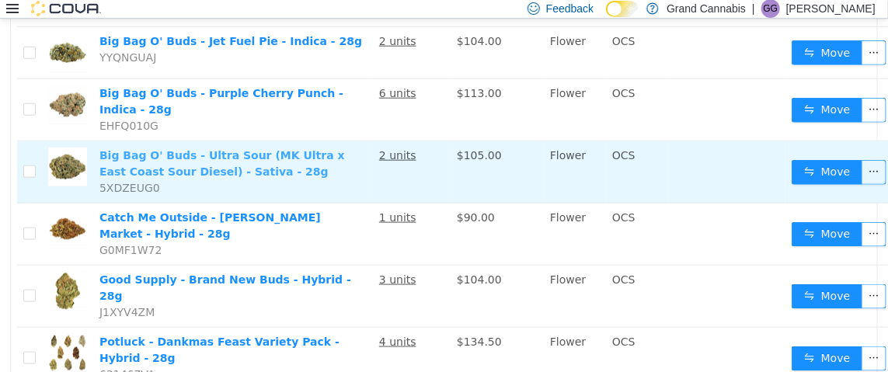
scroll to position [472, 0]
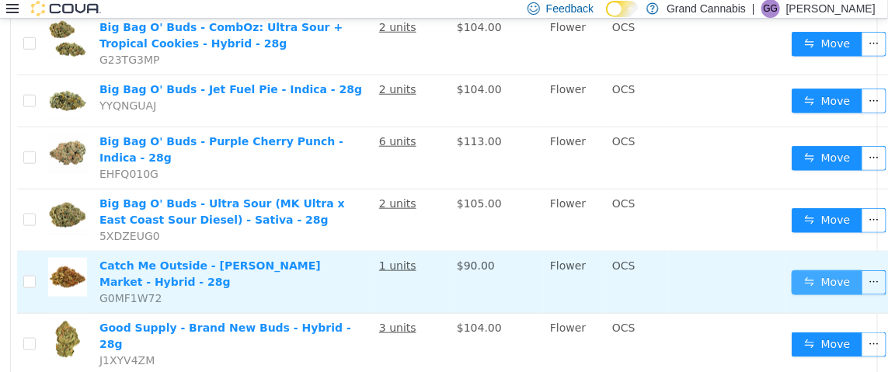
click at [827, 270] on button "Move" at bounding box center [827, 282] width 71 height 25
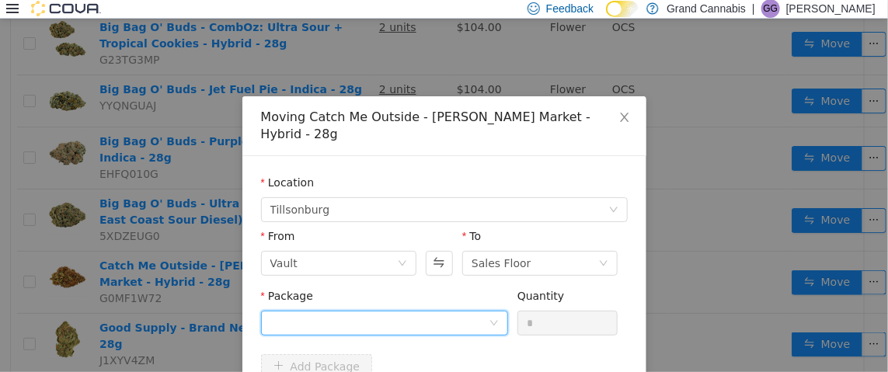
click at [410, 311] on div at bounding box center [379, 322] width 218 height 23
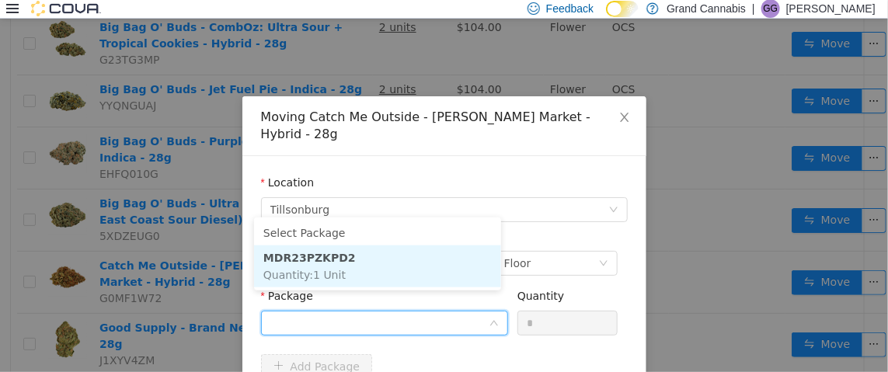
click at [406, 263] on li "MDR23PZKPD2 Quantity : 1 Unit" at bounding box center [377, 266] width 247 height 42
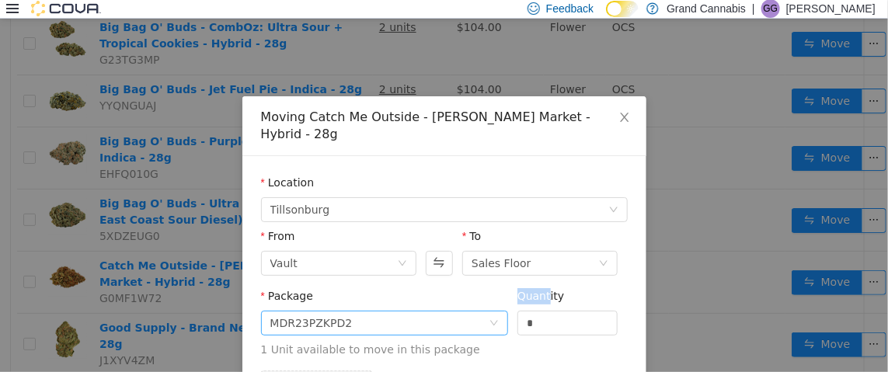
click at [492, 302] on span "Package MDR23PZKPD2 Quantity * 1 Unit available to move in this package" at bounding box center [444, 323] width 367 height 68
drag, startPoint x: 531, startPoint y: 305, endPoint x: 486, endPoint y: 305, distance: 45.1
click at [486, 305] on span "Package MDR23PZKPD2 Quantity * 1 Unit available to move in this package" at bounding box center [444, 323] width 367 height 68
type input "*"
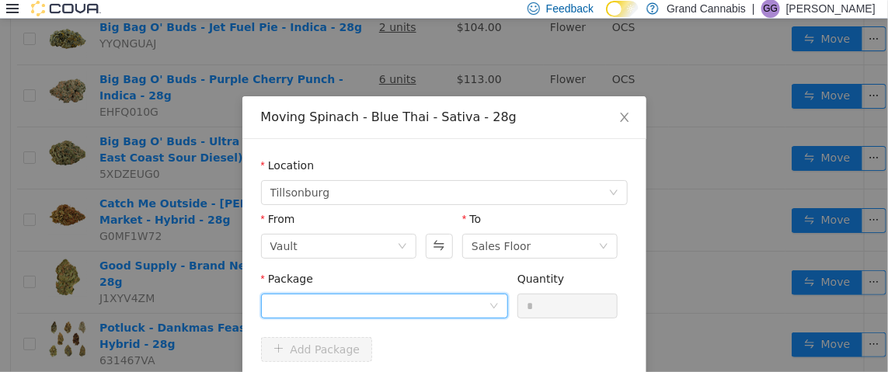
click at [389, 297] on div at bounding box center [379, 305] width 218 height 23
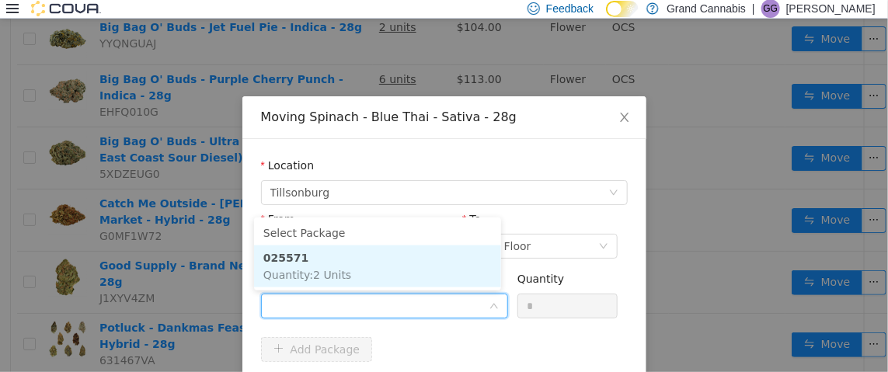
click at [384, 267] on li "025571 Quantity : 2 Units" at bounding box center [377, 266] width 247 height 42
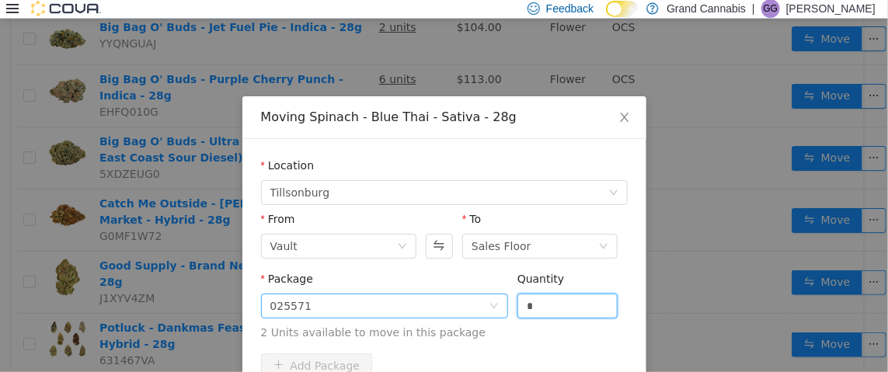
drag, startPoint x: 535, startPoint y: 305, endPoint x: 482, endPoint y: 300, distance: 53.0
click at [482, 300] on span "Package 025571 Quantity * 2 Units available to move in this package" at bounding box center [444, 306] width 367 height 68
type input "*"
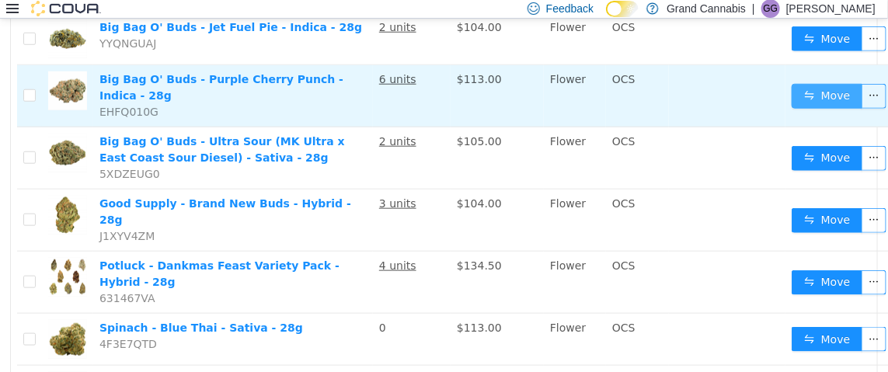
click at [828, 83] on button "Move" at bounding box center [827, 95] width 71 height 25
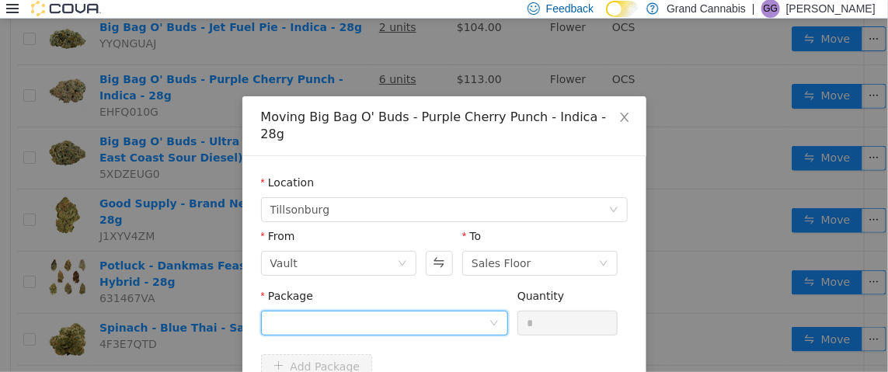
click at [339, 311] on div at bounding box center [379, 322] width 218 height 23
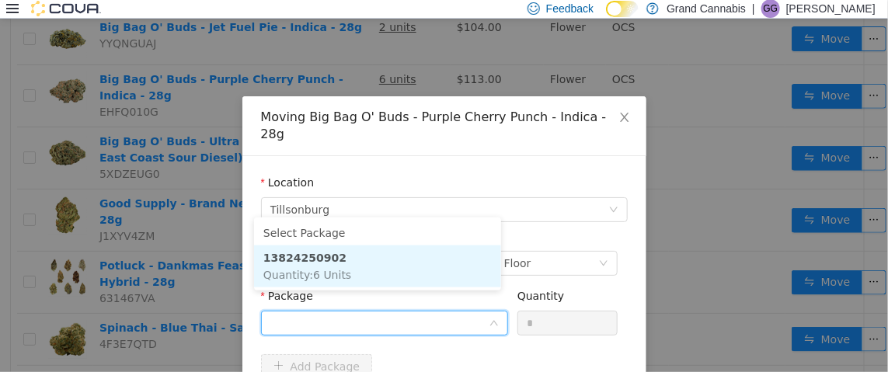
drag, startPoint x: 389, startPoint y: 260, endPoint x: 454, endPoint y: 277, distance: 67.5
click at [390, 260] on li "13824250902 Quantity : 6 Units" at bounding box center [377, 266] width 247 height 42
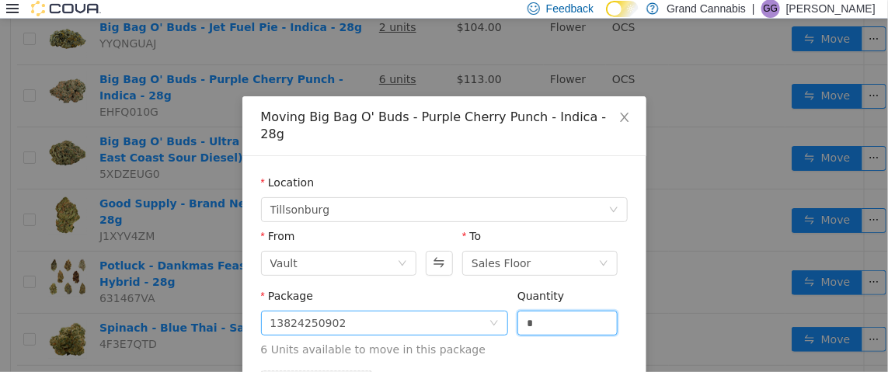
drag, startPoint x: 551, startPoint y: 305, endPoint x: 426, endPoint y: 306, distance: 125.1
click at [433, 302] on span "Package 13824250902 Quantity * 6 Units available to move in this package" at bounding box center [444, 323] width 367 height 68
type input "*"
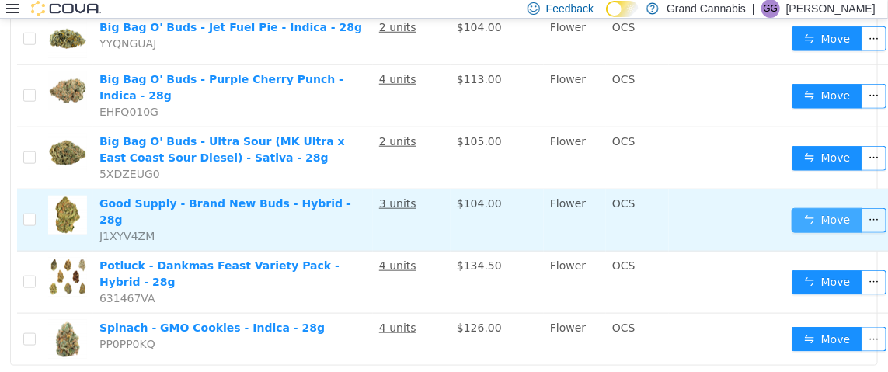
click at [819, 207] on button "Move" at bounding box center [827, 219] width 71 height 25
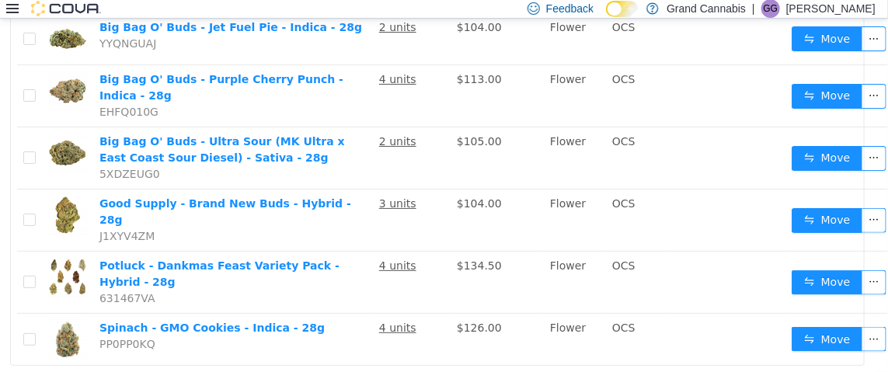
scroll to position [459, 0]
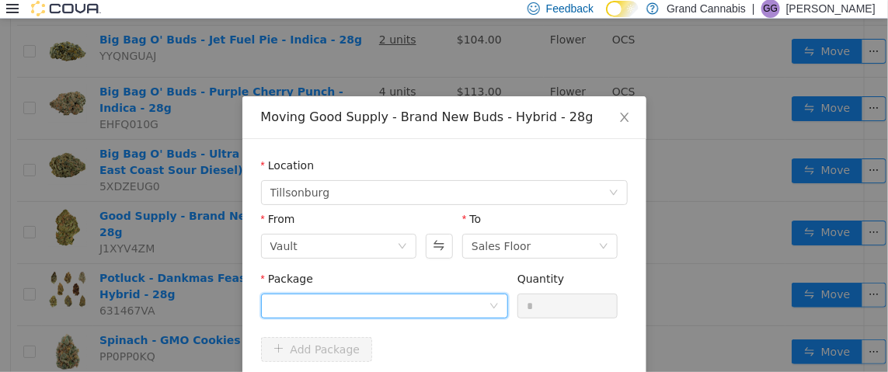
click at [425, 299] on div at bounding box center [379, 305] width 218 height 23
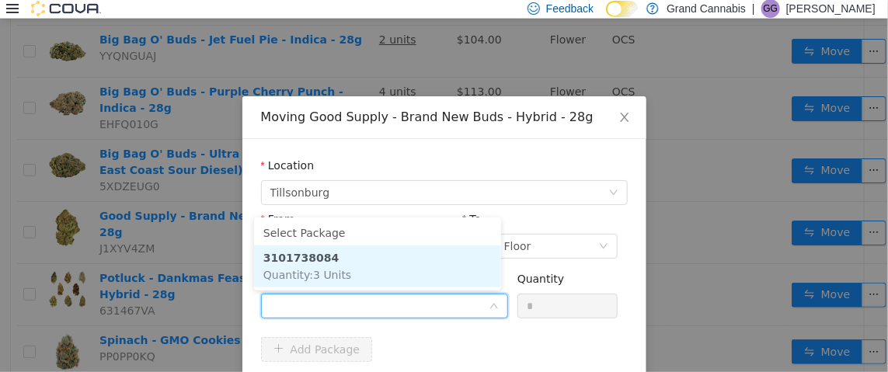
click at [426, 270] on li "3101738084 Quantity : 3 Units" at bounding box center [377, 266] width 247 height 42
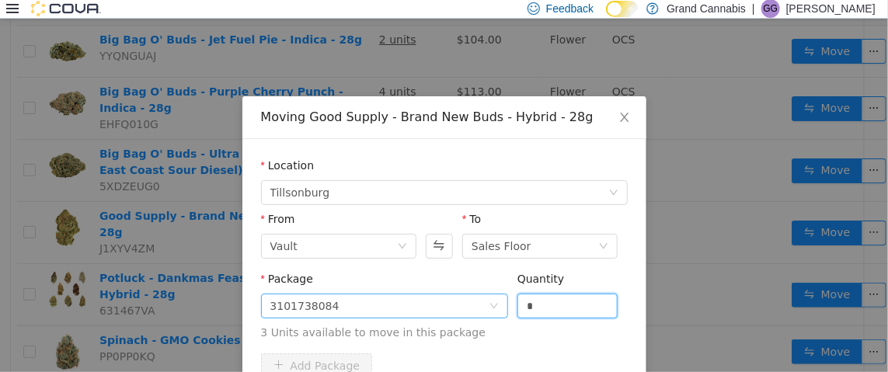
drag, startPoint x: 542, startPoint y: 305, endPoint x: 457, endPoint y: 308, distance: 84.8
click at [457, 308] on span "Package 3101738084 Quantity * 3 Units available to move in this package" at bounding box center [444, 306] width 367 height 68
type input "*"
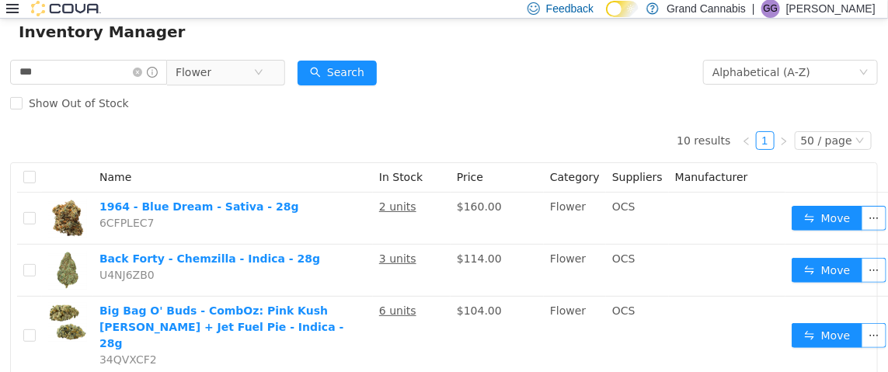
scroll to position [0, 0]
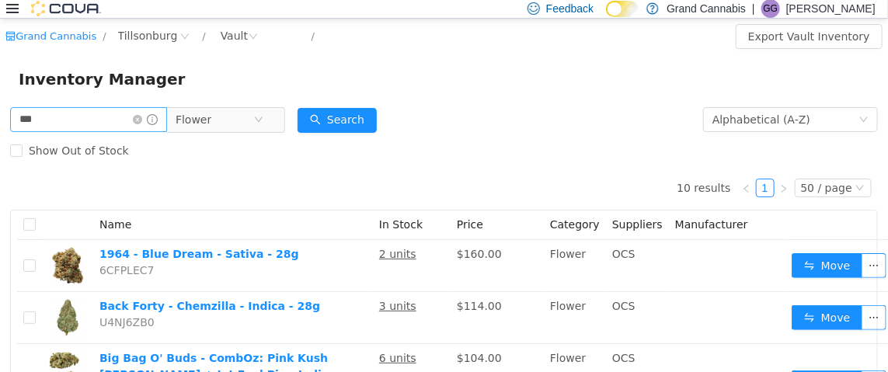
drag, startPoint x: 148, startPoint y: 121, endPoint x: 161, endPoint y: 117, distance: 13.0
click at [142, 121] on icon "icon: close-circle" at bounding box center [137, 118] width 9 height 9
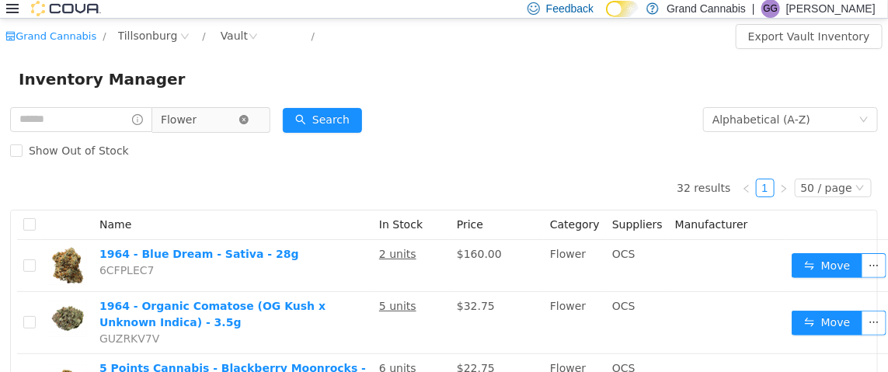
click at [249, 117] on icon "icon: close-circle" at bounding box center [243, 118] width 9 height 9
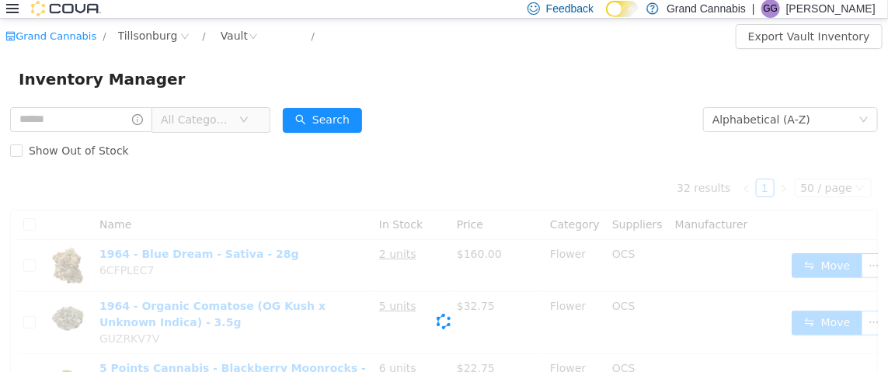
click at [249, 117] on icon "icon: down" at bounding box center [243, 118] width 9 height 9
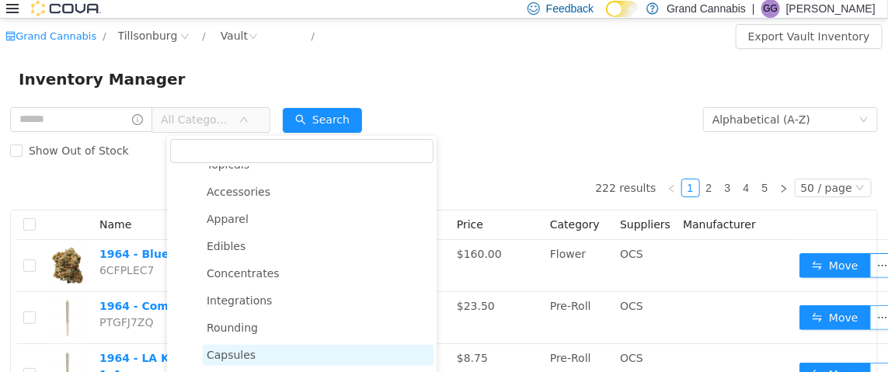
scroll to position [246, 0]
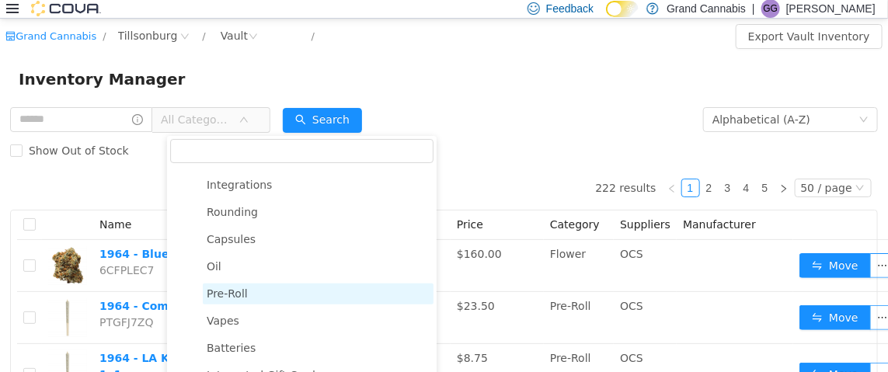
click at [231, 287] on span "Pre-Roll" at bounding box center [227, 293] width 41 height 12
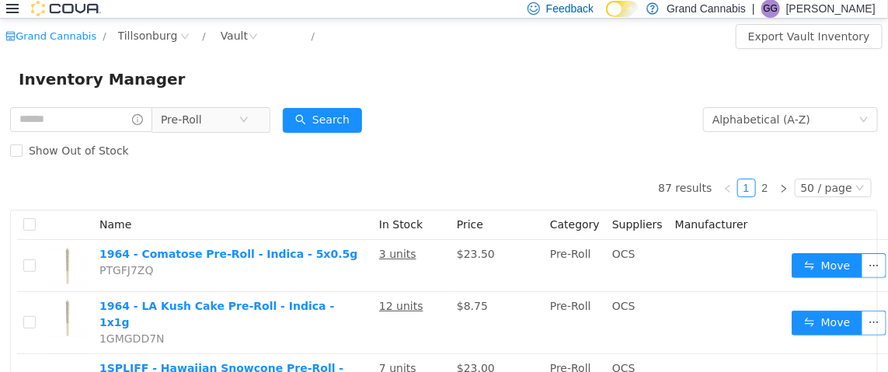
scroll to position [155, 0]
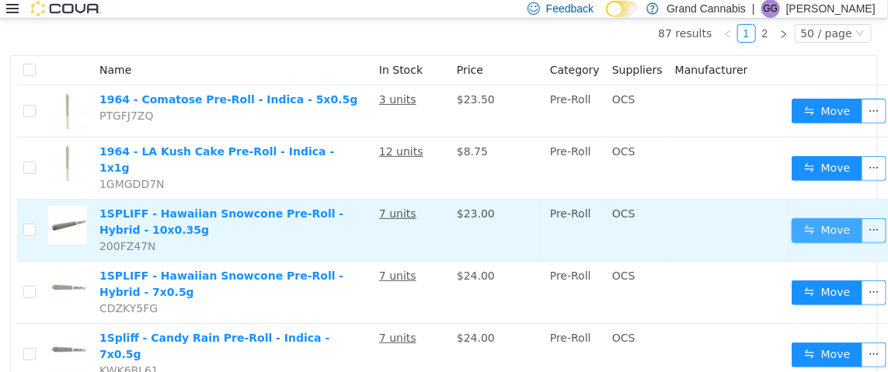
click at [836, 220] on button "Move" at bounding box center [827, 230] width 71 height 25
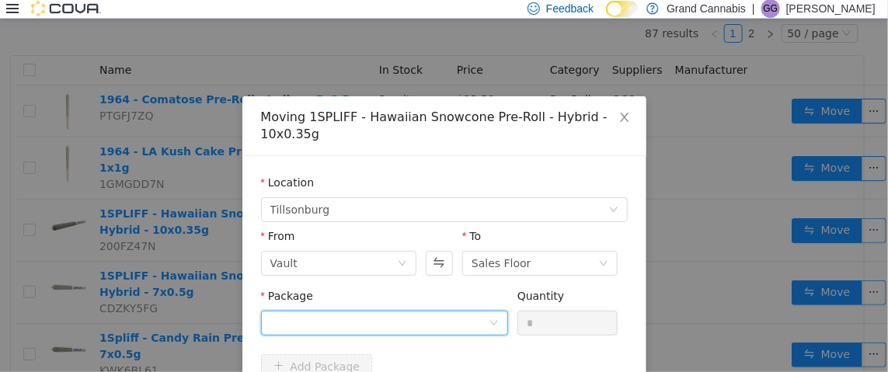
click at [402, 319] on div at bounding box center [379, 322] width 218 height 23
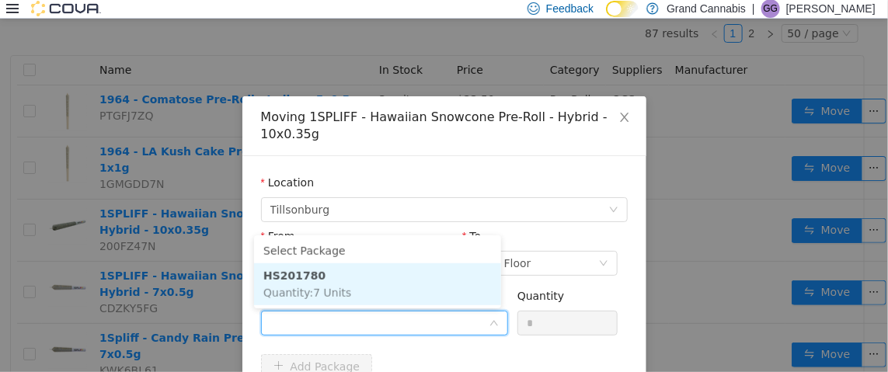
click at [375, 283] on li "HS201780 Quantity : 7 Units" at bounding box center [377, 284] width 247 height 42
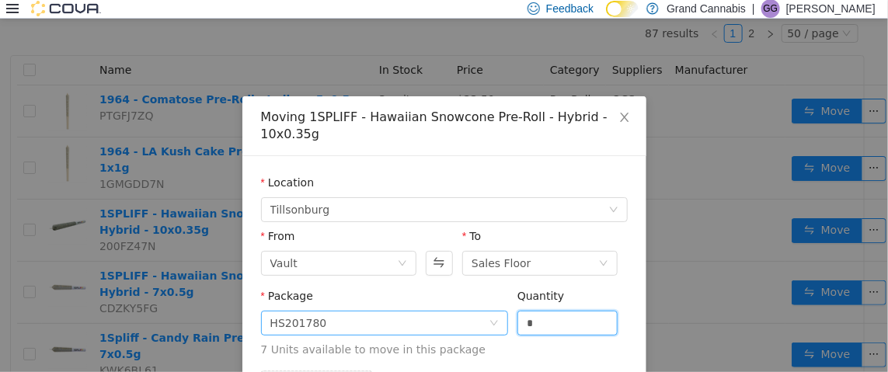
drag, startPoint x: 536, startPoint y: 326, endPoint x: 490, endPoint y: 326, distance: 46.6
click at [501, 326] on div "Package HS201780 Quantity * 7 Units available to move in this package" at bounding box center [444, 322] width 367 height 70
type input "*"
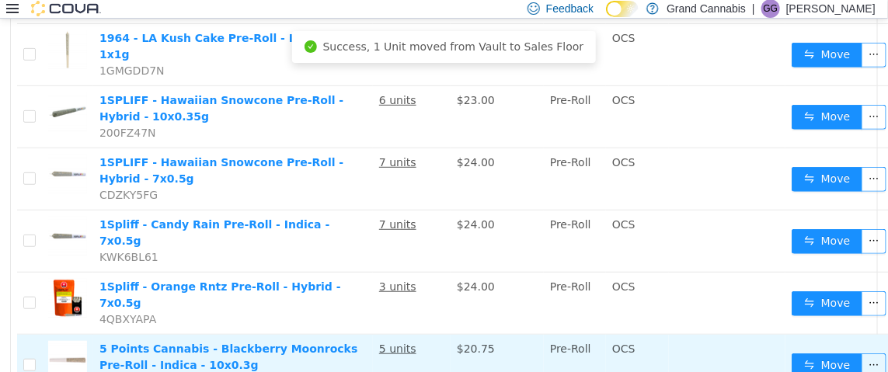
scroll to position [388, 0]
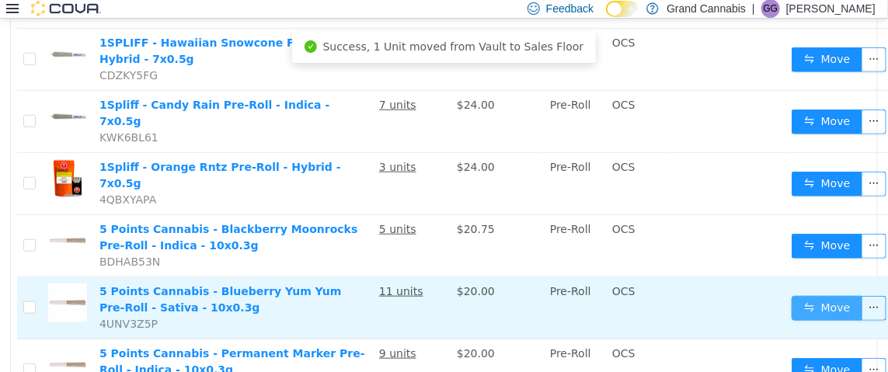
click at [798, 295] on button "Move" at bounding box center [827, 307] width 71 height 25
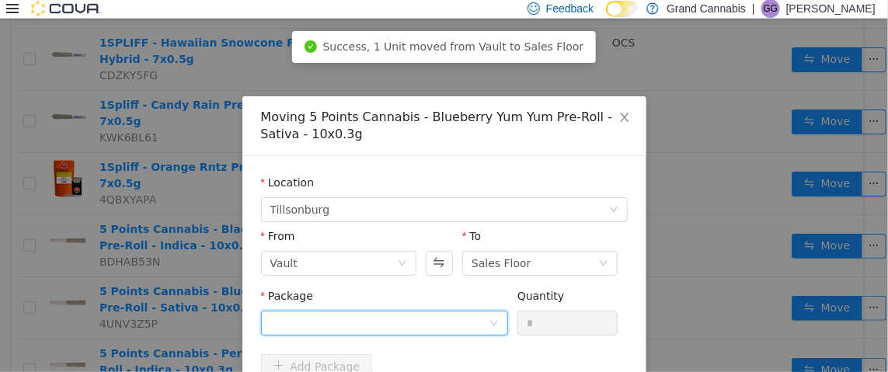
click at [471, 315] on div at bounding box center [379, 322] width 218 height 23
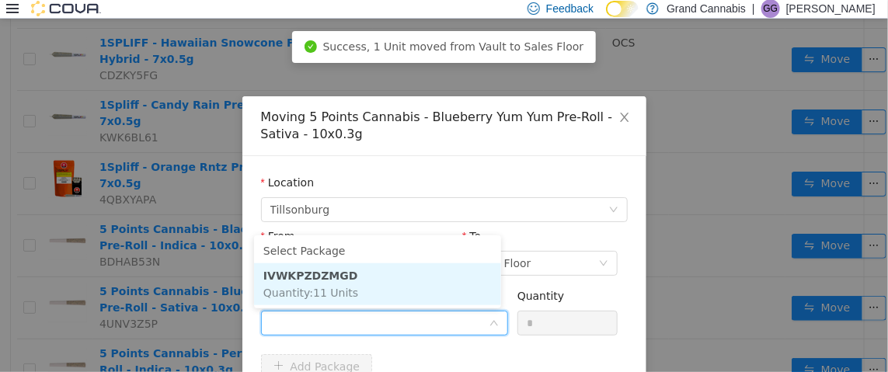
click at [399, 278] on li "IVWKPZDZMGD Quantity : 11 Units" at bounding box center [377, 284] width 247 height 42
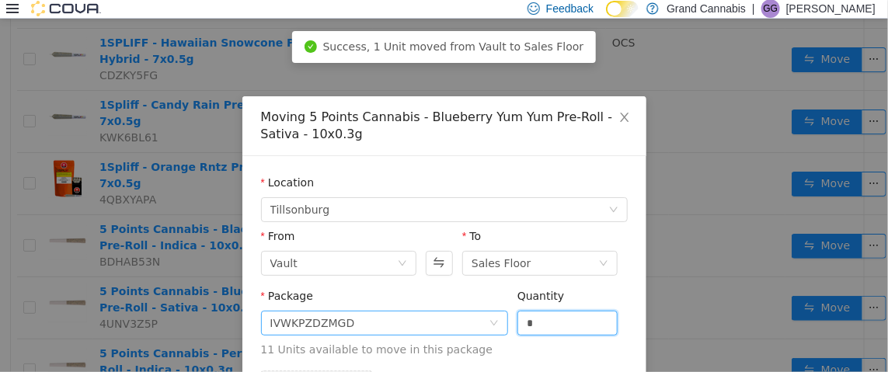
drag, startPoint x: 542, startPoint y: 324, endPoint x: 497, endPoint y: 322, distance: 45.1
click at [497, 322] on span "Package IVWKPZDZMGD Quantity * 11 Units available to move in this package" at bounding box center [444, 323] width 367 height 68
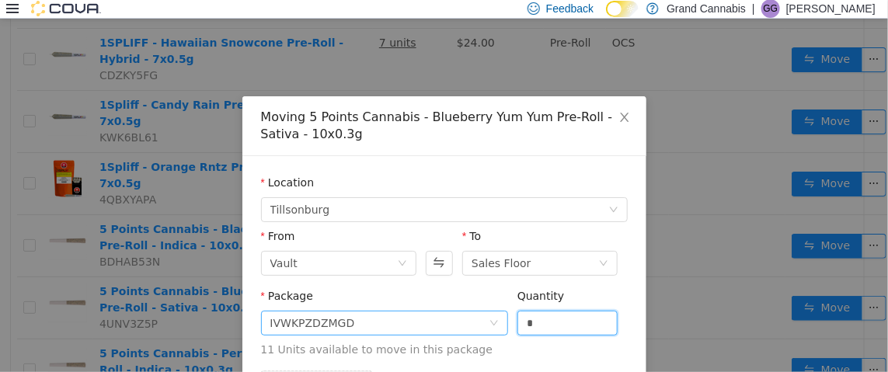
type input "*"
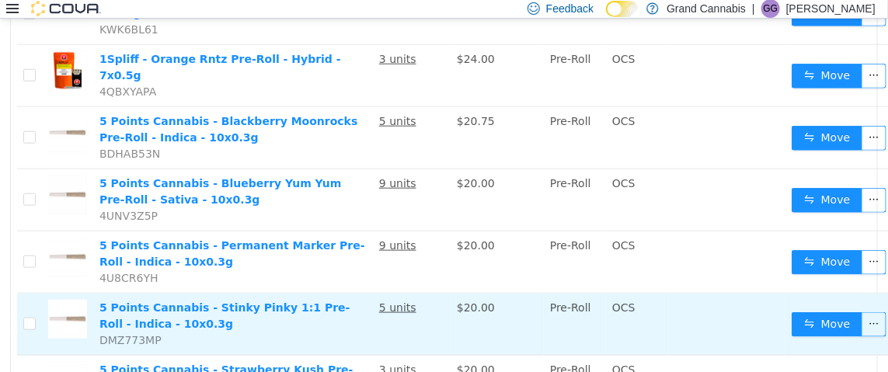
scroll to position [544, 0]
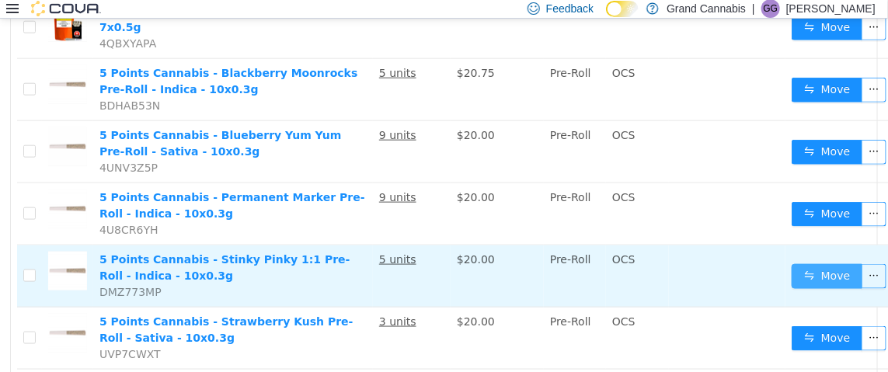
click at [817, 263] on button "Move" at bounding box center [827, 275] width 71 height 25
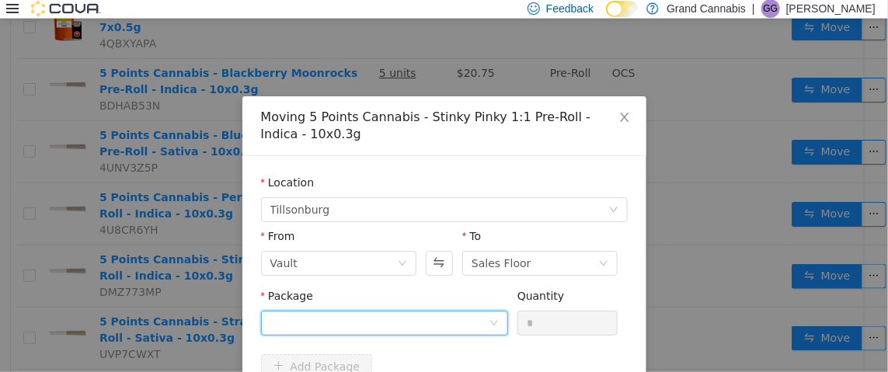
click at [374, 316] on div at bounding box center [379, 322] width 218 height 23
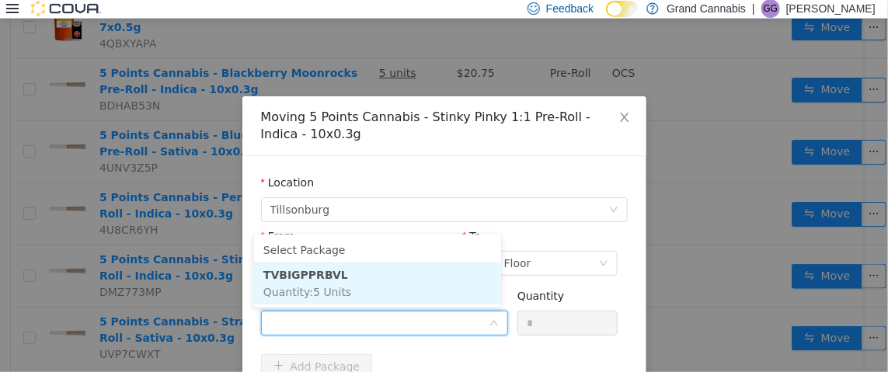
click at [365, 267] on li "TVBIGPPRBVL Quantity : 5 Units" at bounding box center [377, 283] width 247 height 42
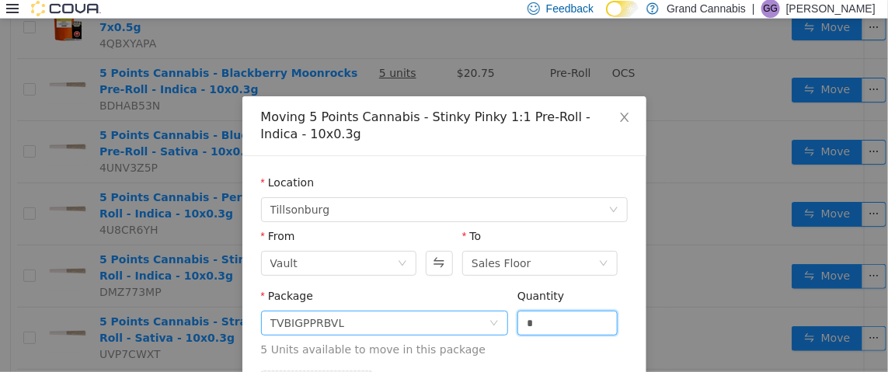
drag, startPoint x: 502, startPoint y: 326, endPoint x: 475, endPoint y: 323, distance: 27.4
click at [482, 326] on span "Package TVBIGPPRBVL Quantity * 5 Units available to move in this package" at bounding box center [444, 323] width 367 height 68
type input "*"
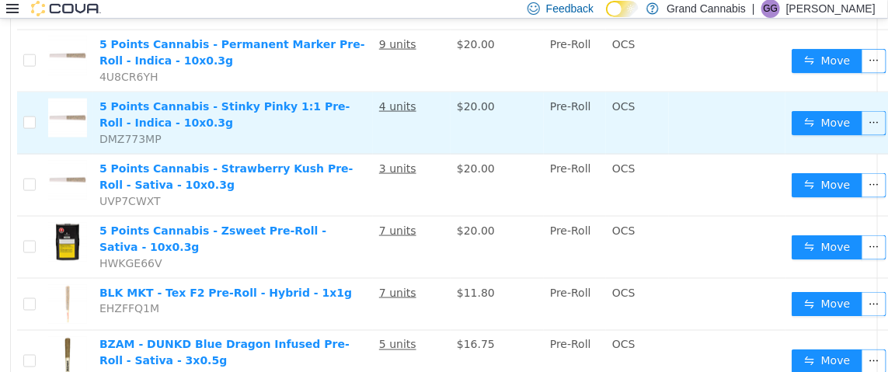
scroll to position [855, 0]
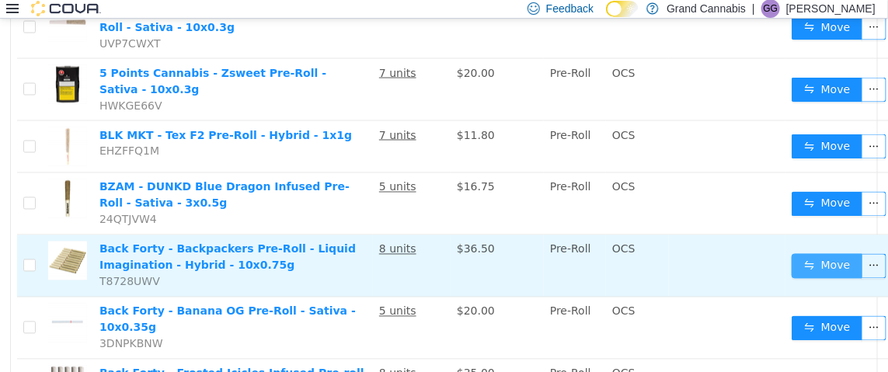
drag, startPoint x: 836, startPoint y: 218, endPoint x: 798, endPoint y: 219, distance: 38.1
click at [836, 253] on button "Move" at bounding box center [827, 265] width 71 height 25
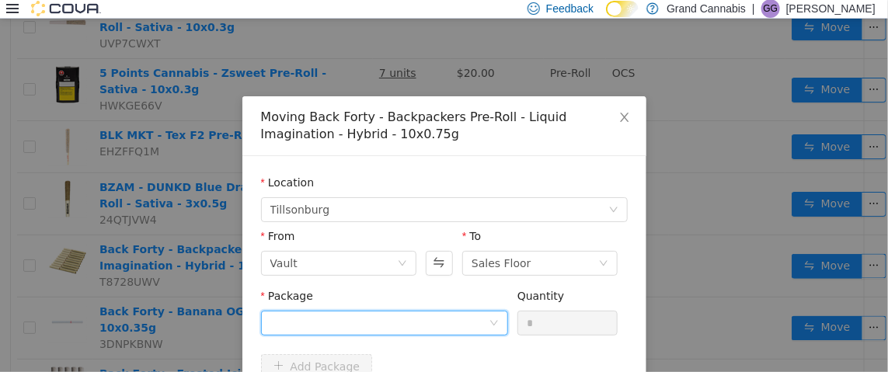
click at [440, 325] on div at bounding box center [379, 322] width 218 height 23
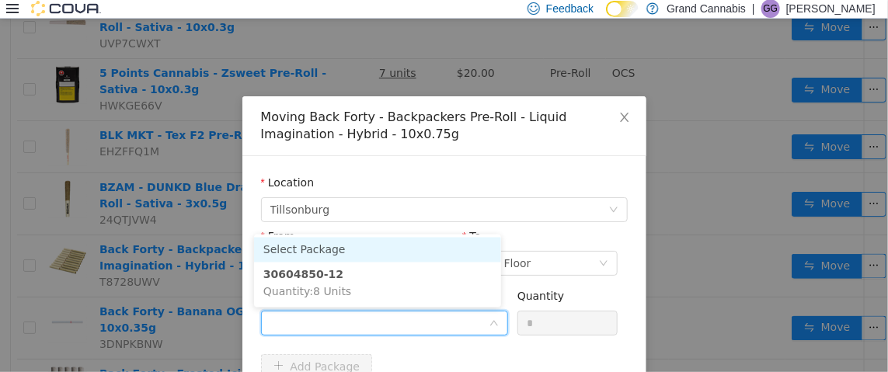
drag, startPoint x: 405, startPoint y: 304, endPoint x: 428, endPoint y: 296, distance: 24.6
click at [405, 304] on ul "Select Package 30604850-12 Quantity : 8 Units" at bounding box center [377, 270] width 247 height 73
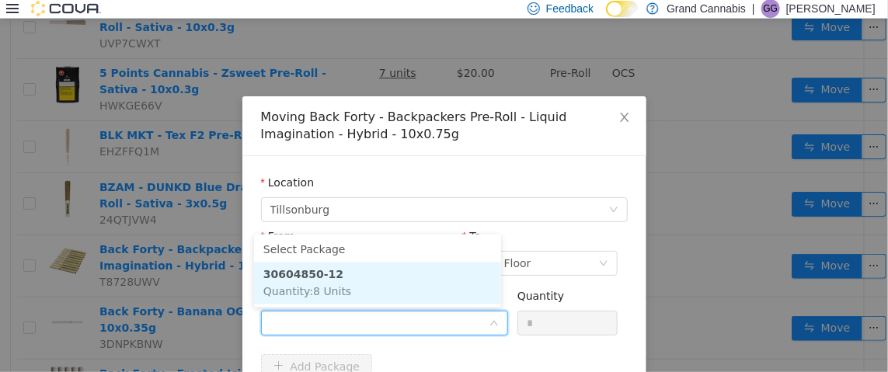
click at [475, 285] on li "30604850-12 Quantity : 8 Units" at bounding box center [377, 283] width 247 height 42
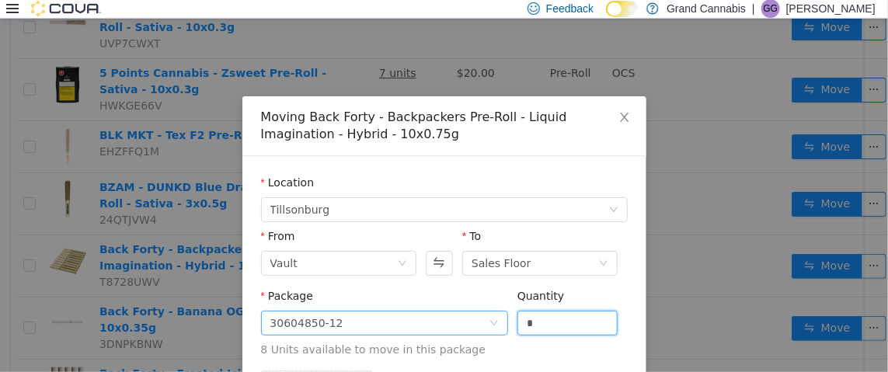
drag, startPoint x: 545, startPoint y: 315, endPoint x: 486, endPoint y: 316, distance: 58.3
click at [490, 316] on span "Package 30604850-12 Quantity * 8 Units available to move in this package" at bounding box center [444, 323] width 367 height 68
type input "*"
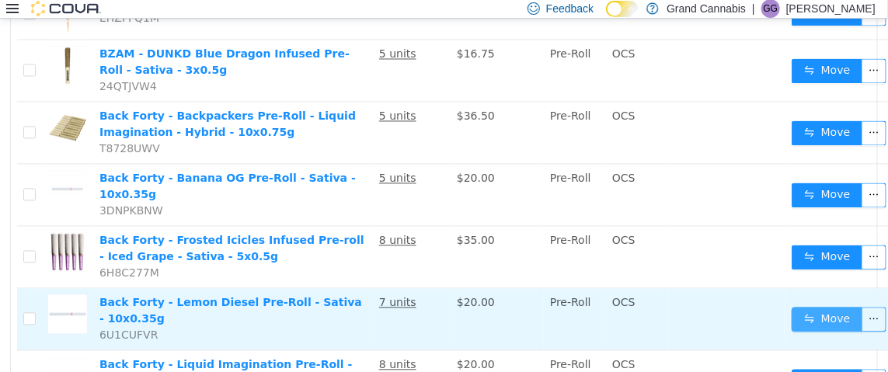
scroll to position [1010, 0]
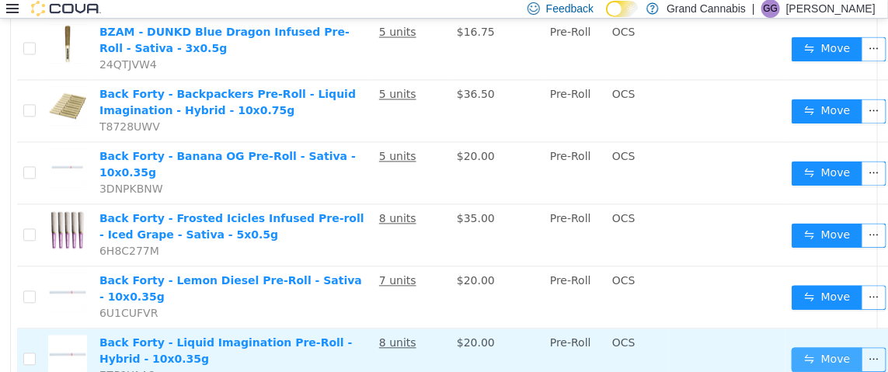
click at [809, 347] on button "Move" at bounding box center [827, 359] width 71 height 25
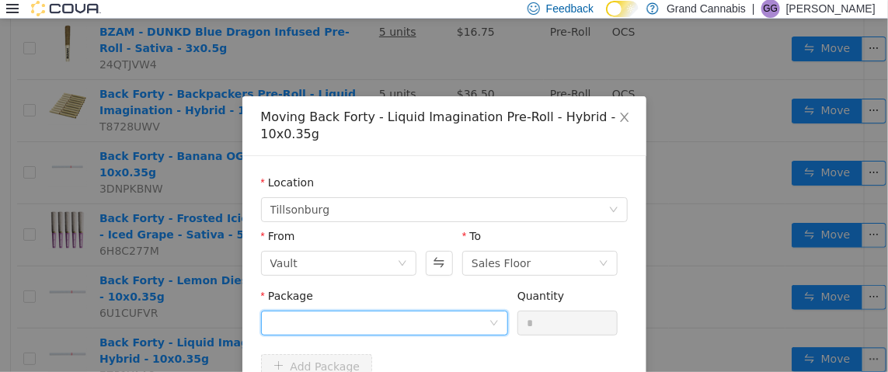
click at [455, 319] on div at bounding box center [379, 322] width 218 height 23
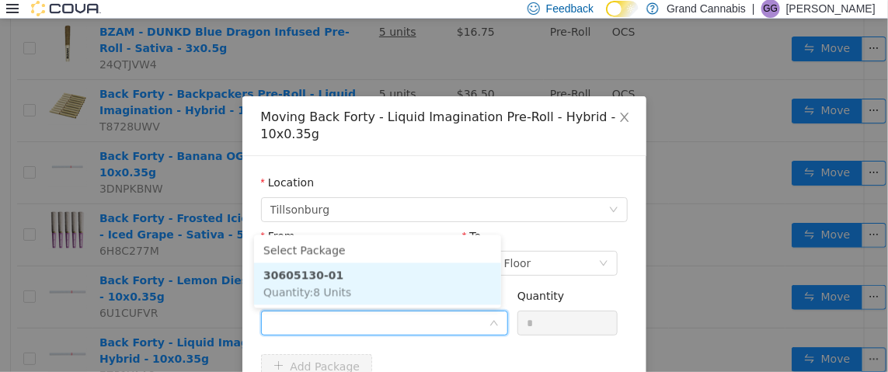
click at [434, 296] on li "30605130-01 Quantity : 8 Units" at bounding box center [377, 283] width 247 height 42
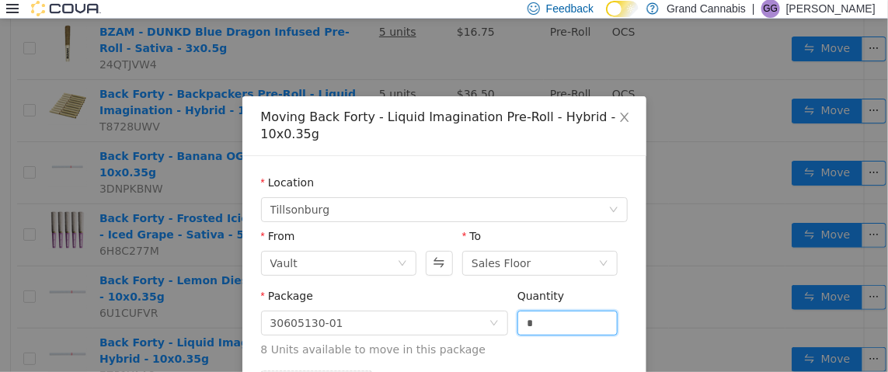
drag, startPoint x: 516, startPoint y: 314, endPoint x: 459, endPoint y: 306, distance: 57.3
click at [459, 306] on span "Package 30605130-01 Quantity * 8 Units available to move in this package" at bounding box center [444, 323] width 367 height 68
type input "*"
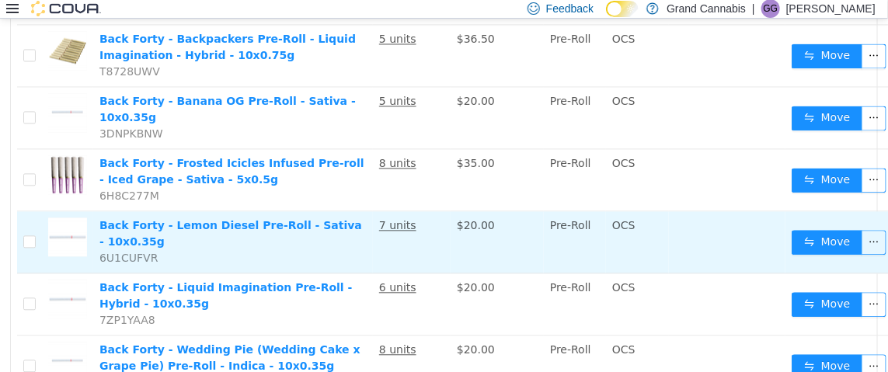
scroll to position [1088, 0]
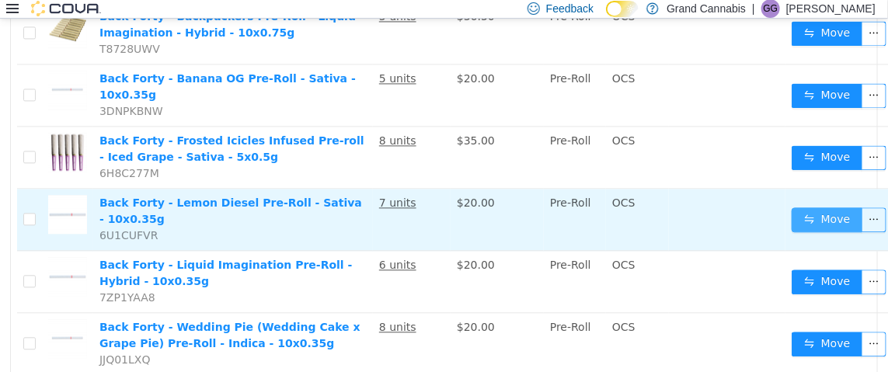
click at [798, 207] on button "Move" at bounding box center [827, 219] width 71 height 25
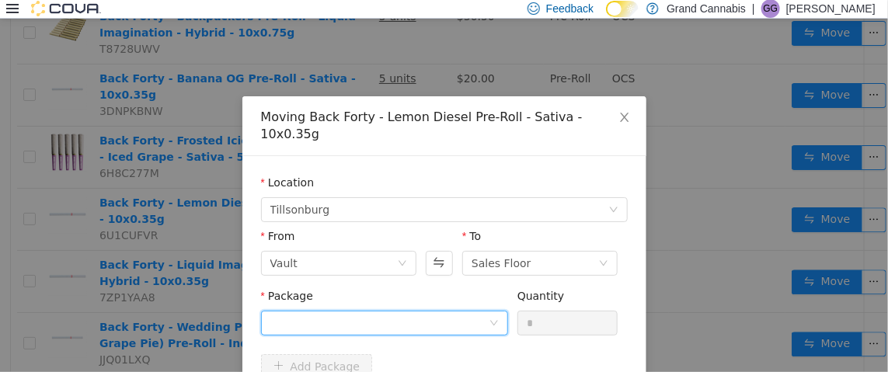
click at [350, 311] on div at bounding box center [379, 322] width 218 height 23
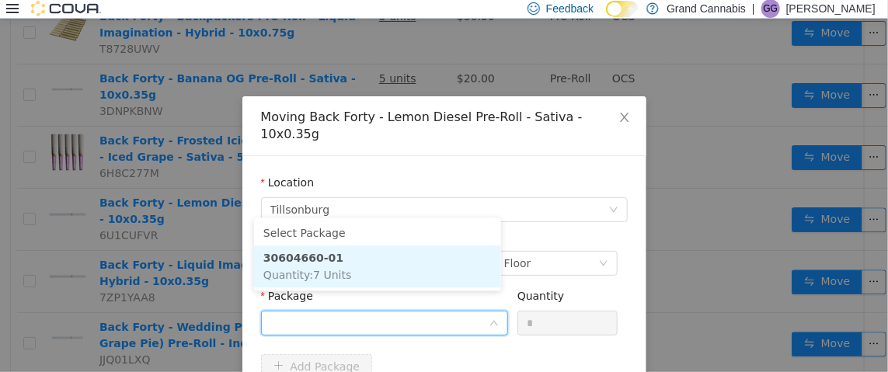
click at [371, 270] on li "30604660-01 Quantity : 7 Units" at bounding box center [377, 266] width 247 height 42
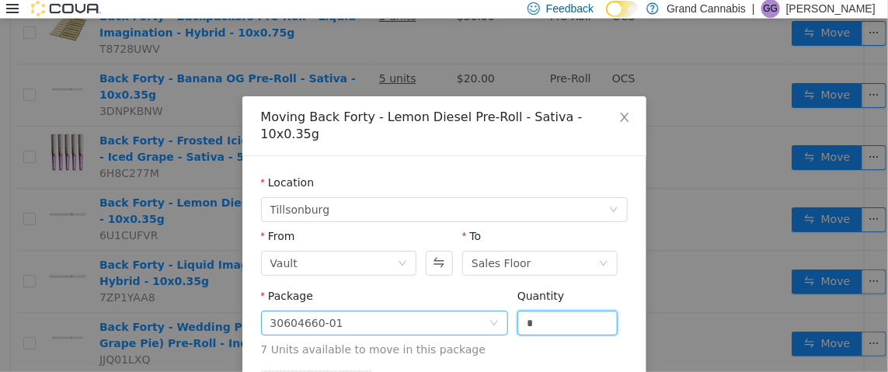
drag, startPoint x: 551, startPoint y: 305, endPoint x: 455, endPoint y: 301, distance: 96.5
click at [489, 303] on span "Package 30604660-01 Quantity * 7 Units available to move in this package" at bounding box center [444, 323] width 367 height 68
type input "*"
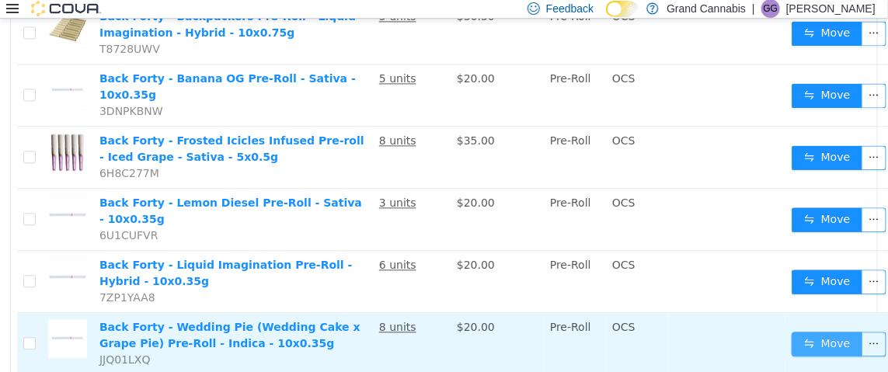
click at [831, 331] on button "Move" at bounding box center [827, 343] width 71 height 25
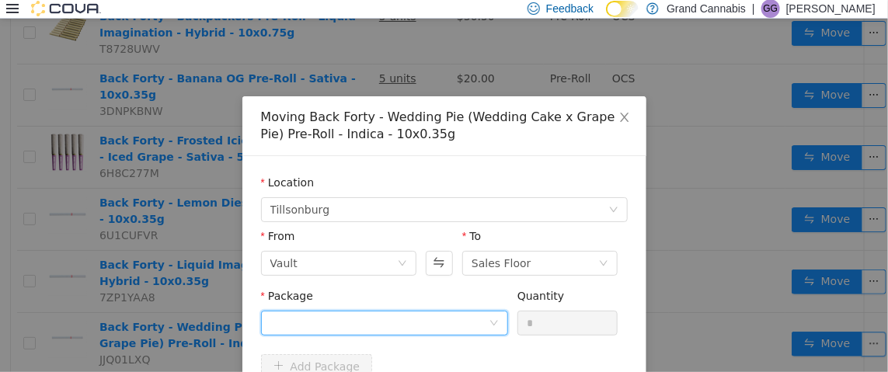
drag, startPoint x: 318, startPoint y: 324, endPoint x: 340, endPoint y: 311, distance: 26.1
click at [324, 322] on div at bounding box center [379, 322] width 218 height 23
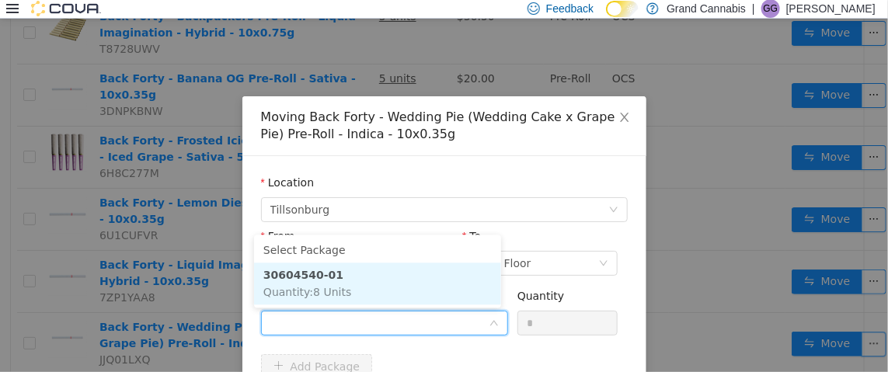
drag, startPoint x: 368, startPoint y: 287, endPoint x: 524, endPoint y: 315, distance: 158.7
click at [375, 287] on li "30604540-01 Quantity : 8 Units" at bounding box center [377, 283] width 247 height 42
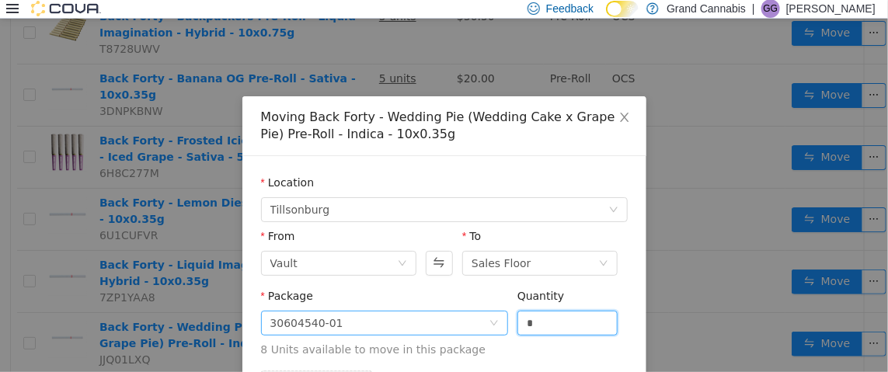
drag, startPoint x: 543, startPoint y: 326, endPoint x: 453, endPoint y: 321, distance: 90.3
click at [476, 323] on span "Package 30604540-01 Quantity * 8 Units available to move in this package" at bounding box center [444, 323] width 367 height 68
type input "*"
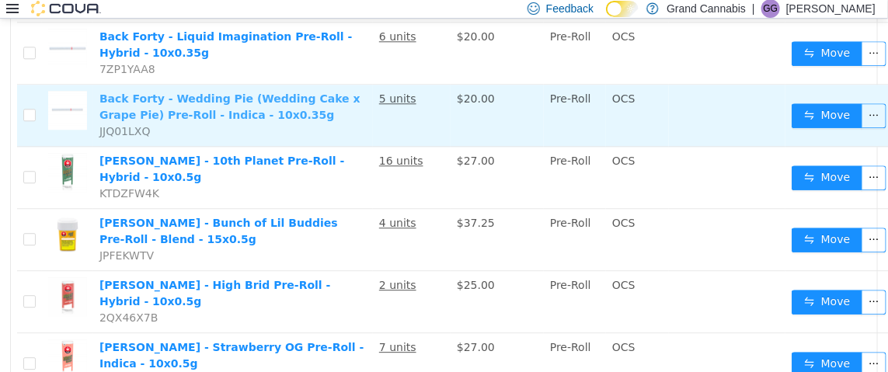
scroll to position [1320, 0]
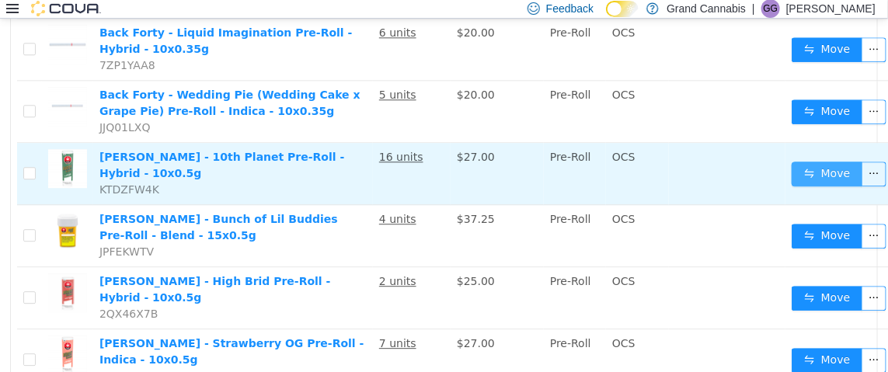
click at [803, 161] on button "Move" at bounding box center [827, 173] width 71 height 25
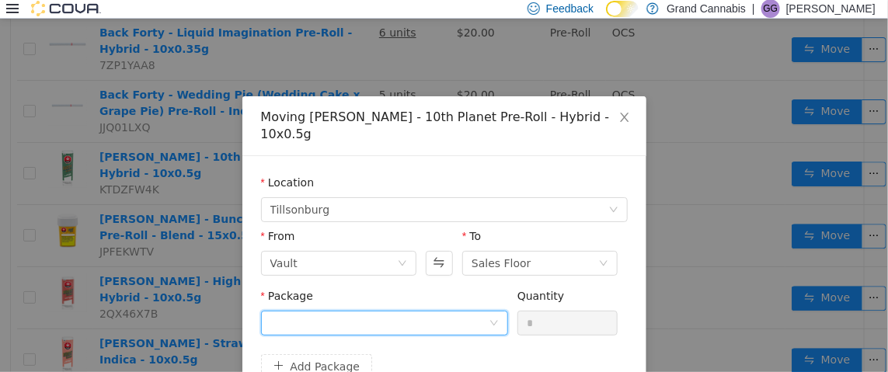
click at [370, 311] on div at bounding box center [379, 322] width 218 height 23
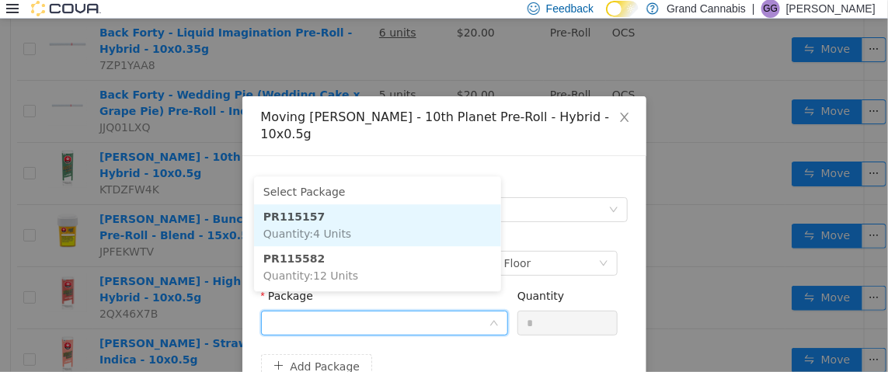
click at [406, 225] on li "PR115157 Quantity : 4 Units" at bounding box center [377, 225] width 247 height 42
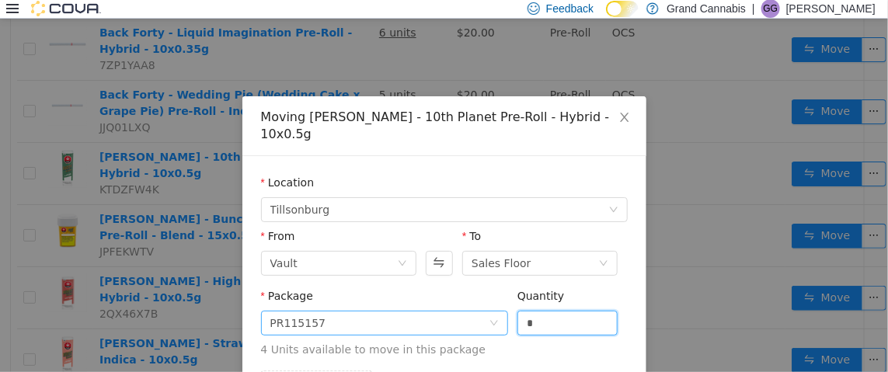
drag, startPoint x: 557, startPoint y: 309, endPoint x: 484, endPoint y: 308, distance: 73.0
click at [484, 308] on span "Package PR115157 Quantity * 4 Units available to move in this package" at bounding box center [444, 323] width 367 height 68
type input "*"
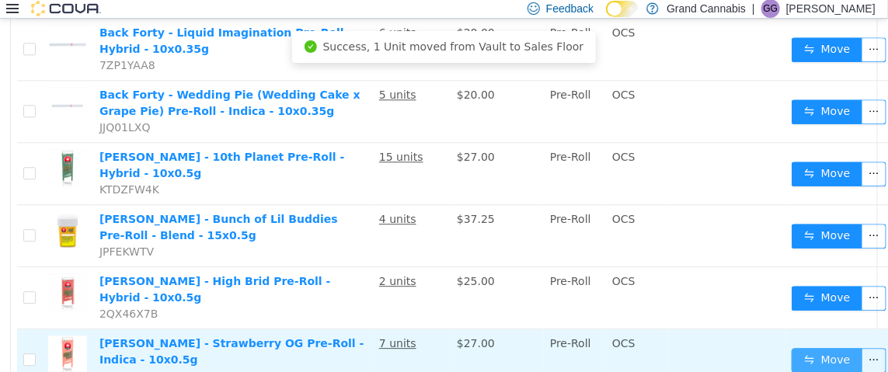
click at [826, 347] on button "Move" at bounding box center [827, 359] width 71 height 25
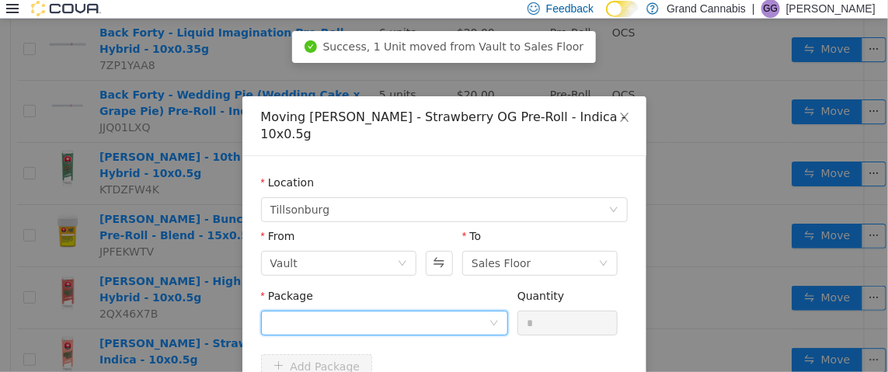
click at [427, 317] on div at bounding box center [379, 322] width 218 height 23
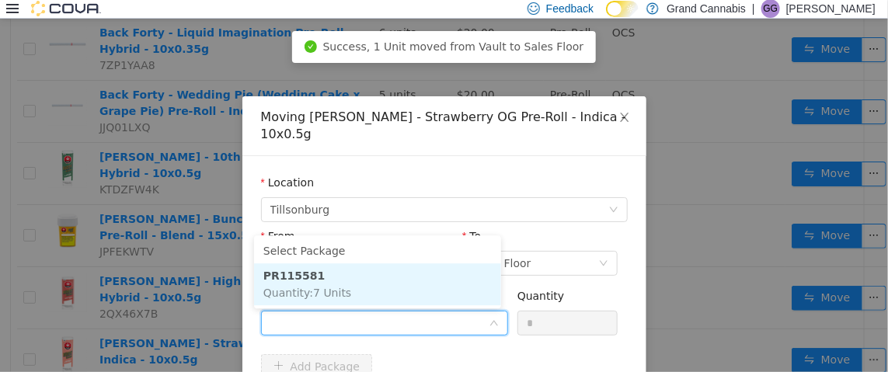
drag, startPoint x: 396, startPoint y: 266, endPoint x: 455, endPoint y: 291, distance: 63.7
click at [399, 266] on li "PR115581 Quantity : 7 Units" at bounding box center [377, 284] width 247 height 42
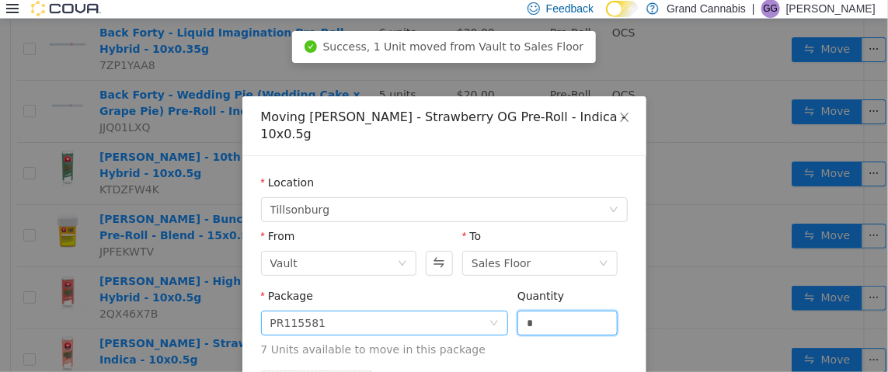
drag, startPoint x: 505, startPoint y: 311, endPoint x: 454, endPoint y: 313, distance: 51.3
click at [468, 311] on span "Package PR115581 Quantity * 7 Units available to move in this package" at bounding box center [444, 323] width 367 height 68
type input "*"
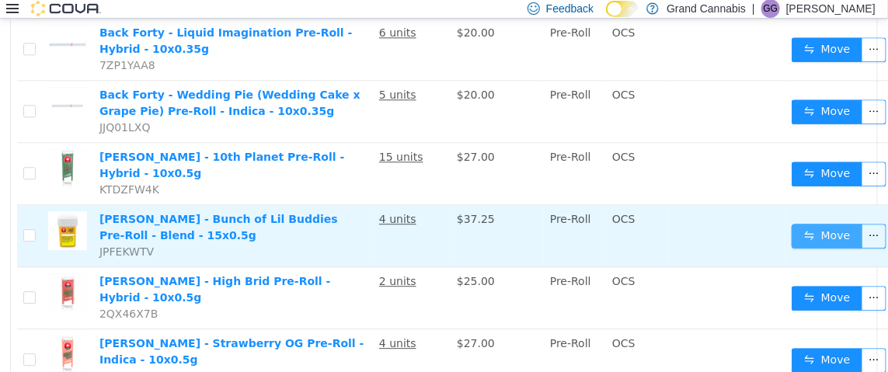
click at [818, 223] on button "Move" at bounding box center [827, 235] width 71 height 25
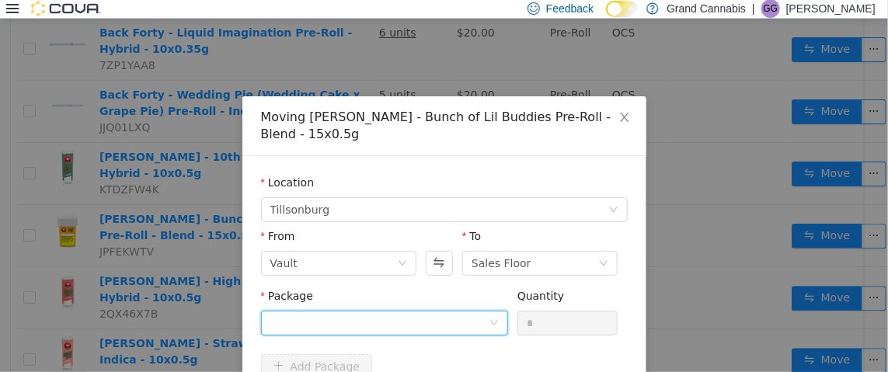
click at [451, 313] on div at bounding box center [379, 322] width 218 height 23
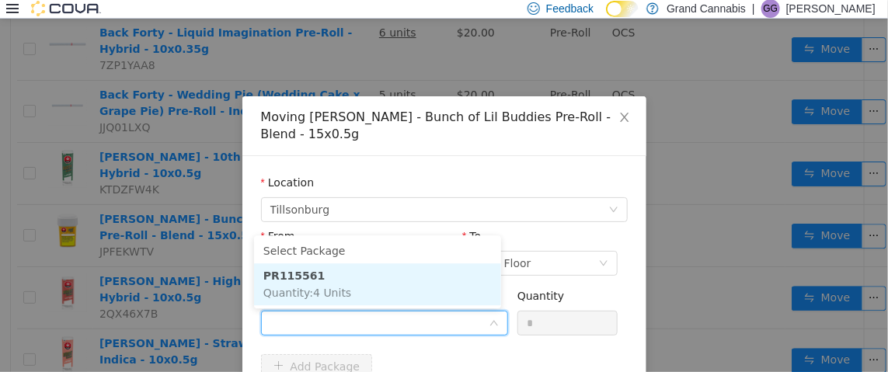
click at [421, 291] on li "PR115561 Quantity : 4 Units" at bounding box center [377, 284] width 247 height 42
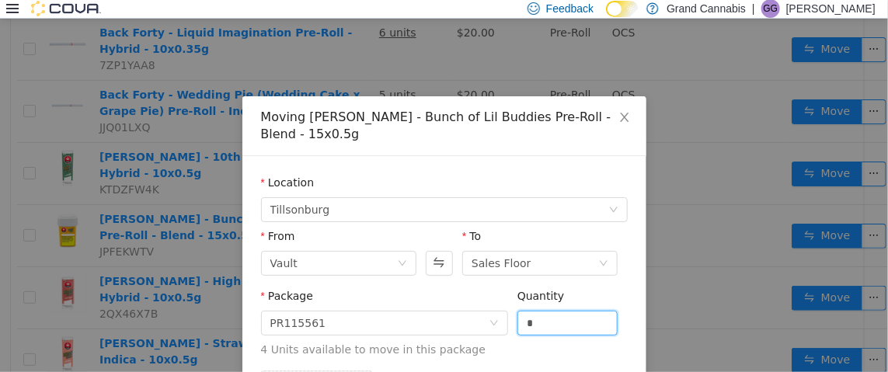
drag, startPoint x: 544, startPoint y: 323, endPoint x: 451, endPoint y: 336, distance: 93.3
click at [452, 336] on span "Package PR115561 Quantity * 4 Units available to move in this package" at bounding box center [444, 323] width 367 height 68
type input "*"
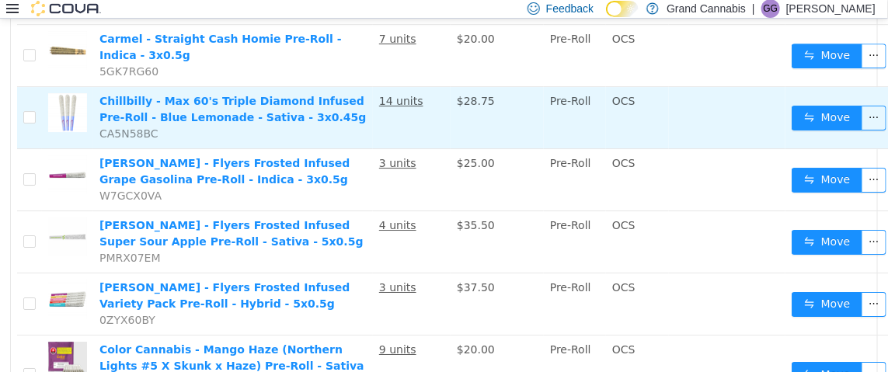
scroll to position [1787, 0]
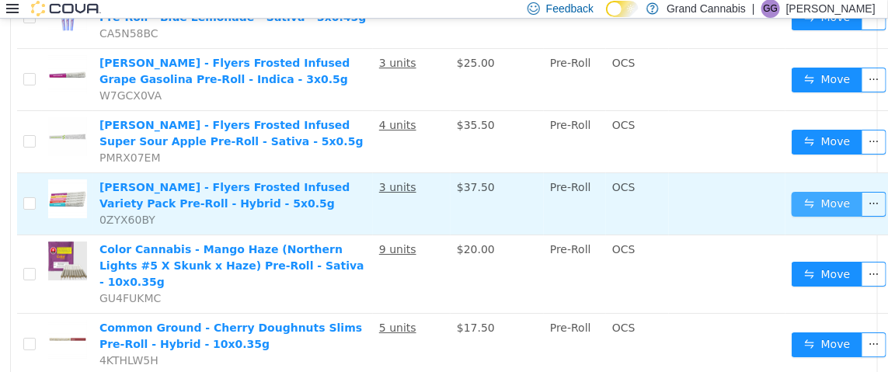
click at [795, 191] on button "Move" at bounding box center [827, 203] width 71 height 25
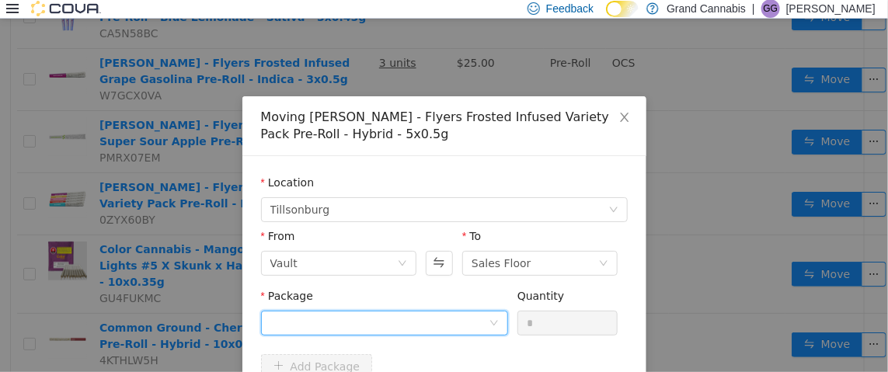
click at [393, 319] on div at bounding box center [379, 322] width 218 height 23
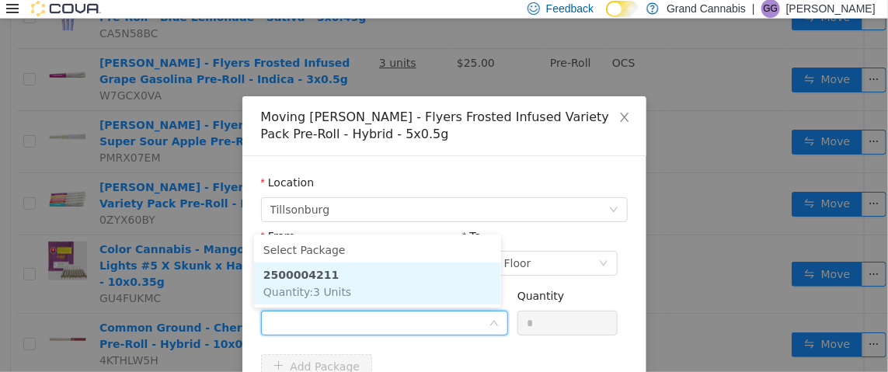
click at [413, 288] on li "2500004211 Quantity : 3 Units" at bounding box center [377, 283] width 247 height 42
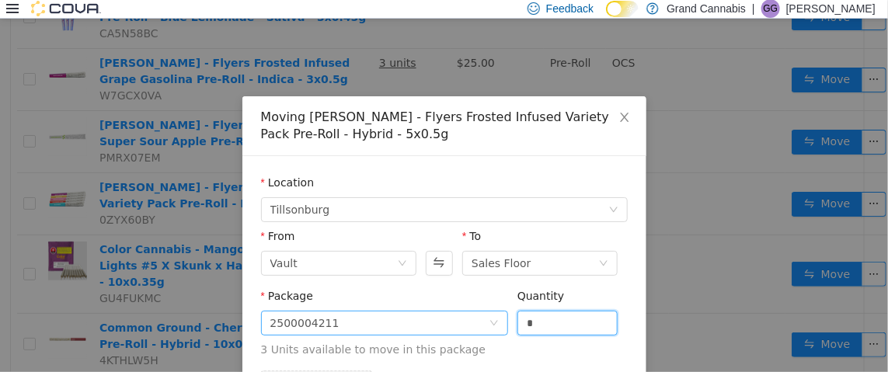
drag, startPoint x: 552, startPoint y: 319, endPoint x: 420, endPoint y: 319, distance: 131.3
click at [452, 324] on span "Package 2500004211 Quantity * 3 Units available to move in this package" at bounding box center [444, 323] width 367 height 68
type input "*"
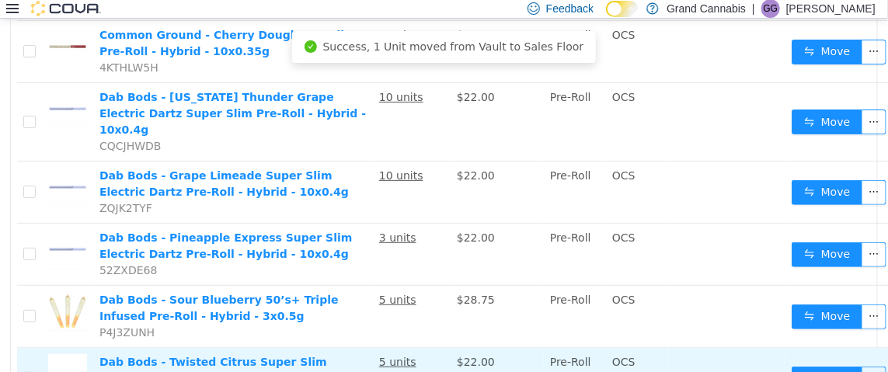
scroll to position [2067, 0]
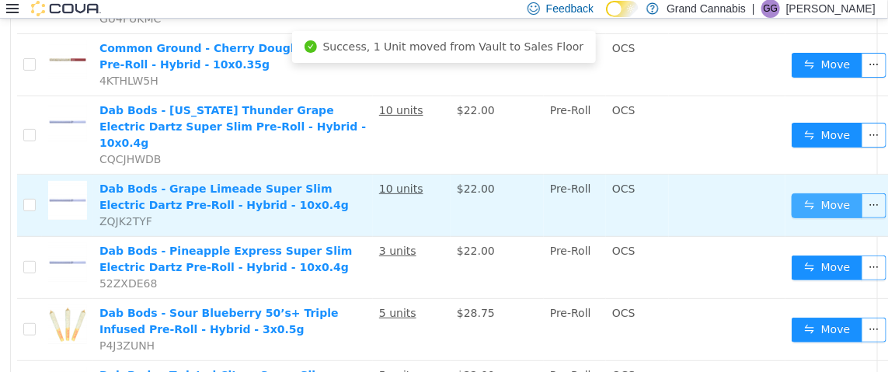
click at [815, 193] on button "Move" at bounding box center [827, 205] width 71 height 25
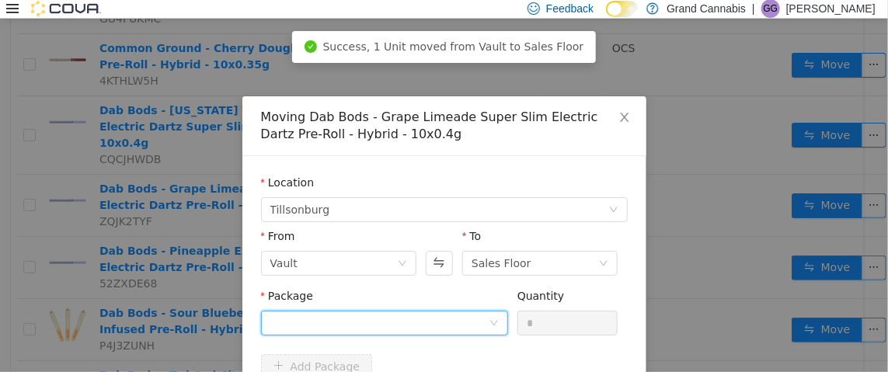
drag, startPoint x: 332, startPoint y: 315, endPoint x: 338, endPoint y: 306, distance: 10.6
click at [335, 314] on div at bounding box center [379, 322] width 218 height 23
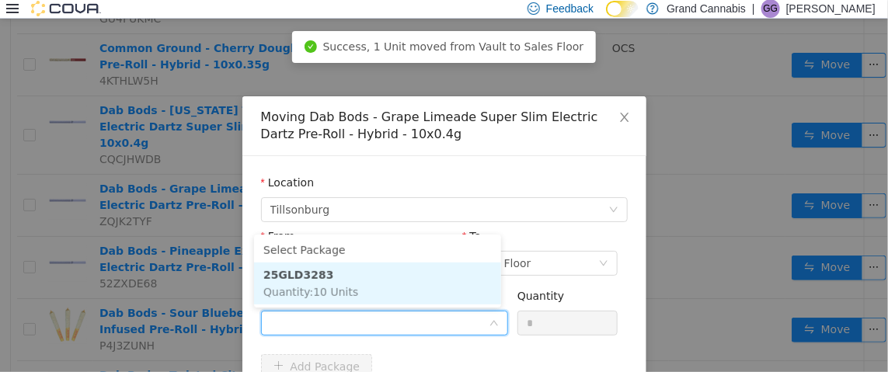
click at [348, 291] on span "Quantity : 10 Units" at bounding box center [310, 291] width 95 height 12
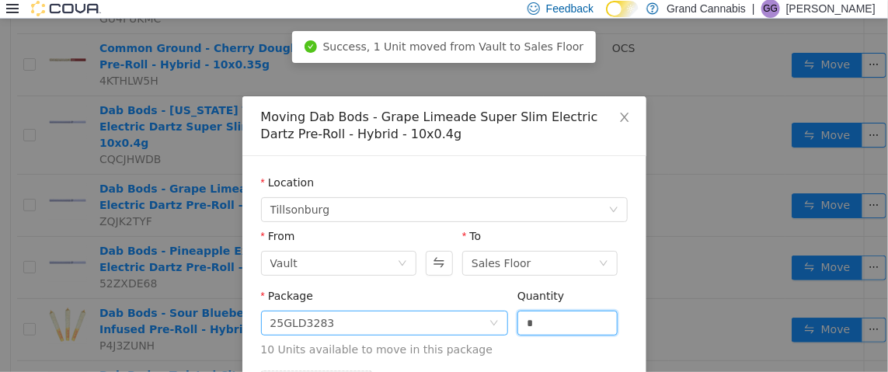
drag, startPoint x: 535, startPoint y: 314, endPoint x: 477, endPoint y: 319, distance: 58.5
click at [491, 315] on span "Package 25GLD3283 Quantity * 10 Units available to move in this package" at bounding box center [444, 323] width 367 height 68
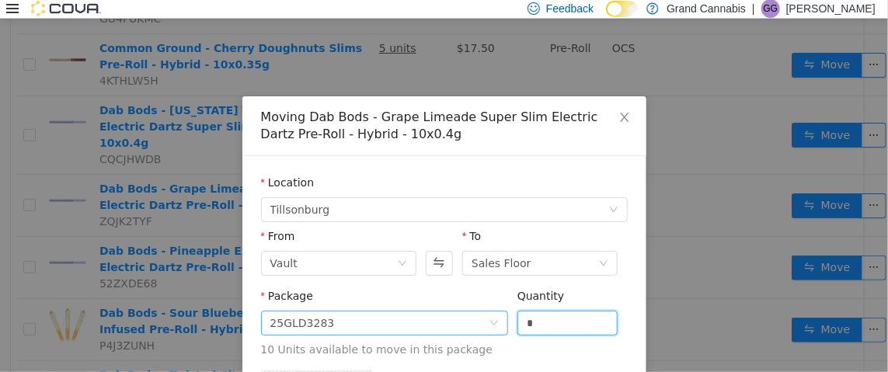
type input "*"
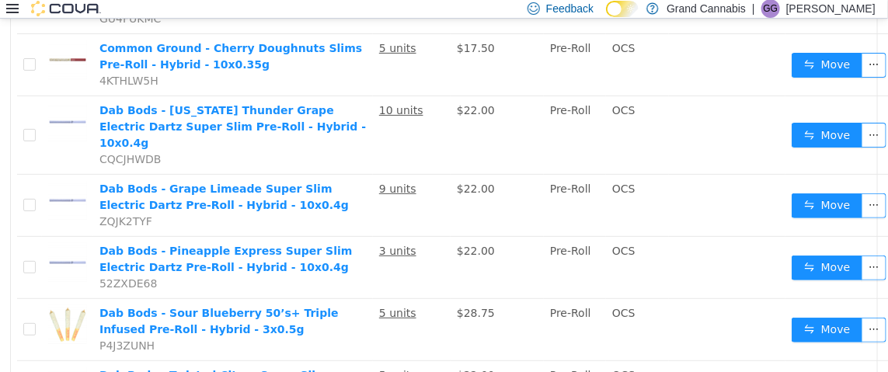
scroll to position [2222, 0]
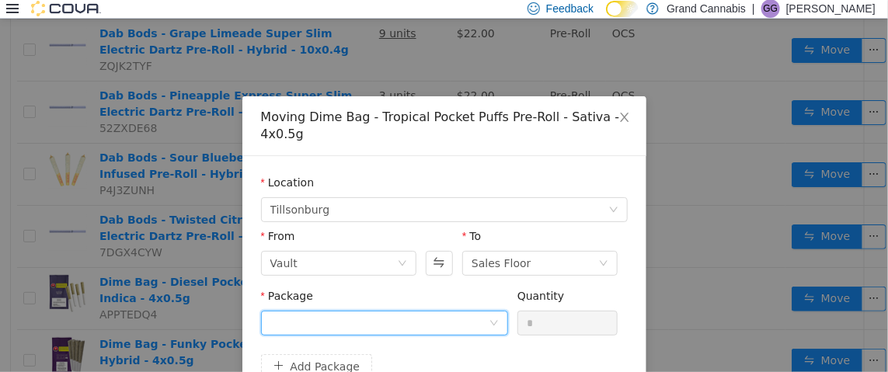
click at [409, 315] on div at bounding box center [379, 322] width 218 height 23
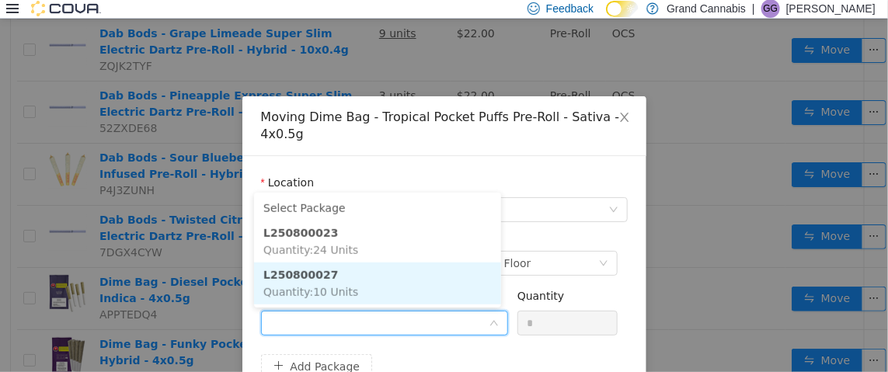
click at [403, 289] on li "L250800027 Quantity : 10 Units" at bounding box center [377, 283] width 247 height 42
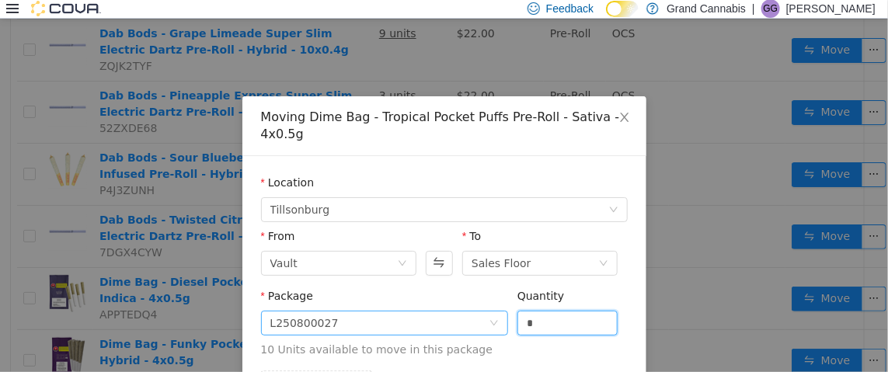
drag, startPoint x: 559, startPoint y: 324, endPoint x: 474, endPoint y: 324, distance: 84.7
click at [483, 324] on span "Package L250800027 Quantity * 10 Units available to move in this package" at bounding box center [444, 323] width 367 height 68
type input "*"
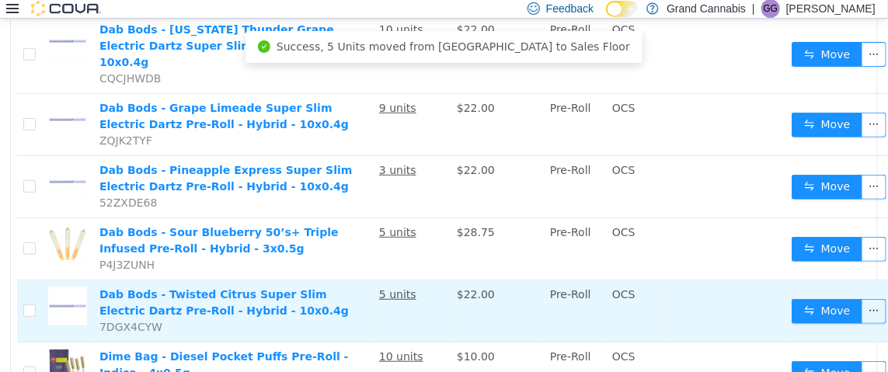
scroll to position [2145, 0]
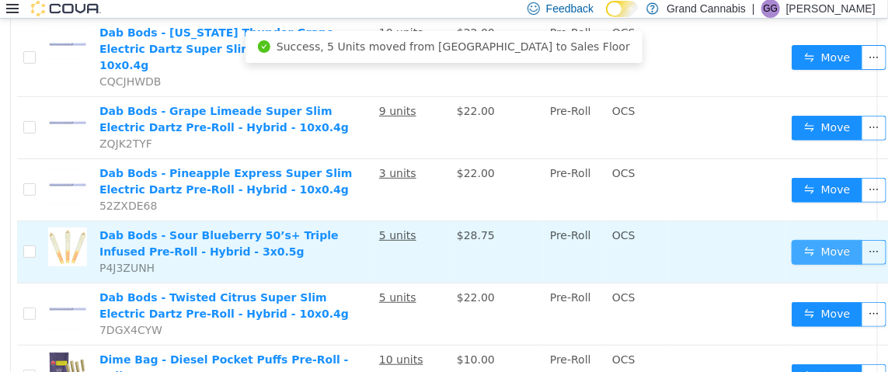
click at [807, 239] on button "Move" at bounding box center [827, 251] width 71 height 25
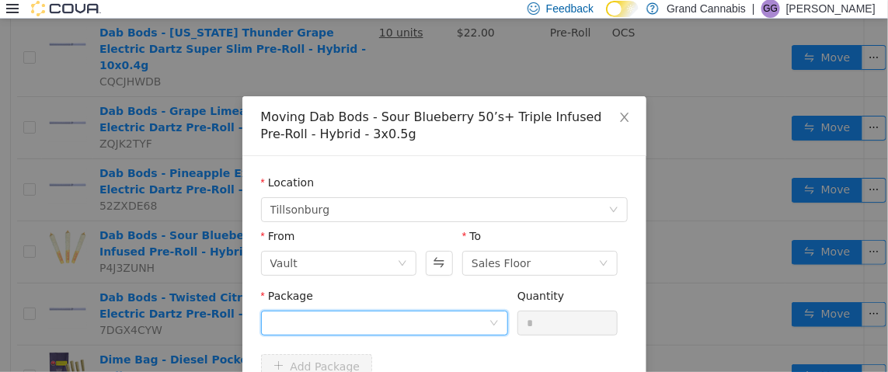
click at [400, 326] on div at bounding box center [379, 322] width 218 height 23
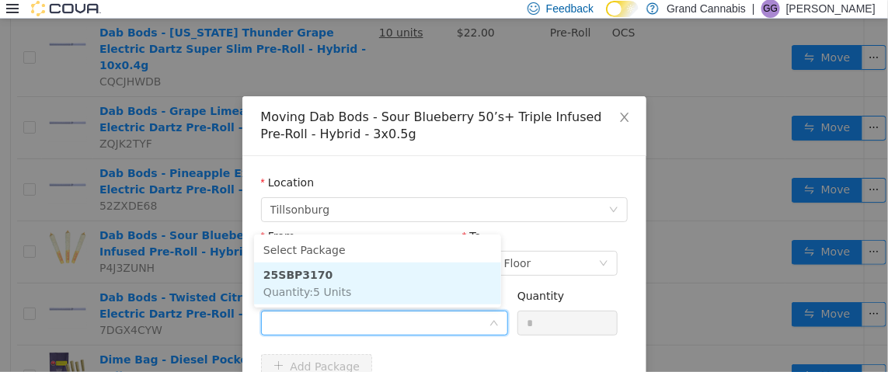
click at [416, 284] on li "25SBP3170 Quantity : 5 Units" at bounding box center [377, 283] width 247 height 42
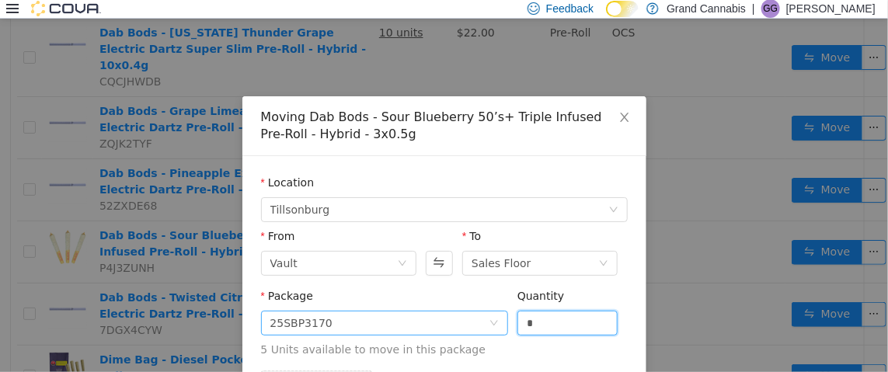
drag, startPoint x: 532, startPoint y: 323, endPoint x: 499, endPoint y: 326, distance: 33.5
click at [499, 326] on span "Package 25SBP3170 Quantity * 5 Units available to move in this package" at bounding box center [444, 323] width 367 height 68
type input "*"
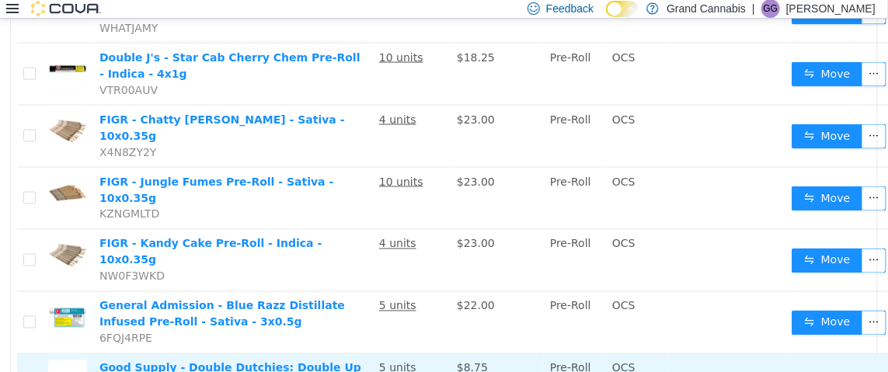
scroll to position [2844, 0]
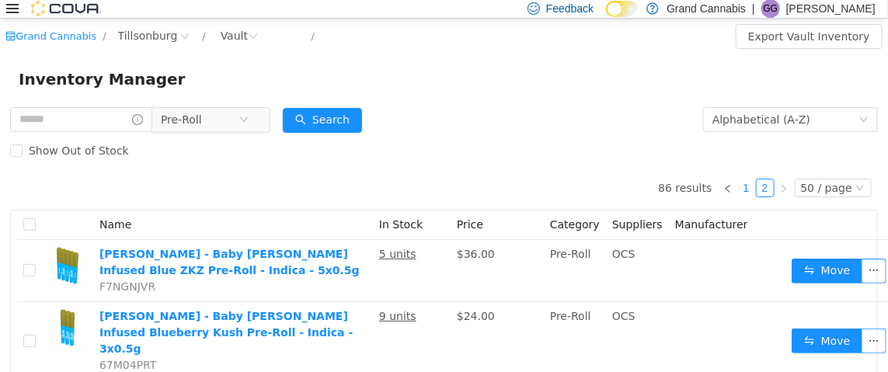
click at [742, 186] on link "1" at bounding box center [746, 187] width 17 height 17
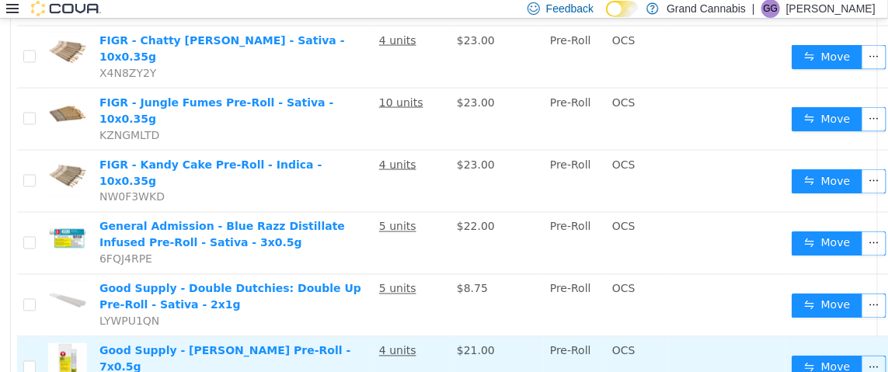
scroll to position [2796, 0]
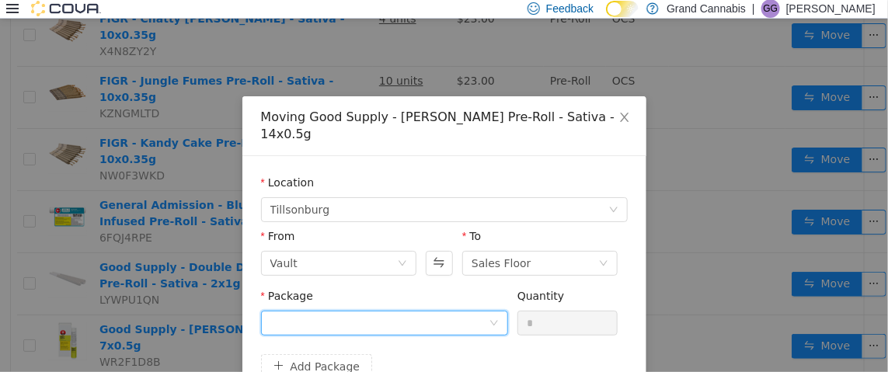
click at [386, 311] on div at bounding box center [379, 322] width 218 height 23
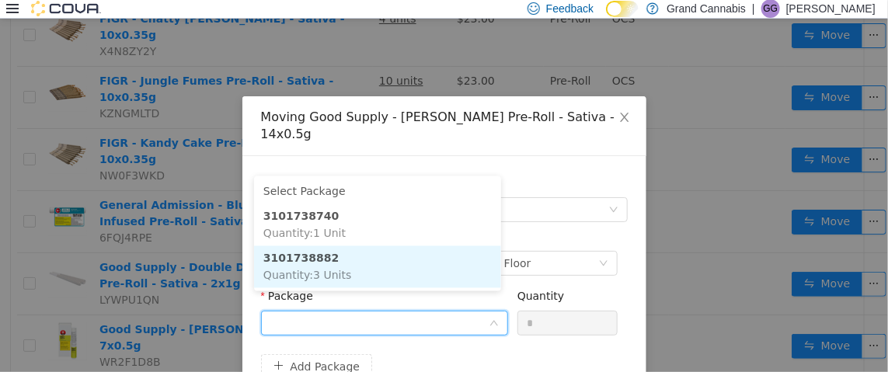
click at [392, 268] on li "3101738882 Quantity : 3 Units" at bounding box center [377, 267] width 247 height 42
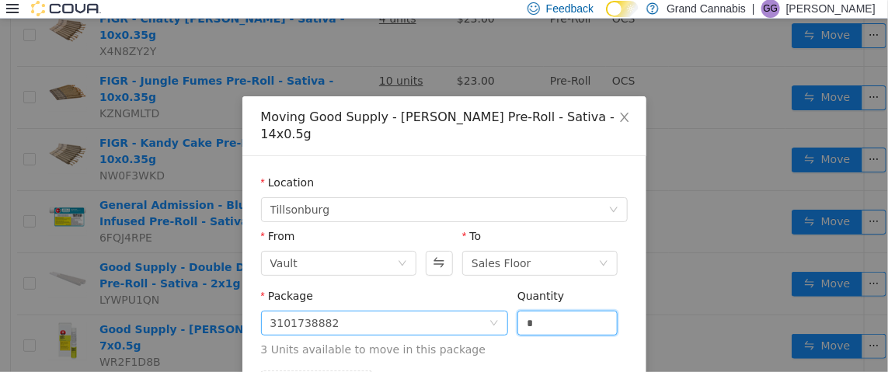
drag, startPoint x: 559, startPoint y: 309, endPoint x: 463, endPoint y: 305, distance: 95.7
click at [470, 305] on span "Package 3101738882 Quantity * 3 Units available to move in this package" at bounding box center [444, 323] width 367 height 68
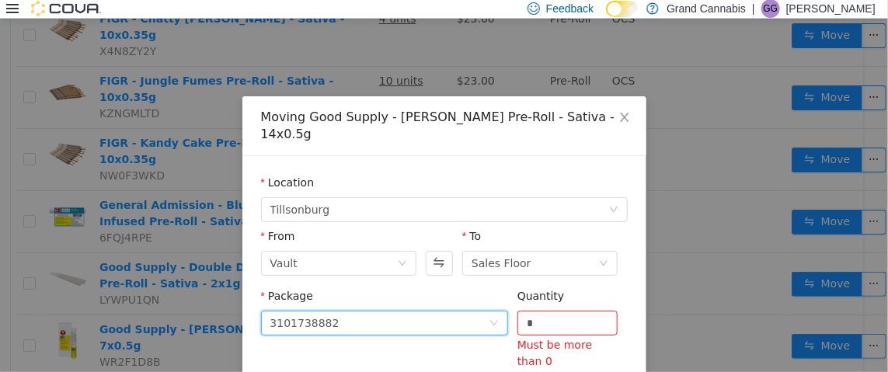
click at [430, 311] on div "3101738882" at bounding box center [379, 322] width 218 height 23
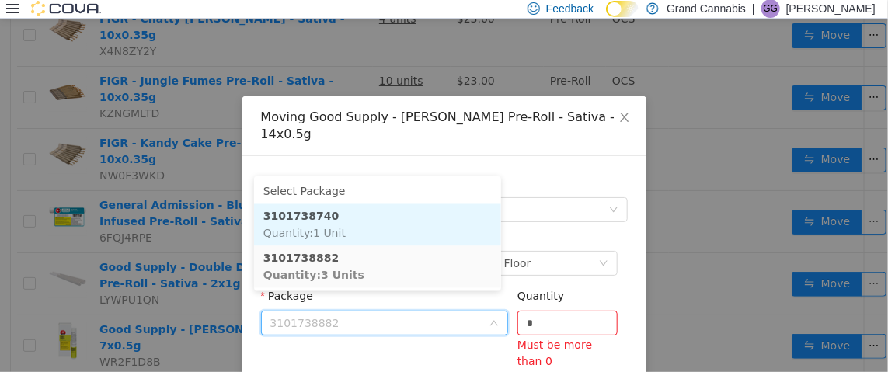
click at [383, 218] on li "3101738740 Quantity : 1 Unit" at bounding box center [377, 225] width 247 height 42
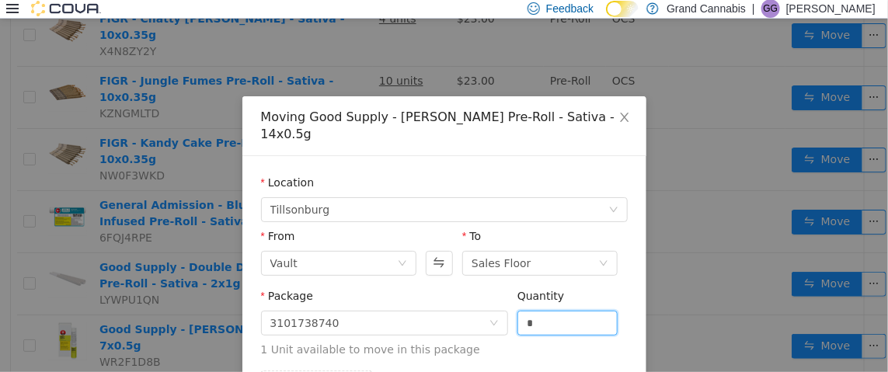
drag, startPoint x: 528, startPoint y: 305, endPoint x: 511, endPoint y: 305, distance: 17.1
click at [511, 305] on div "Package 3101738740 Quantity * 1 Unit available to move in this package" at bounding box center [444, 322] width 367 height 70
type input "*"
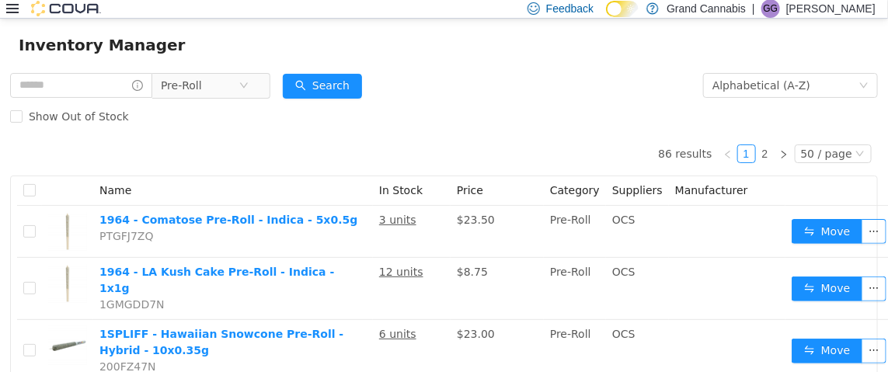
scroll to position [0, 0]
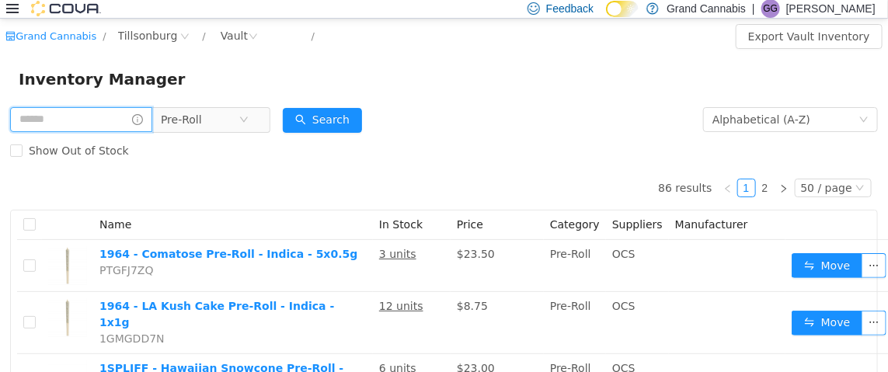
click at [131, 115] on input "text" at bounding box center [81, 118] width 142 height 25
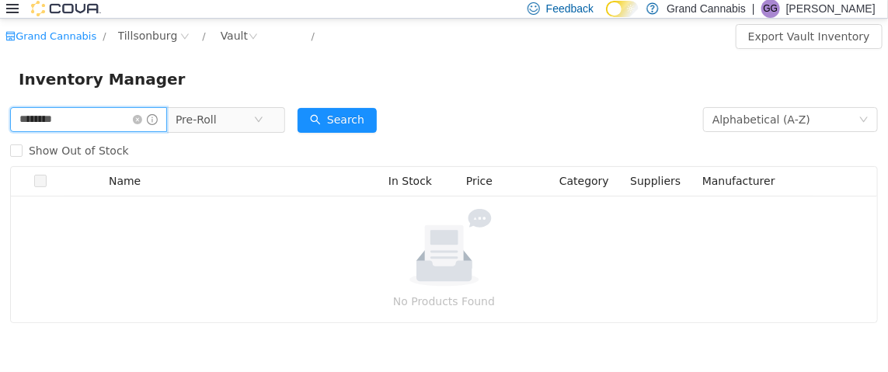
type input "********"
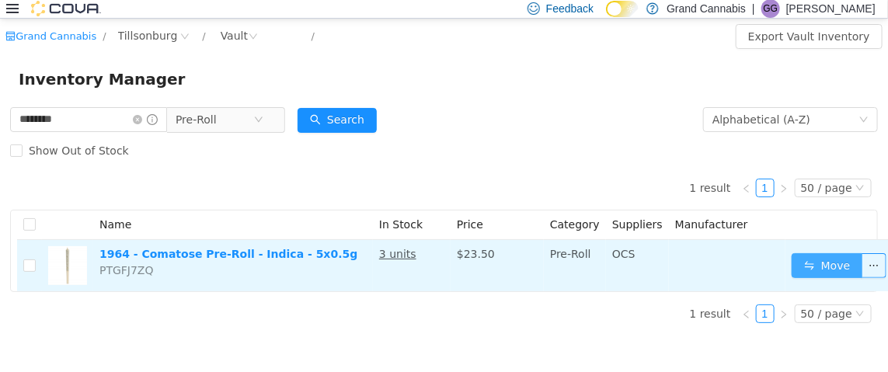
click at [798, 270] on button "Move" at bounding box center [827, 265] width 71 height 25
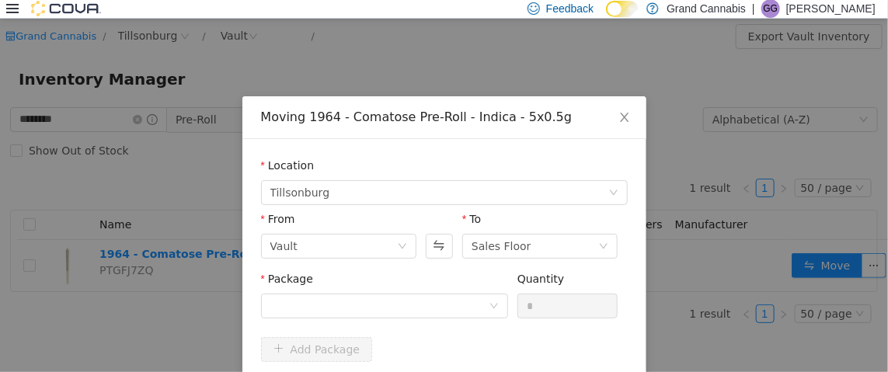
click at [460, 291] on div "Package" at bounding box center [384, 281] width 247 height 23
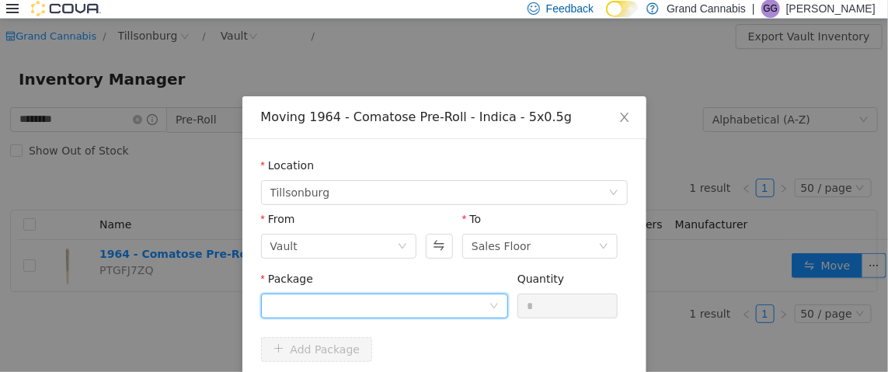
click at [409, 291] on div "Package" at bounding box center [384, 297] width 247 height 54
click at [409, 297] on div at bounding box center [379, 305] width 218 height 23
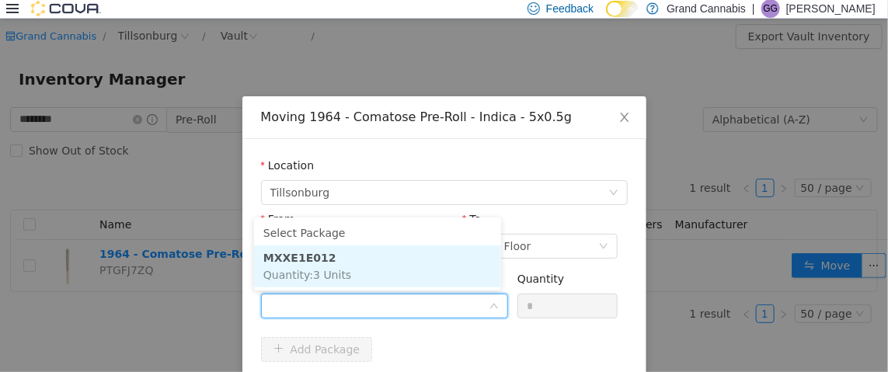
click at [405, 267] on li "MXXE1E012 Quantity : 3 Units" at bounding box center [377, 266] width 247 height 42
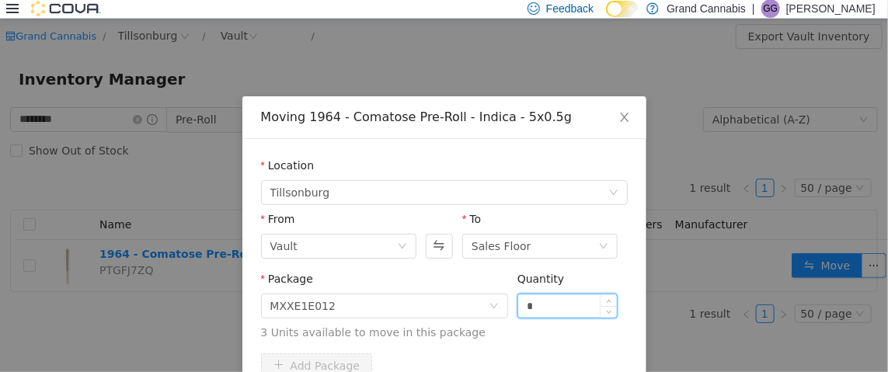
click at [523, 303] on input "*" at bounding box center [567, 305] width 99 height 23
type input "**"
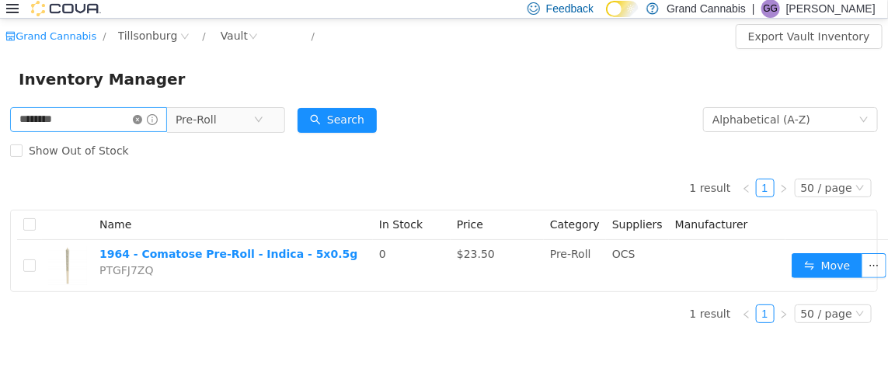
click at [142, 120] on icon "icon: close-circle" at bounding box center [137, 118] width 9 height 9
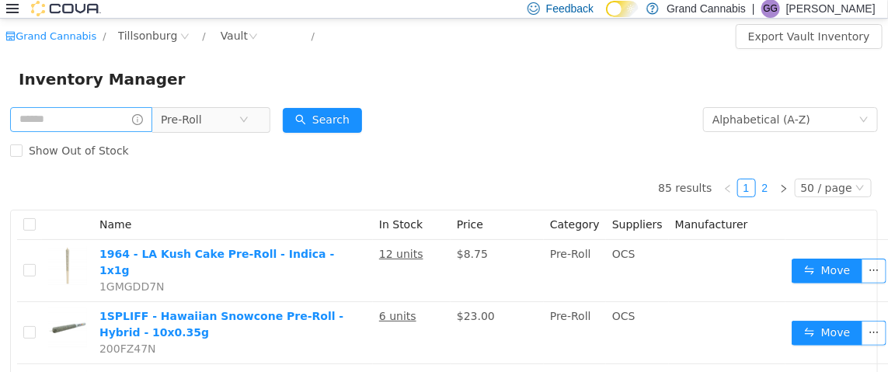
click at [757, 185] on link "2" at bounding box center [765, 187] width 17 height 17
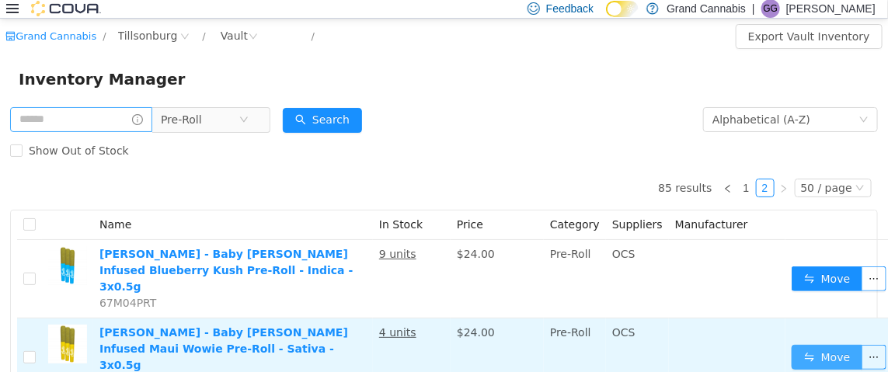
click at [826, 344] on button "Move" at bounding box center [827, 356] width 71 height 25
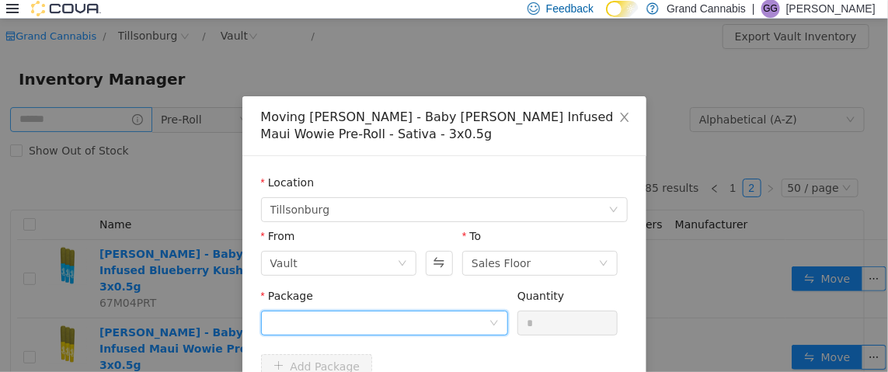
click at [414, 317] on div at bounding box center [379, 322] width 218 height 23
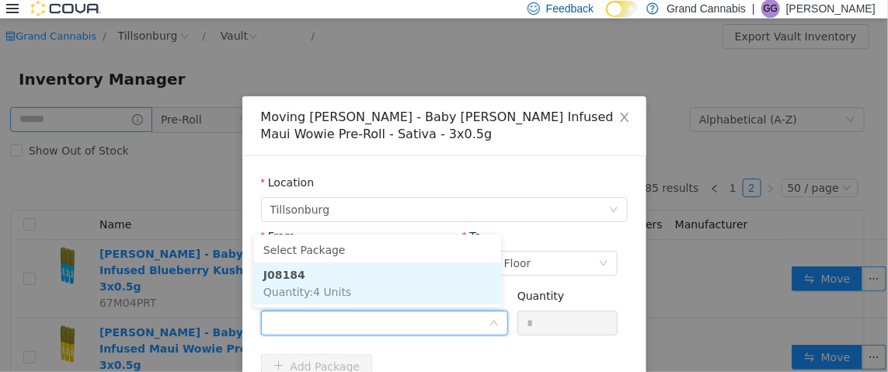
click at [400, 287] on li "J08184 Quantity : 4 Units" at bounding box center [377, 283] width 247 height 42
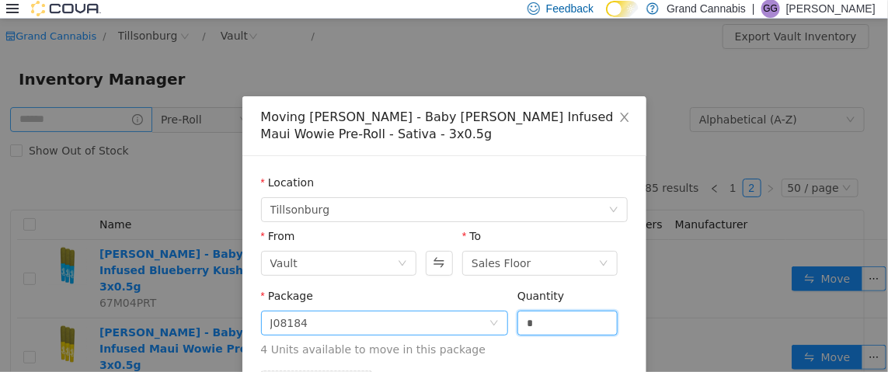
drag, startPoint x: 539, startPoint y: 319, endPoint x: 472, endPoint y: 319, distance: 66.8
click at [477, 319] on span "Package J08184 Quantity * 4 Units available to move in this package" at bounding box center [444, 323] width 367 height 68
type input "*"
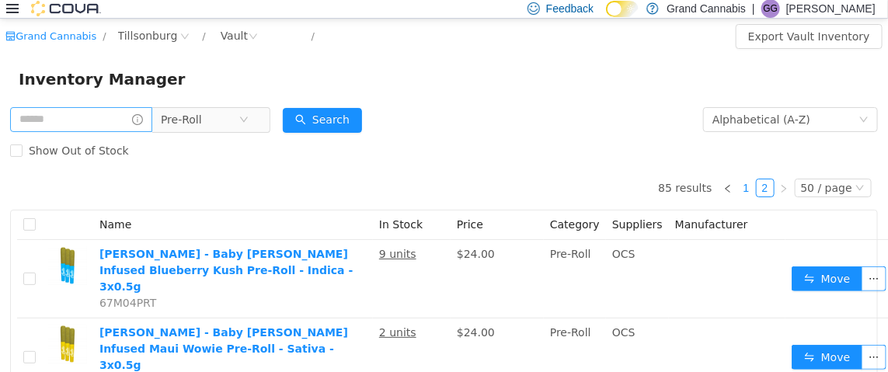
click at [739, 183] on link "1" at bounding box center [746, 187] width 17 height 17
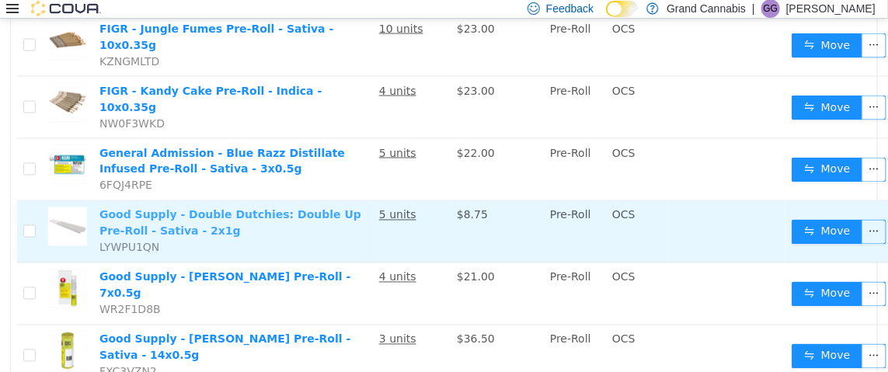
scroll to position [2854, 0]
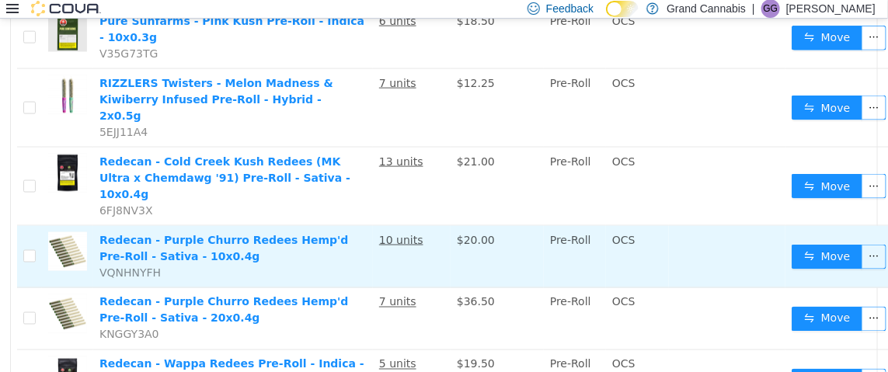
scroll to position [699, 0]
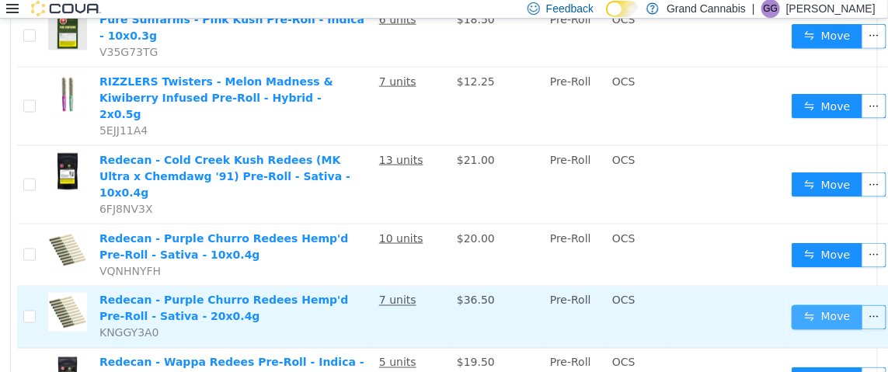
click at [829, 305] on button "Move" at bounding box center [827, 317] width 71 height 25
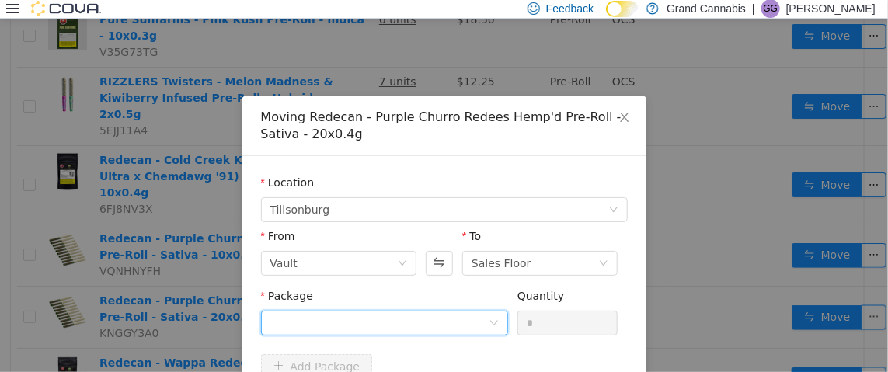
click at [423, 320] on div at bounding box center [379, 322] width 218 height 23
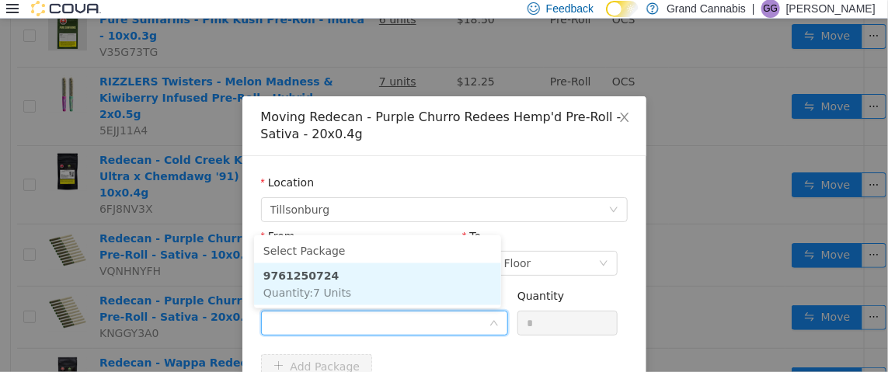
click at [406, 267] on li "9761250724 Quantity : 7 Units" at bounding box center [377, 284] width 247 height 42
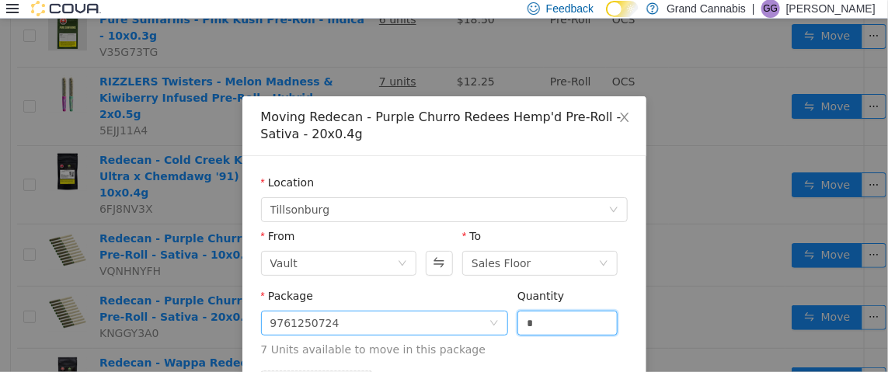
drag, startPoint x: 552, startPoint y: 317, endPoint x: 470, endPoint y: 329, distance: 82.5
click at [472, 329] on span "Package 9761250724 Quantity * 7 Units available to move in this package" at bounding box center [444, 323] width 367 height 68
type input "*"
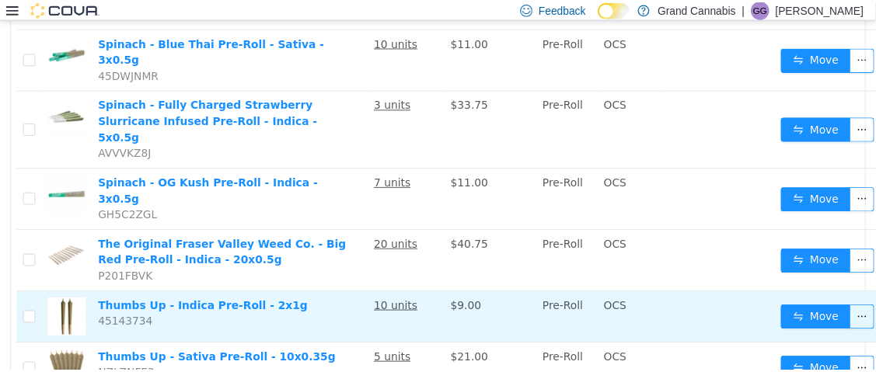
scroll to position [1709, 0]
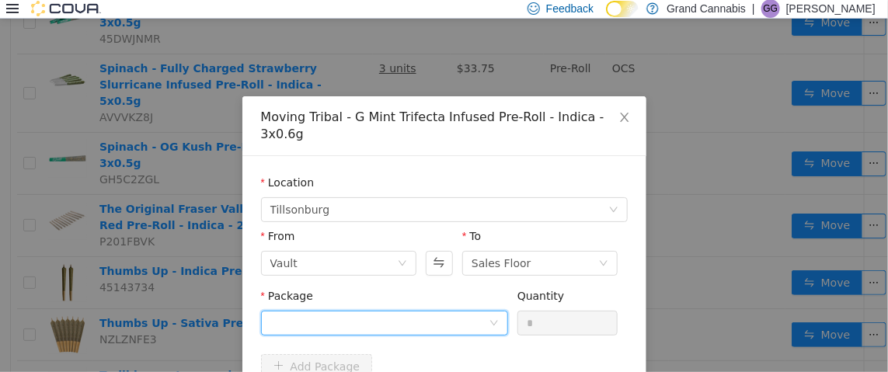
click at [394, 311] on div at bounding box center [379, 322] width 218 height 23
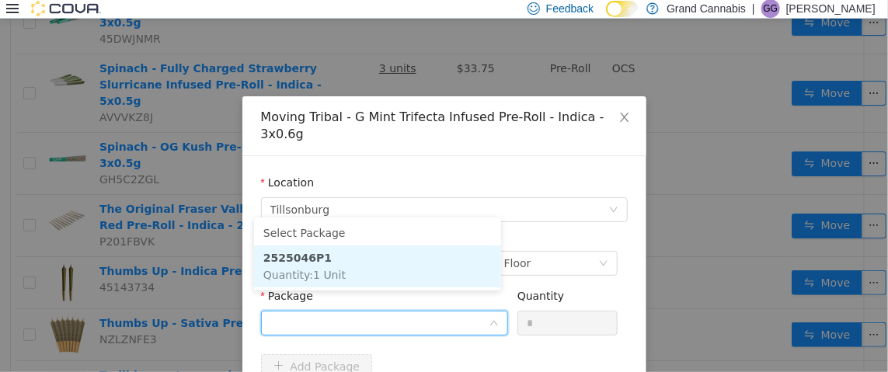
click at [413, 278] on li "2525046P1 Quantity : 1 Unit" at bounding box center [377, 266] width 247 height 42
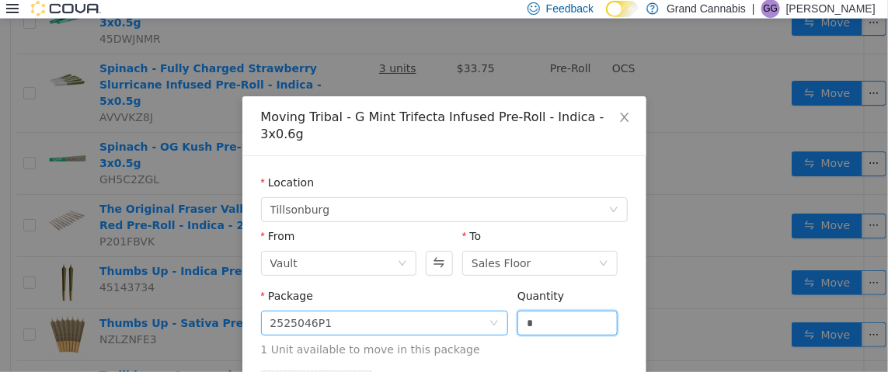
drag, startPoint x: 514, startPoint y: 305, endPoint x: 487, endPoint y: 307, distance: 27.3
click at [493, 307] on span "Package 2525046P1 Quantity * 1 Unit available to move in this package" at bounding box center [444, 323] width 367 height 68
type input "*"
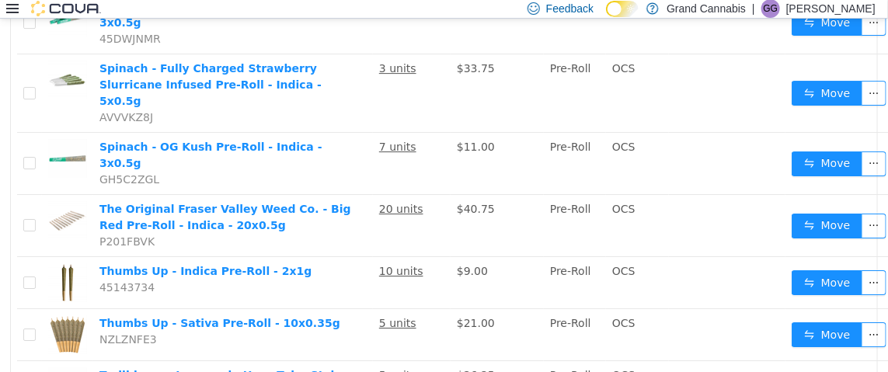
click at [9, 7] on icon at bounding box center [12, 8] width 12 height 12
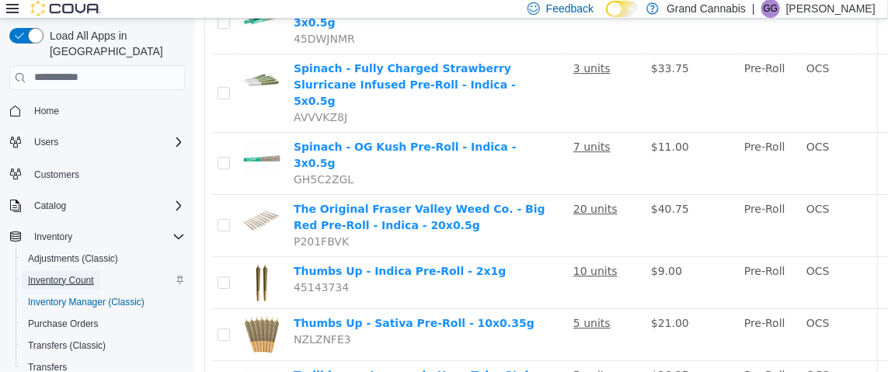
click at [82, 274] on span "Inventory Count" at bounding box center [61, 280] width 66 height 12
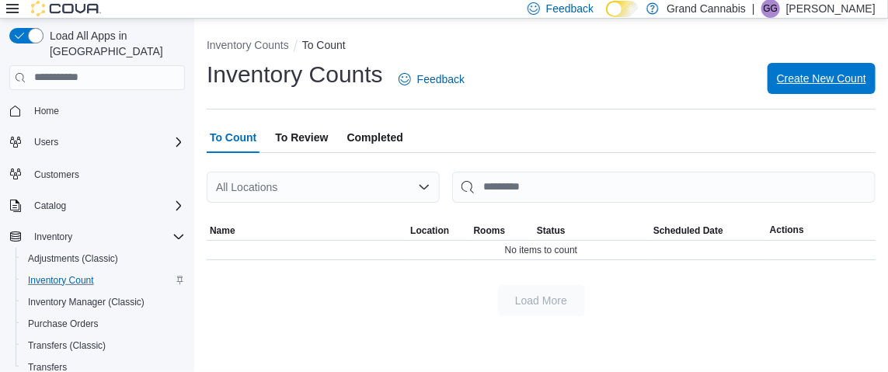
click at [786, 81] on span "Create New Count" at bounding box center [821, 79] width 89 height 16
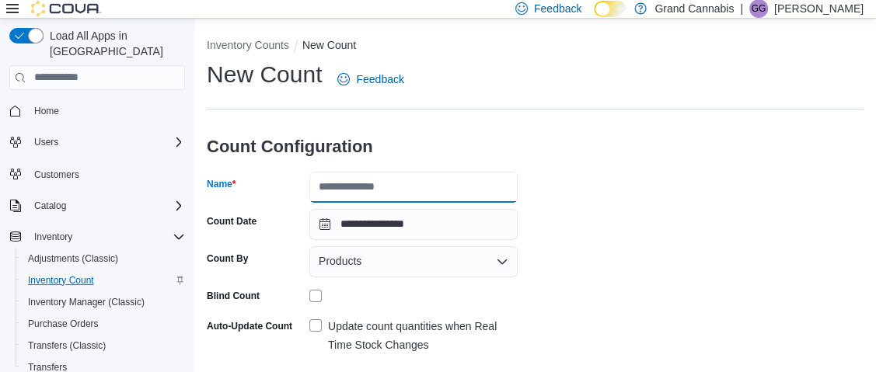
click at [368, 185] on input "Name" at bounding box center [413, 187] width 208 height 31
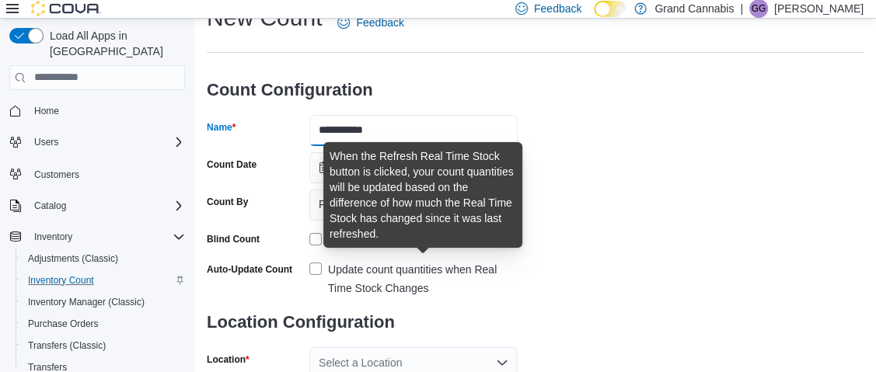
scroll to position [77, 0]
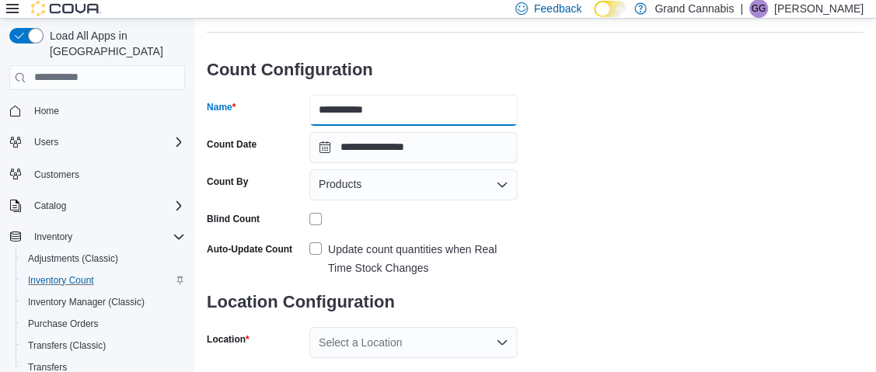
type input "**********"
click at [315, 246] on label "Update count quantities when Real Time Stock Changes" at bounding box center [413, 258] width 208 height 37
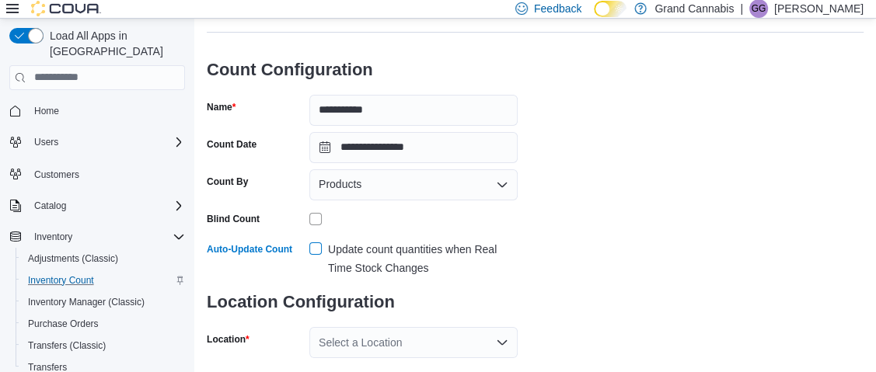
scroll to position [179, 0]
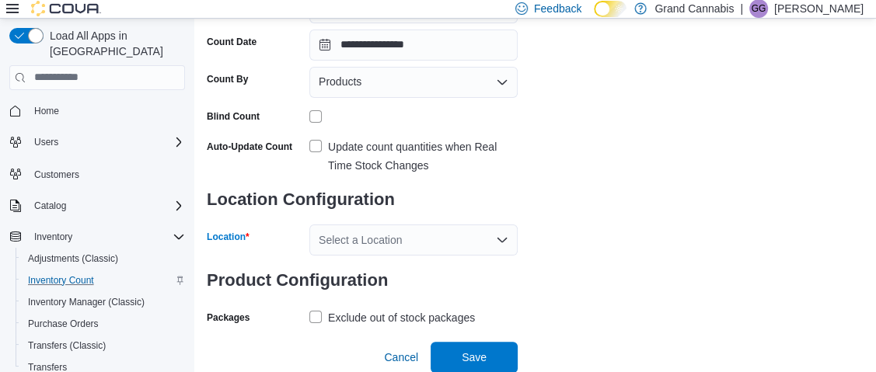
click at [370, 233] on div "Select a Location" at bounding box center [413, 240] width 208 height 31
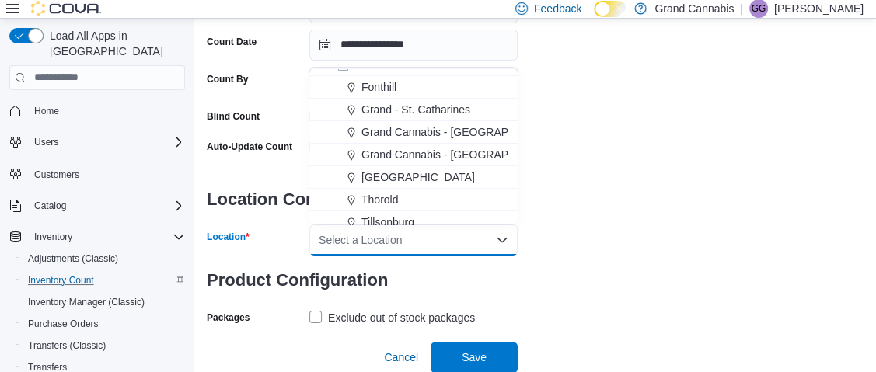
scroll to position [25, 0]
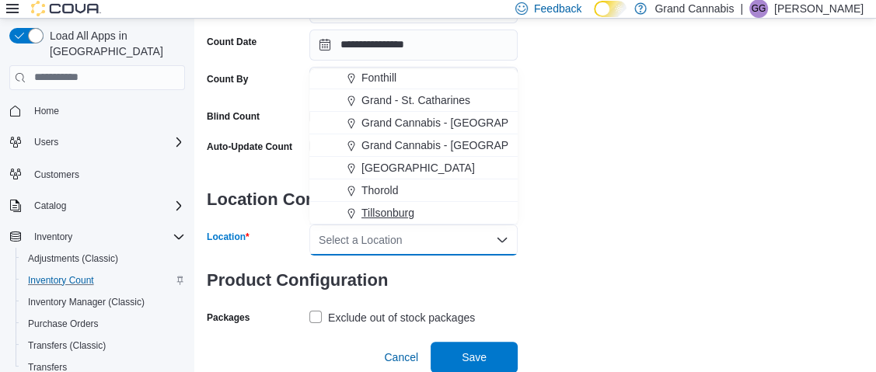
click at [414, 210] on div "Tillsonburg" at bounding box center [422, 213] width 171 height 16
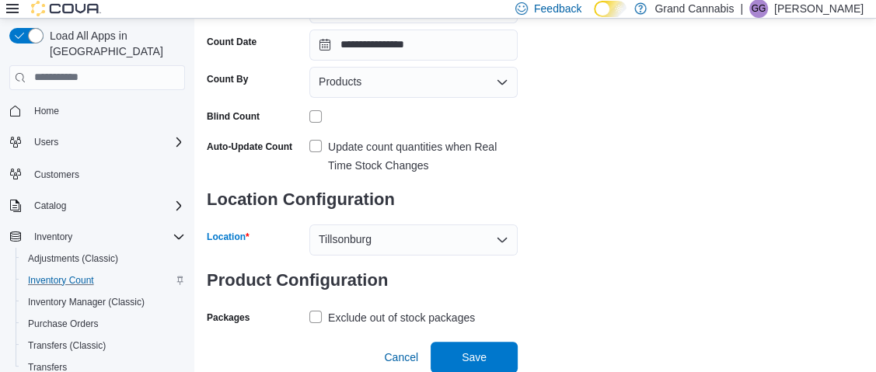
click at [319, 316] on label "Exclude out of stock packages" at bounding box center [392, 317] width 166 height 19
click at [721, 249] on div "**********" at bounding box center [535, 105] width 657 height 450
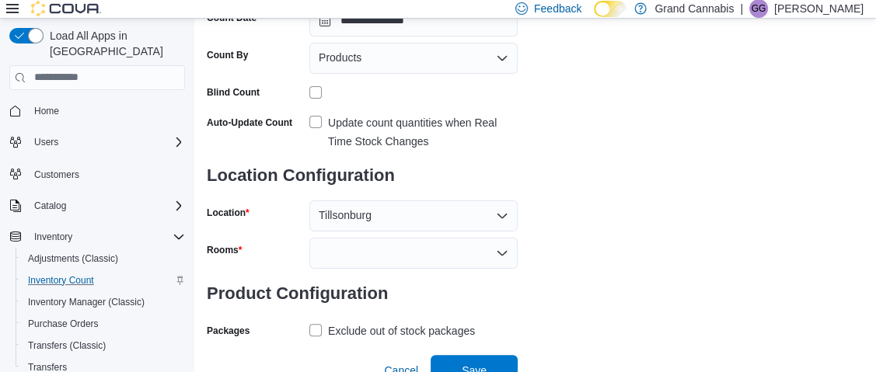
scroll to position [217, 0]
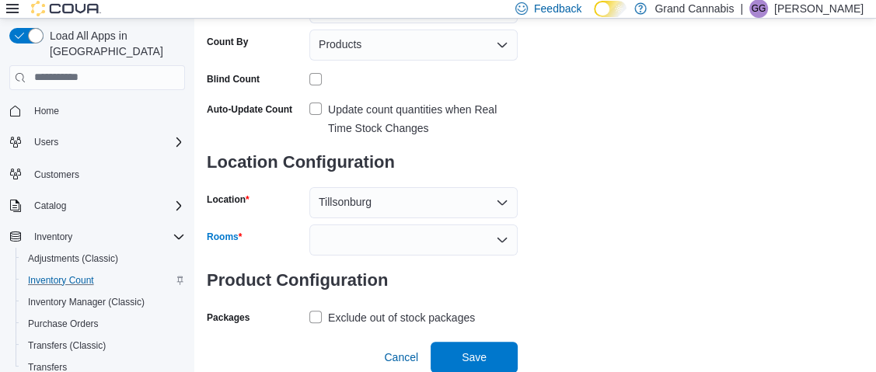
click at [431, 230] on div at bounding box center [413, 240] width 208 height 31
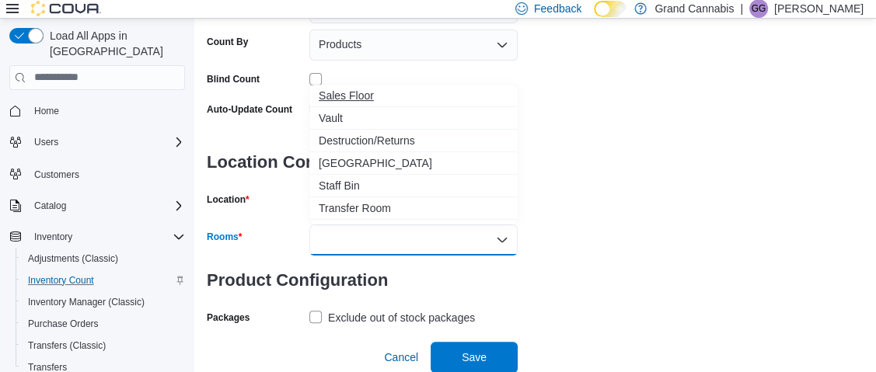
click at [372, 92] on span "Sales Floor" at bounding box center [414, 96] width 190 height 16
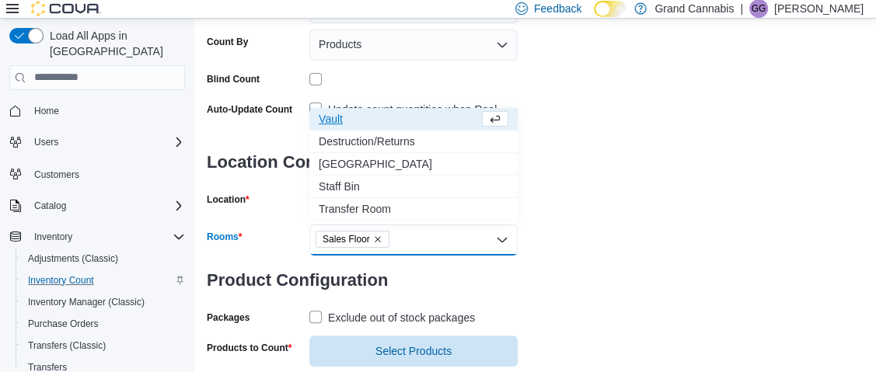
click at [632, 243] on div "**********" at bounding box center [535, 104] width 657 height 524
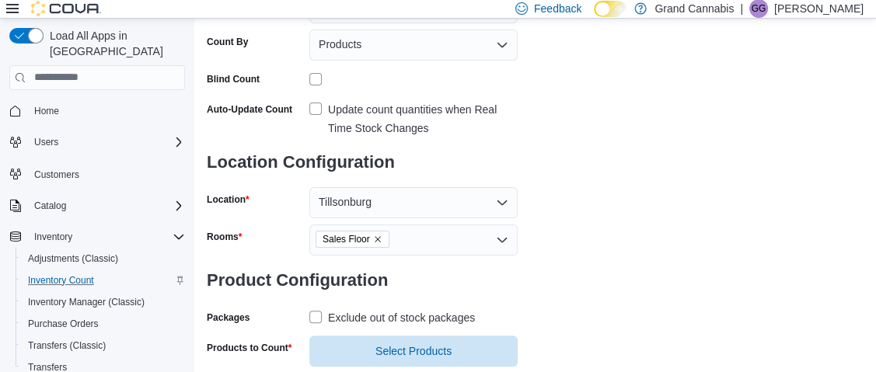
click at [632, 243] on div "**********" at bounding box center [535, 104] width 657 height 524
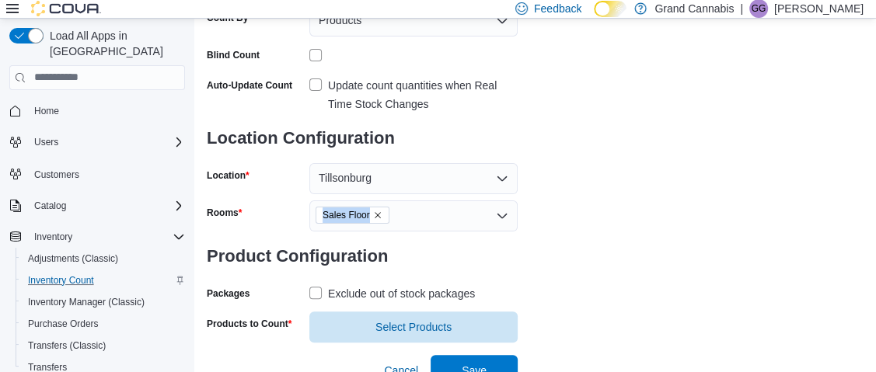
scroll to position [254, 0]
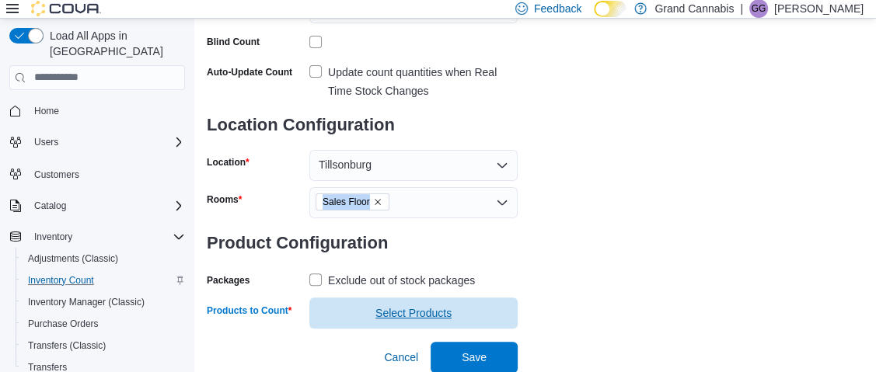
click at [420, 306] on span "Select Products" at bounding box center [413, 313] width 76 height 16
